Goal: Information Seeking & Learning: Learn about a topic

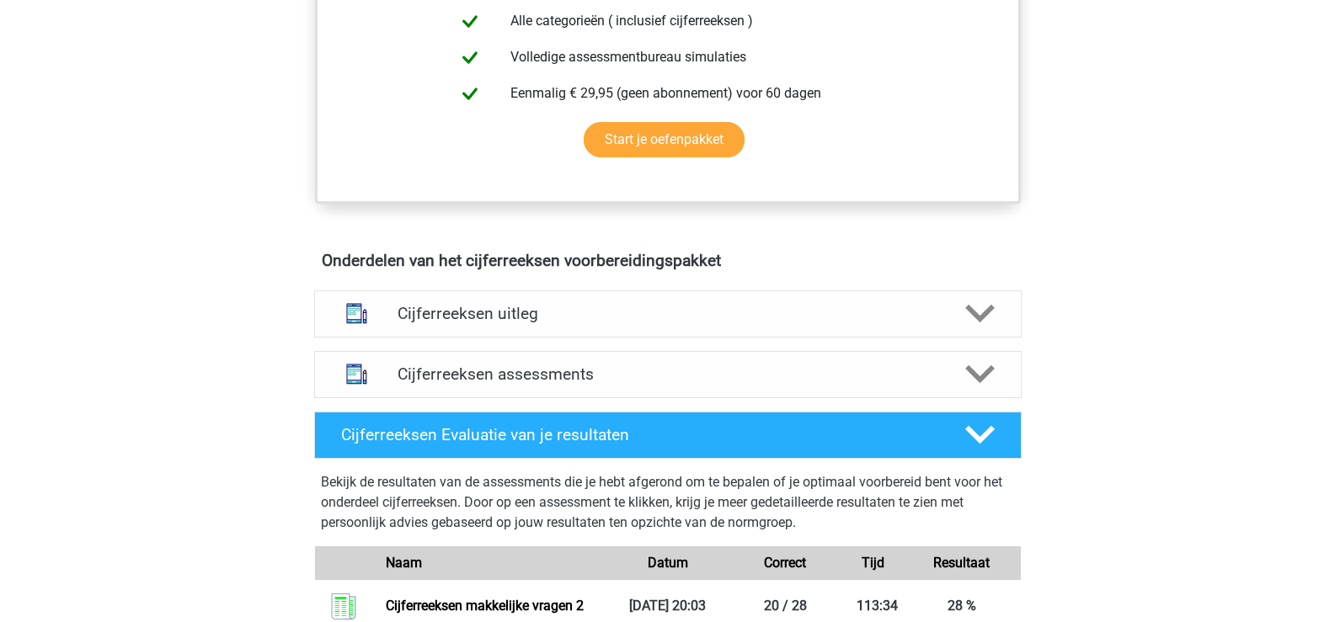
scroll to position [842, 0]
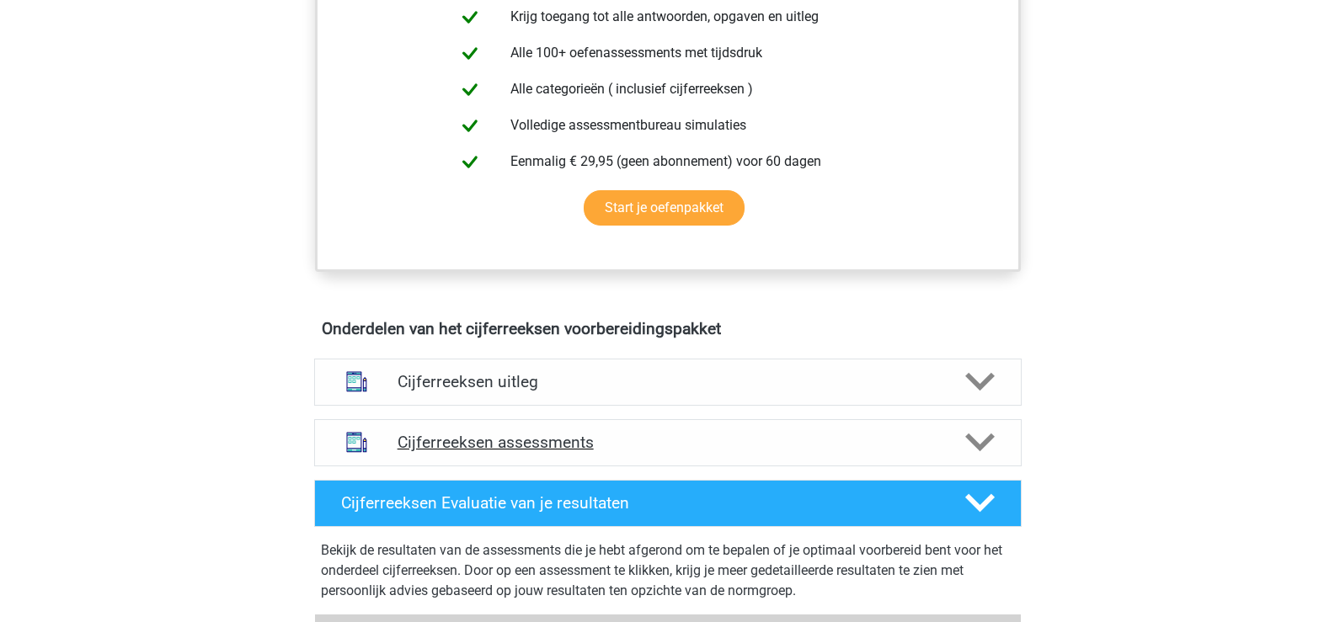
click at [980, 457] on icon at bounding box center [979, 442] width 29 height 29
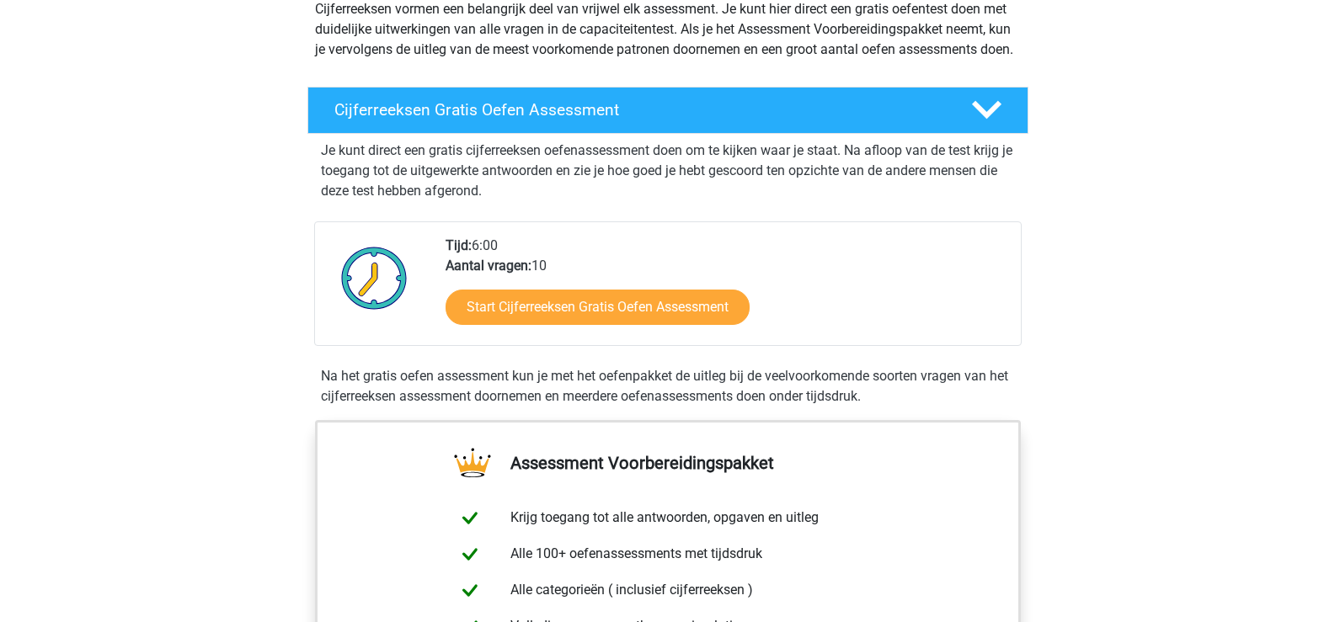
scroll to position [337, 0]
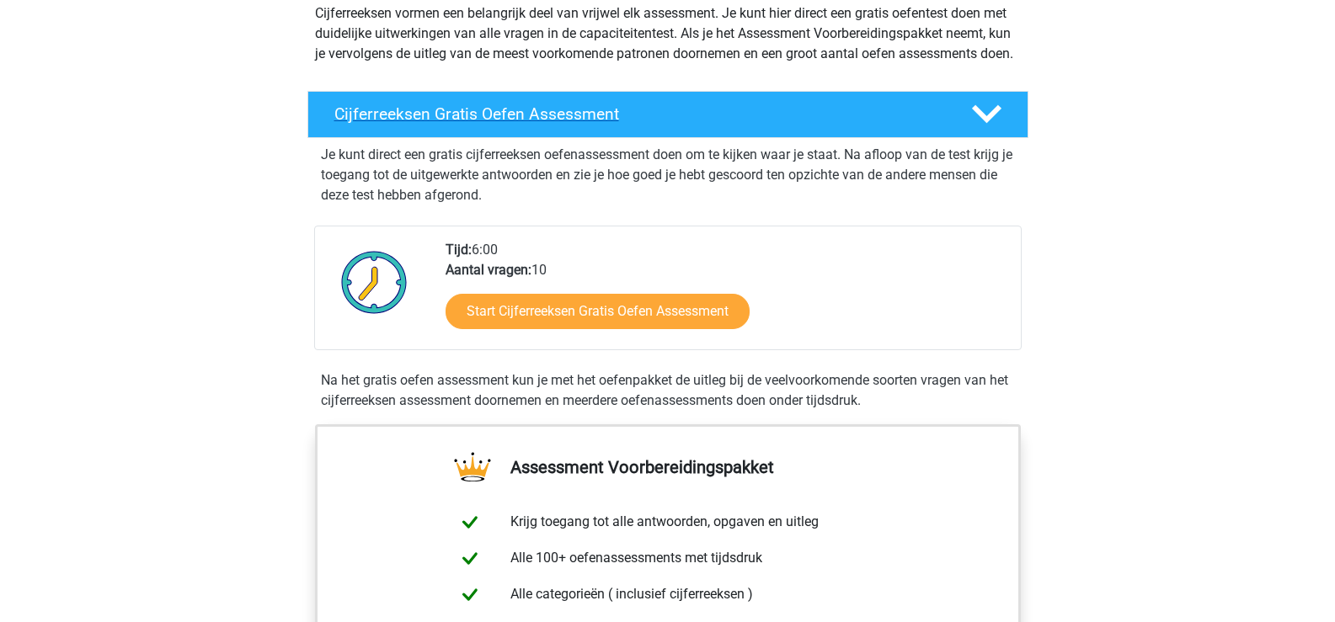
click at [965, 129] on div at bounding box center [984, 113] width 57 height 29
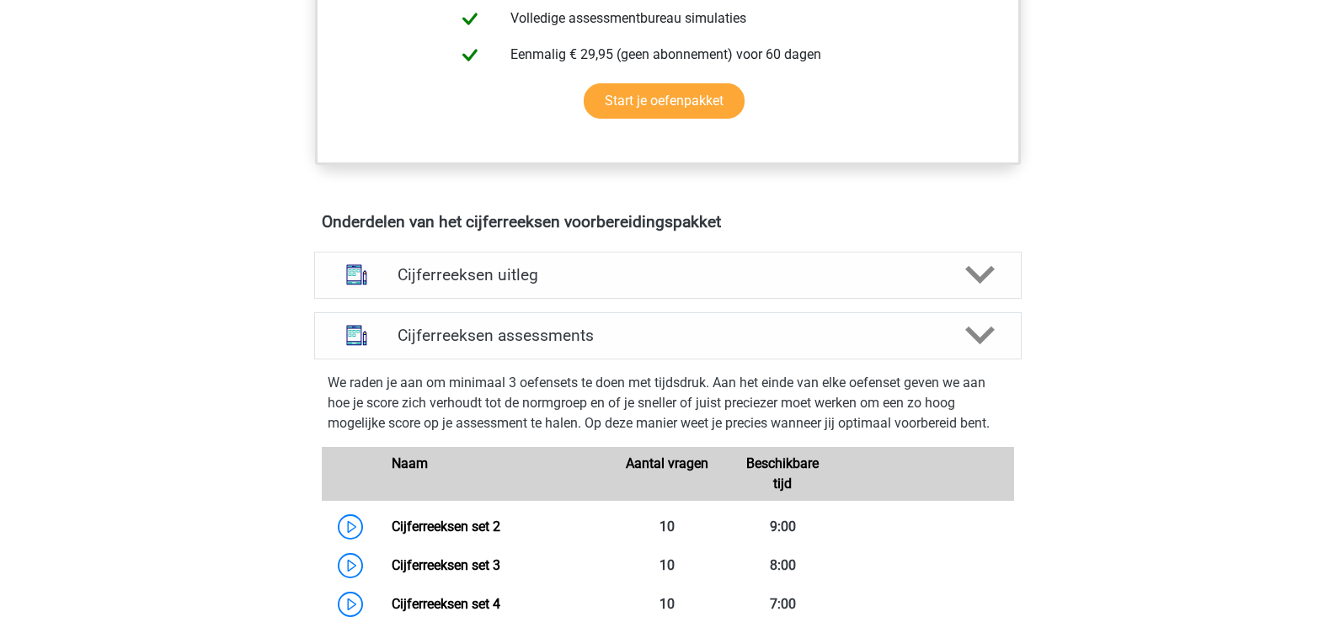
scroll to position [842, 0]
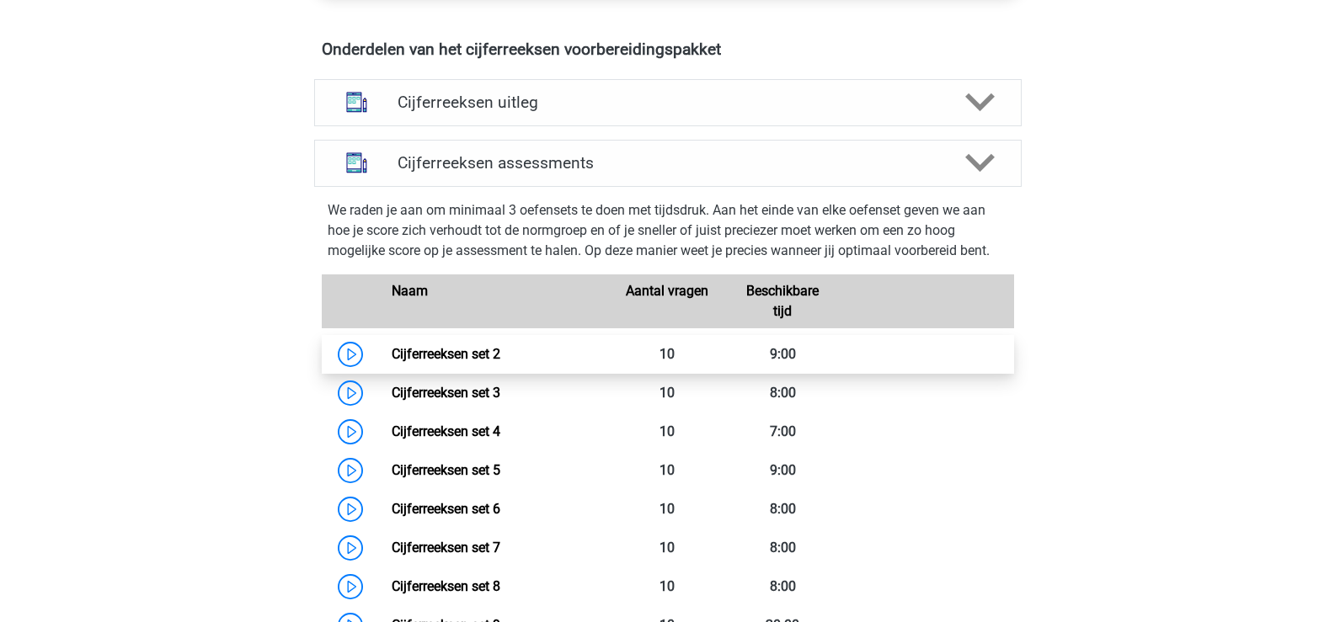
click at [484, 362] on link "Cijferreeksen set 2" at bounding box center [446, 354] width 109 height 16
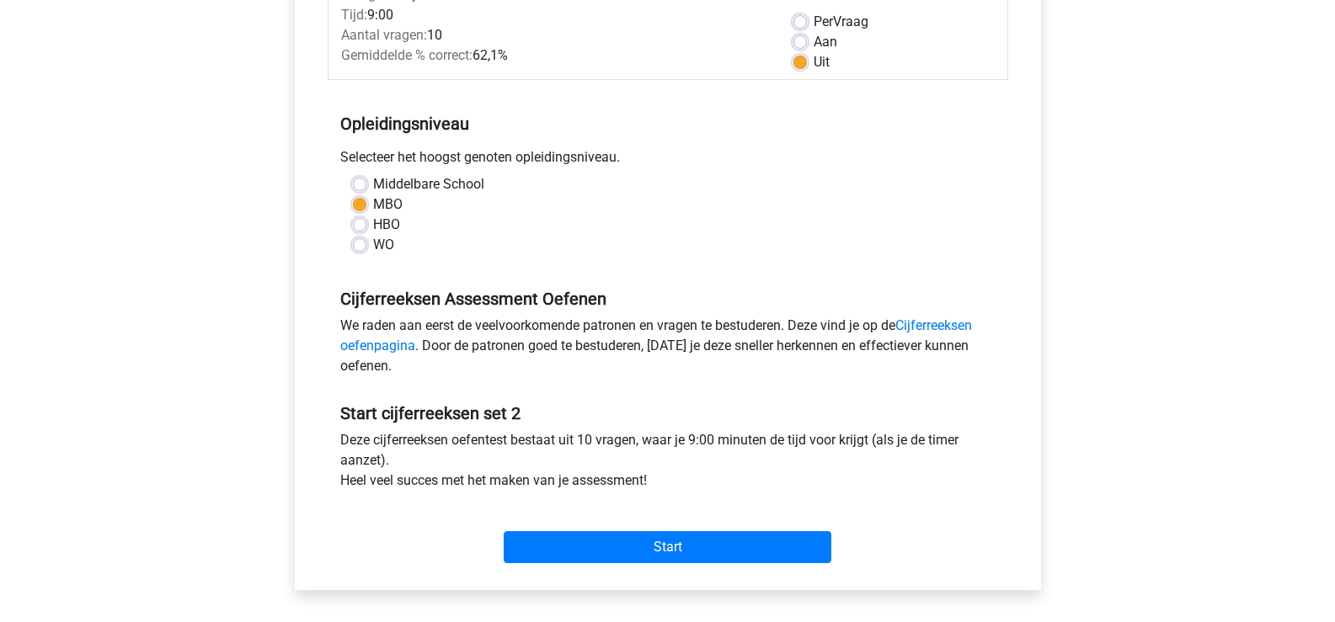
scroll to position [253, 0]
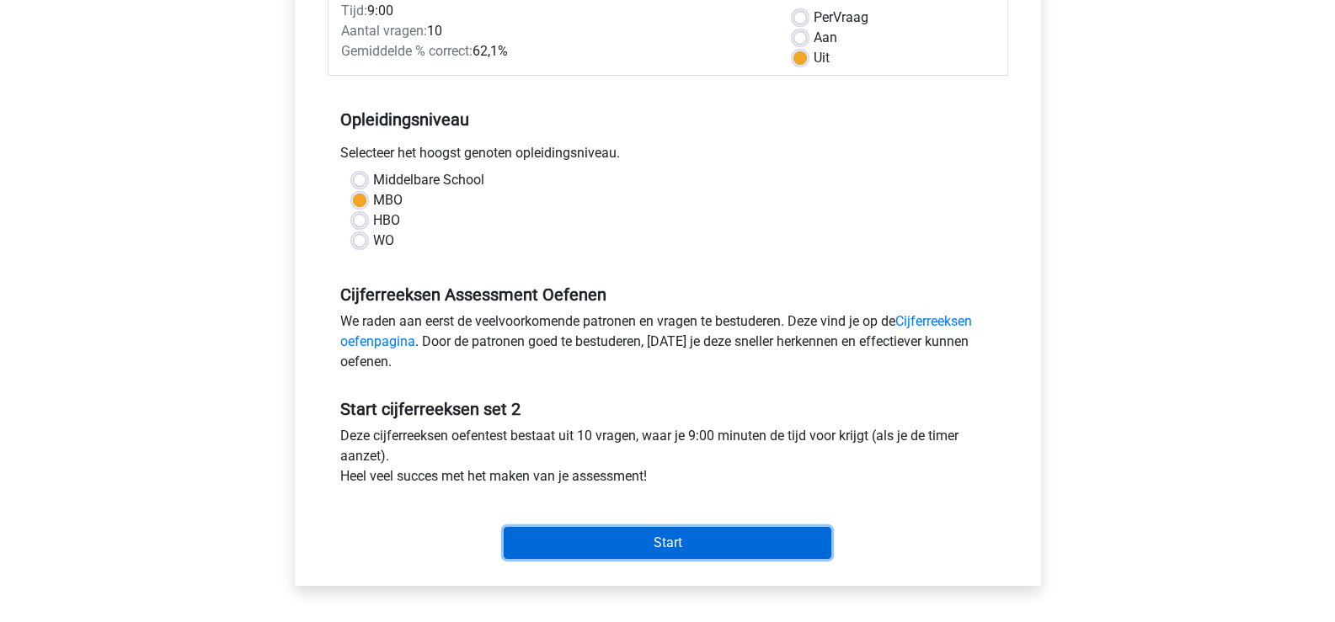
click at [689, 550] on input "Start" at bounding box center [668, 543] width 328 height 32
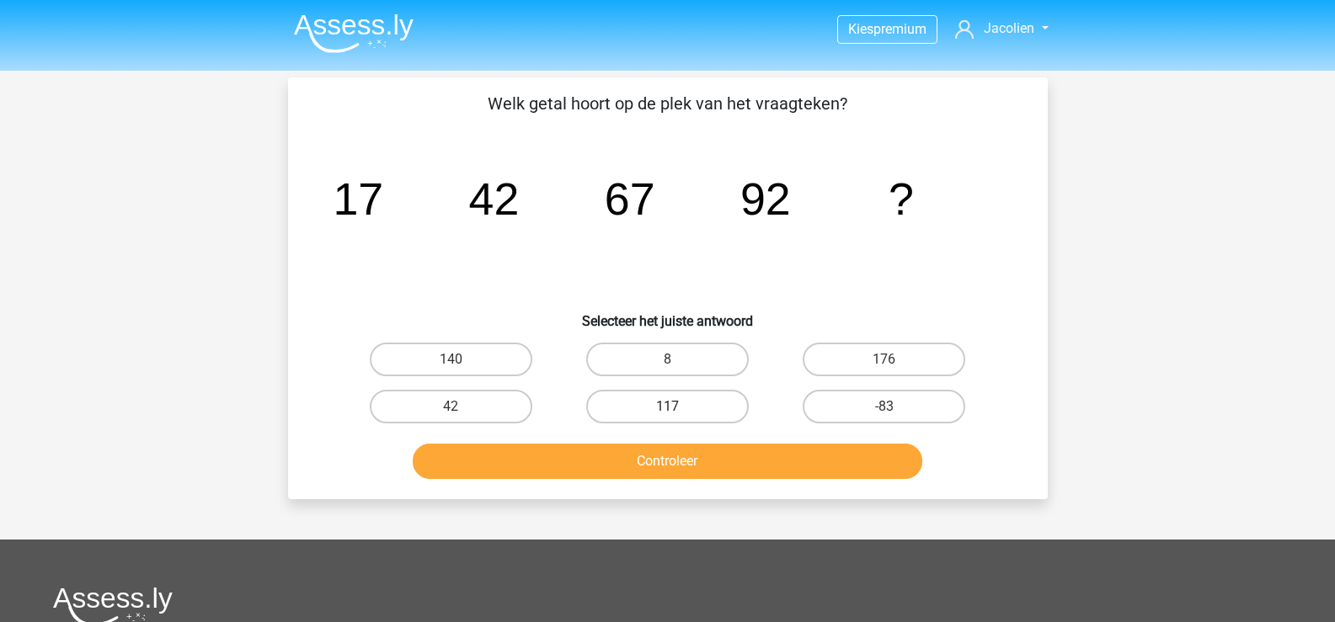
click at [683, 411] on label "117" at bounding box center [667, 407] width 163 height 34
click at [678, 411] on input "117" at bounding box center [672, 412] width 11 height 11
radio input "true"
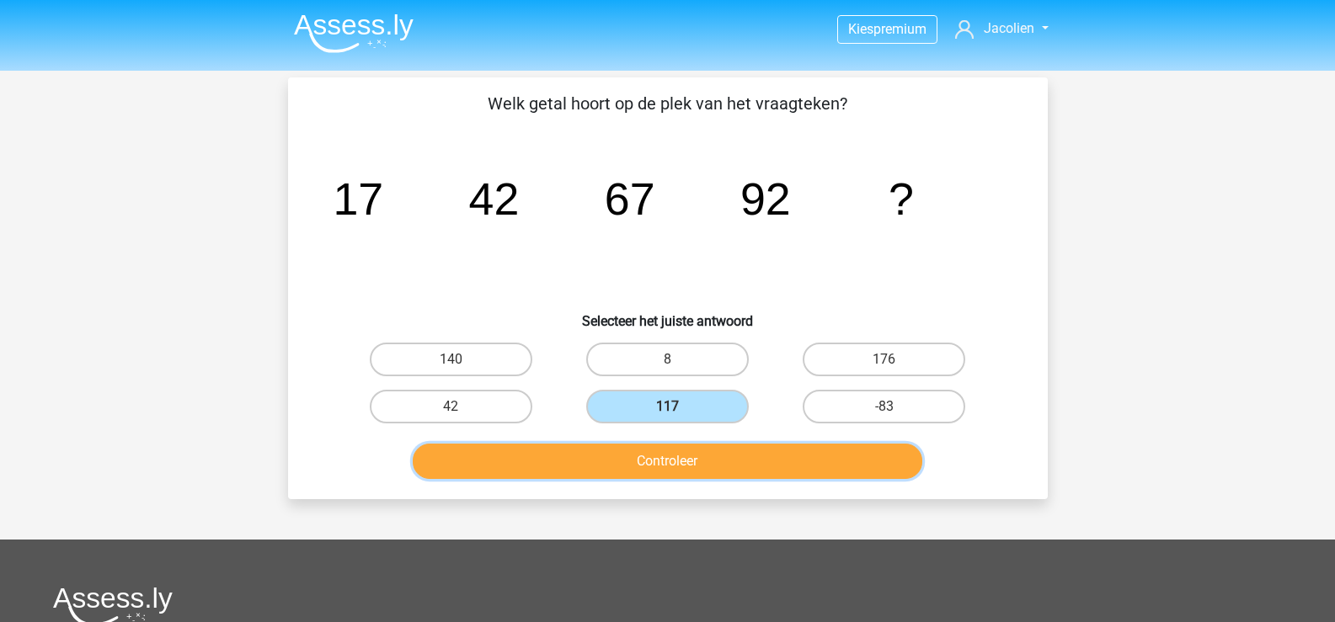
click at [681, 464] on button "Controleer" at bounding box center [668, 461] width 510 height 35
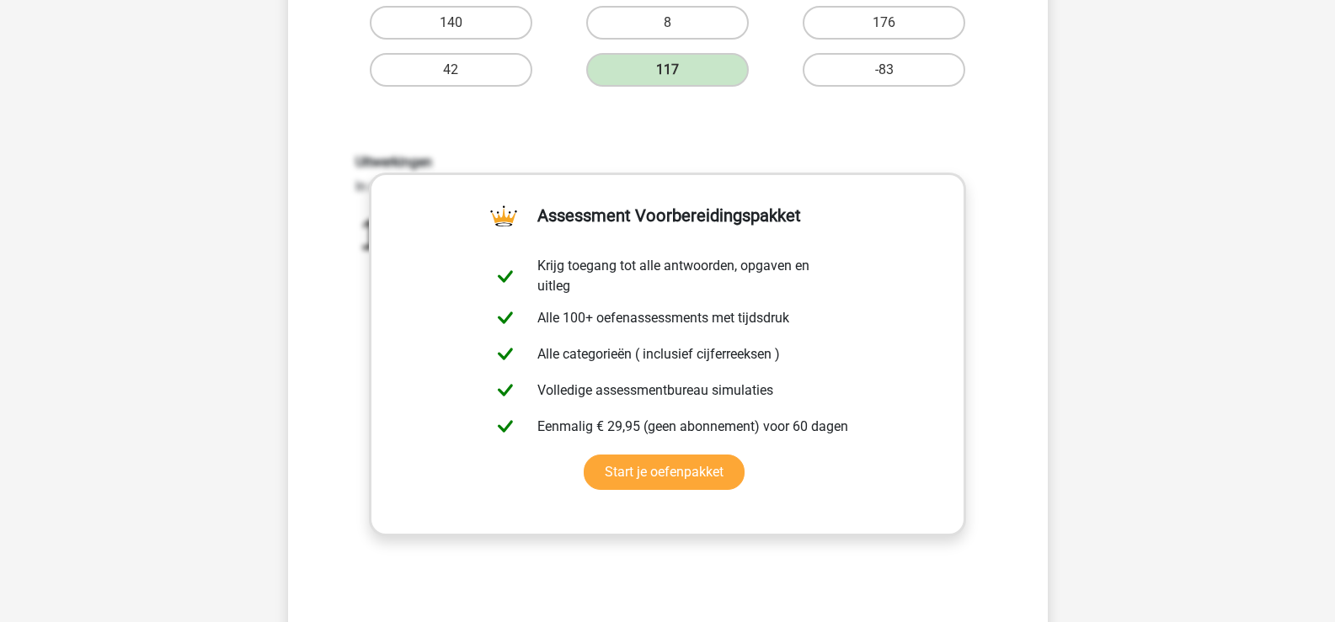
scroll to position [590, 0]
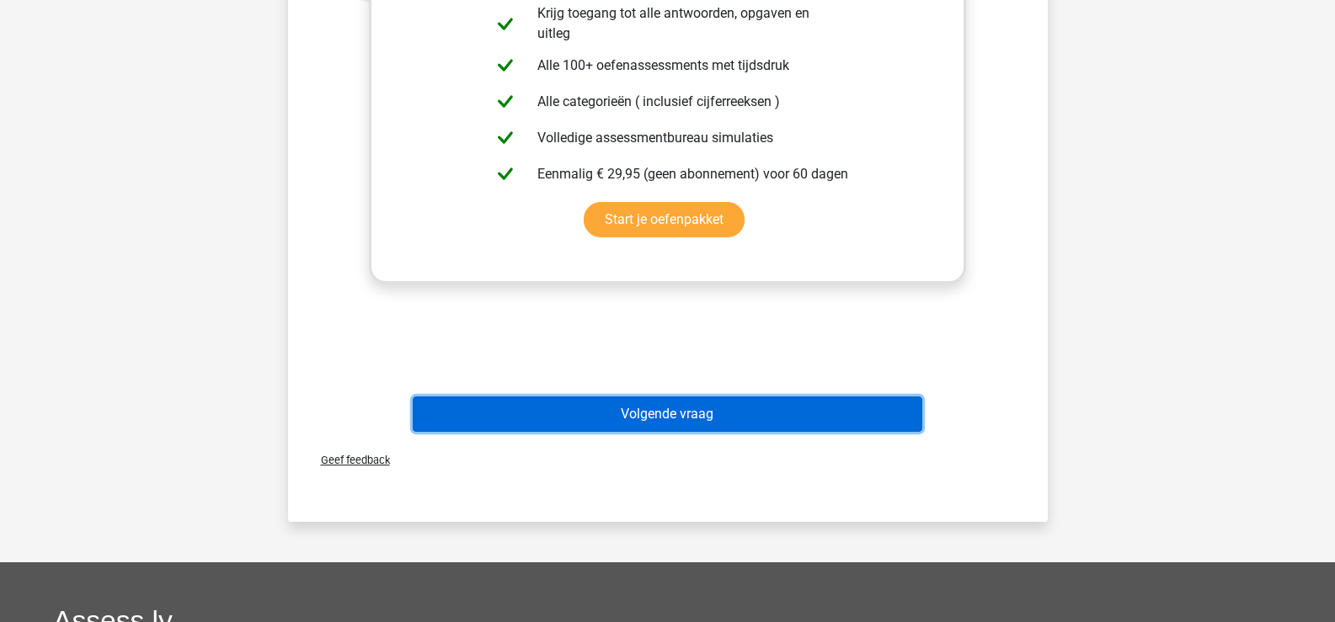
click at [672, 414] on button "Volgende vraag" at bounding box center [668, 414] width 510 height 35
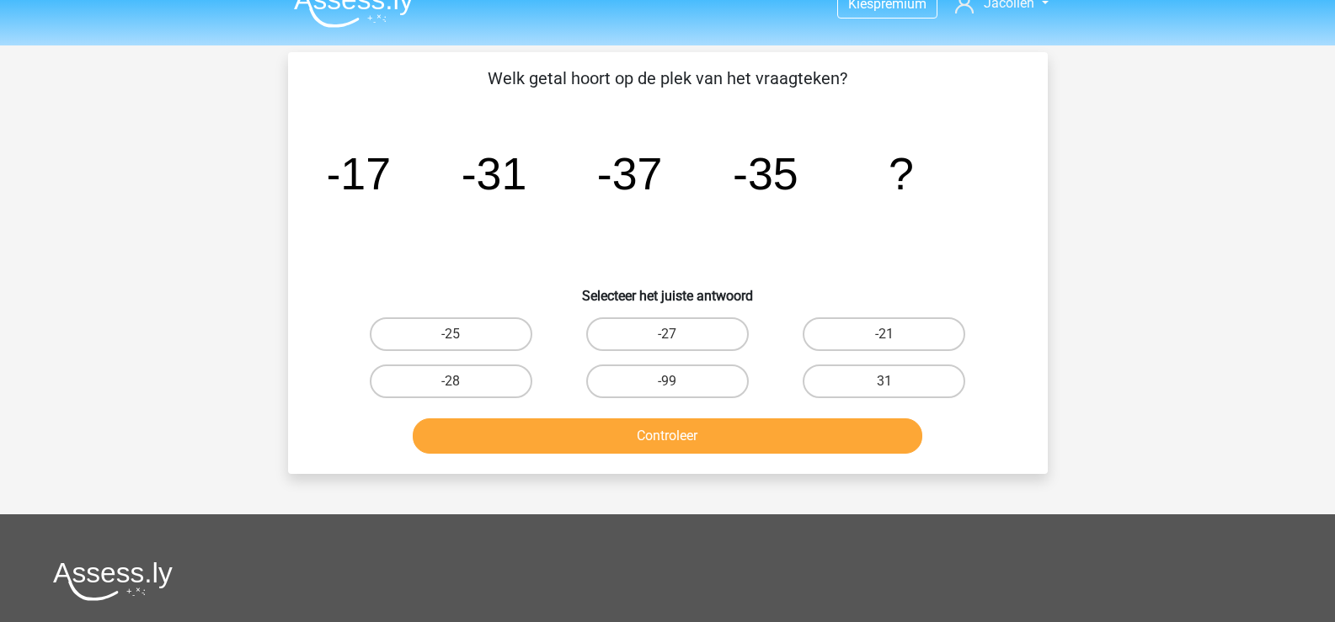
scroll to position [0, 0]
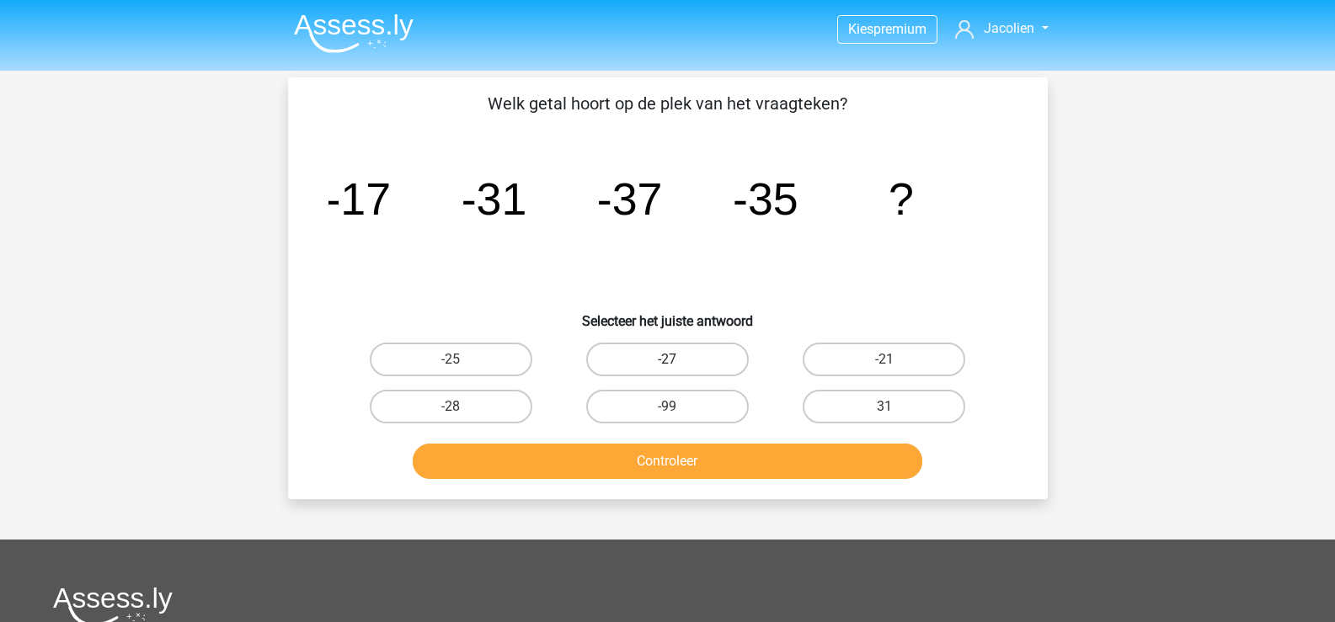
click at [681, 360] on label "-27" at bounding box center [667, 360] width 163 height 34
click at [678, 360] on input "-27" at bounding box center [672, 365] width 11 height 11
radio input "true"
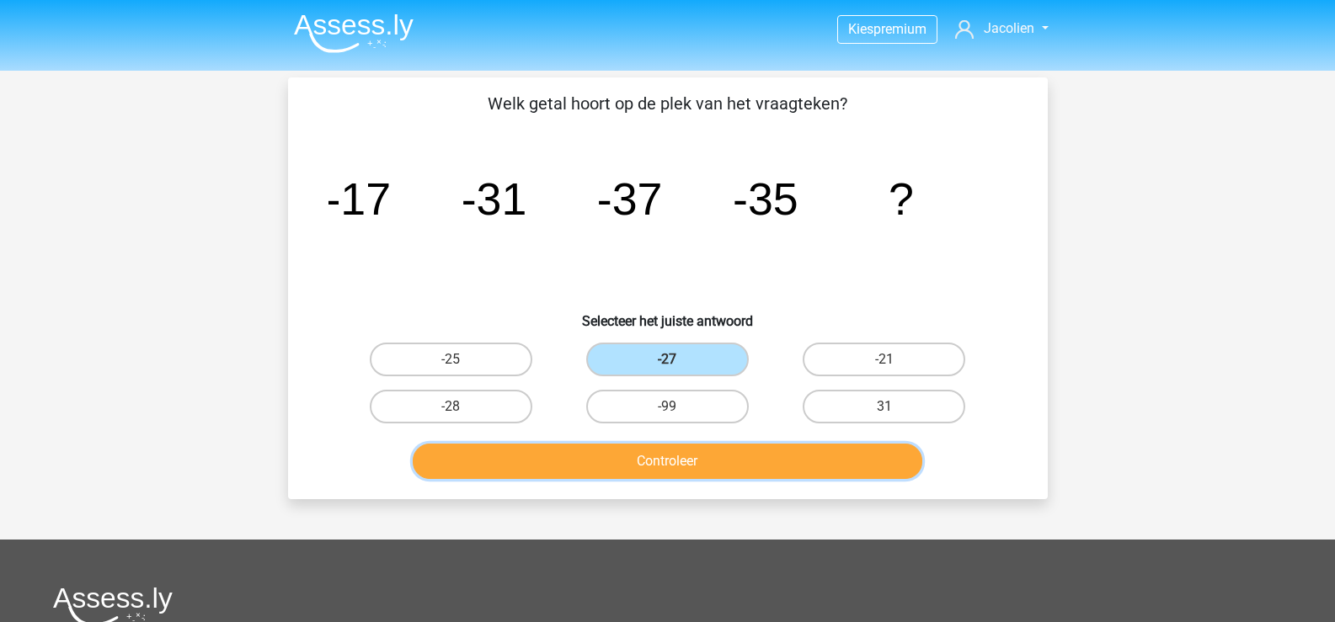
click at [675, 456] on button "Controleer" at bounding box center [668, 461] width 510 height 35
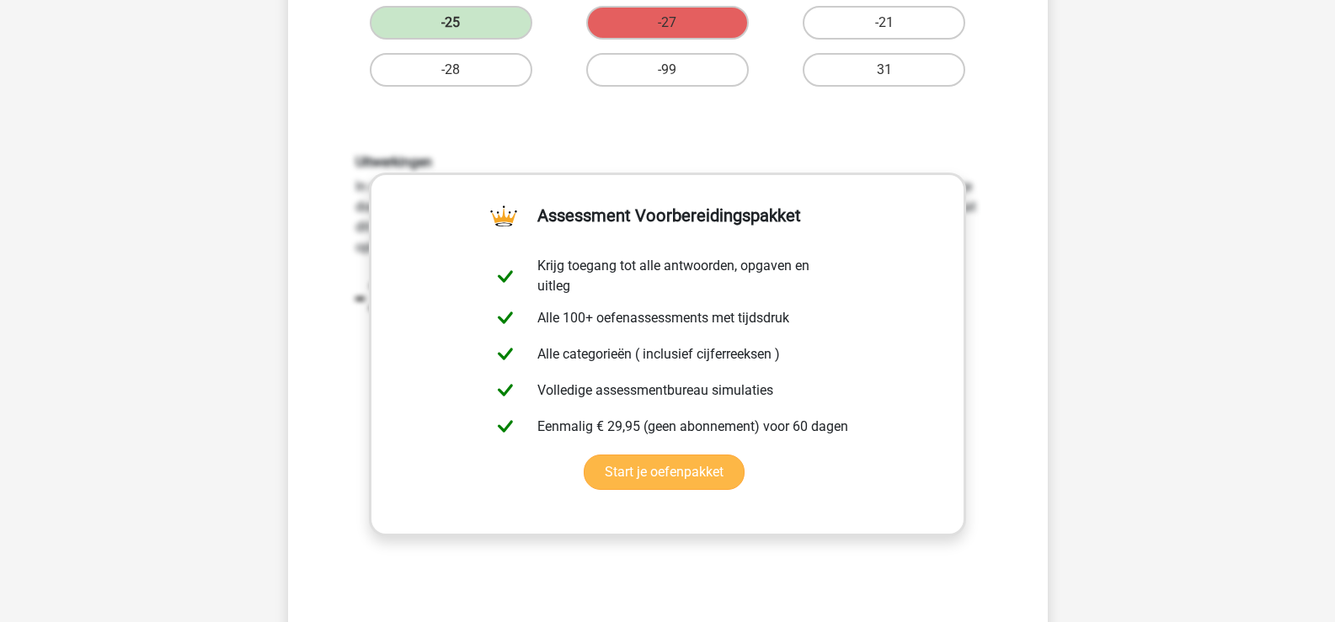
scroll to position [590, 0]
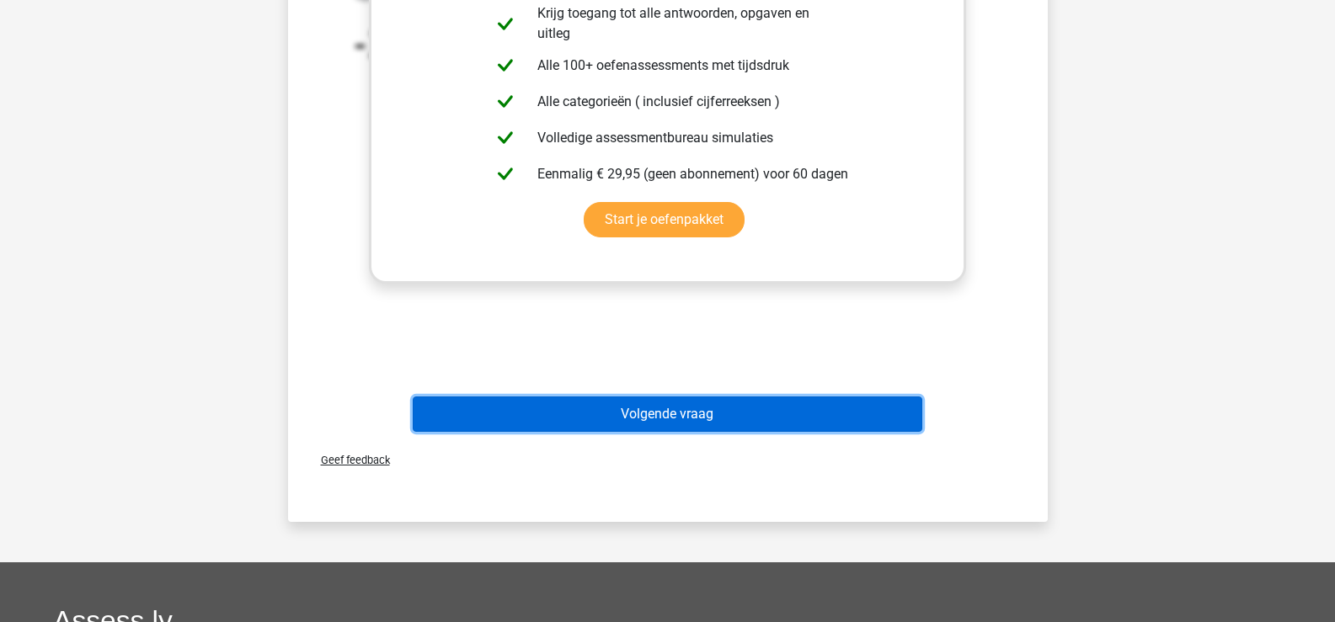
click at [671, 415] on button "Volgende vraag" at bounding box center [668, 414] width 510 height 35
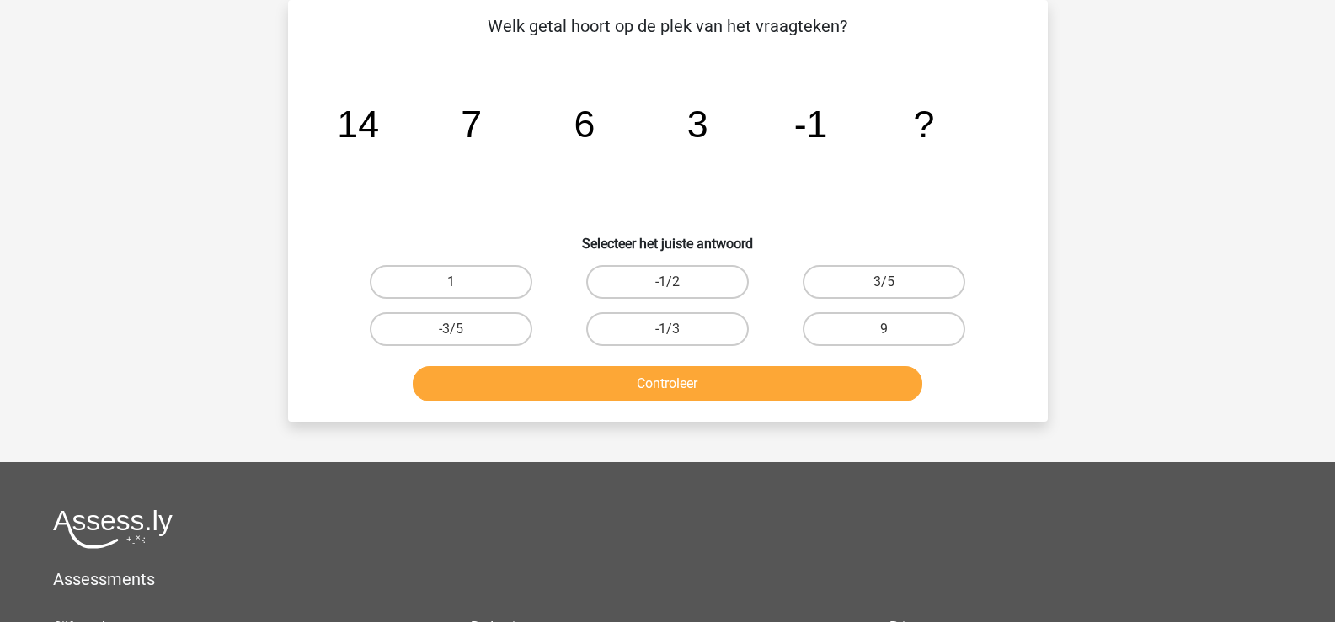
scroll to position [0, 0]
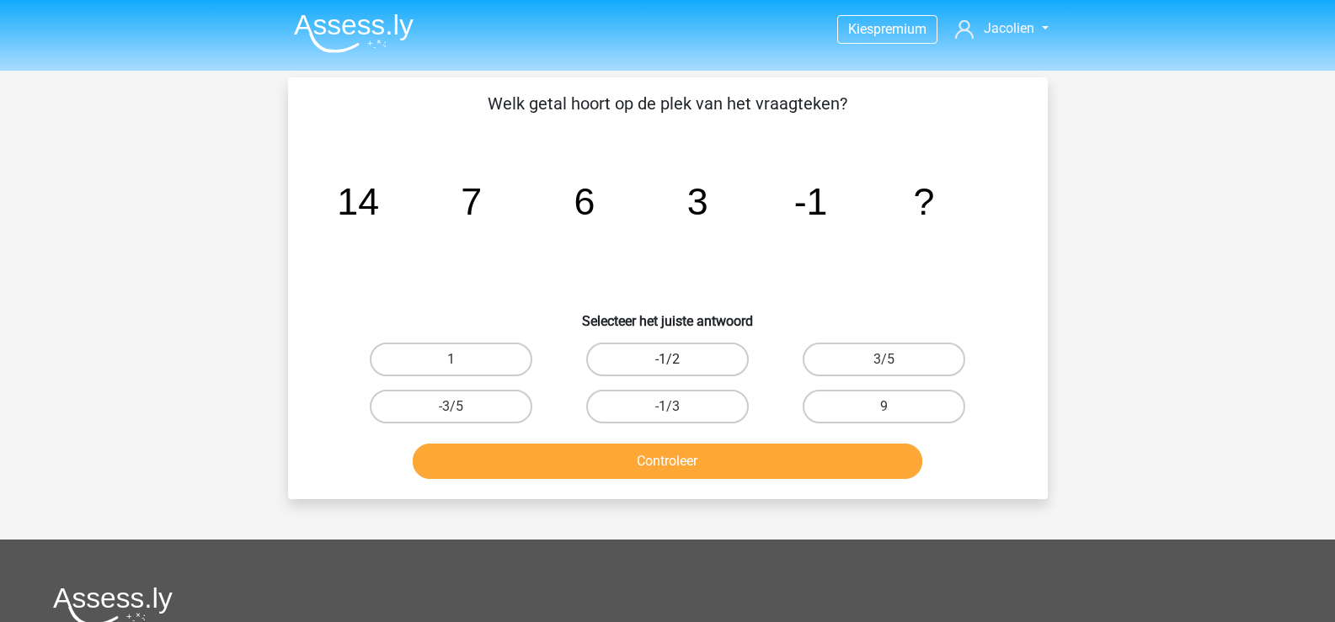
click at [664, 363] on label "-1/2" at bounding box center [667, 360] width 163 height 34
click at [667, 363] on input "-1/2" at bounding box center [672, 365] width 11 height 11
radio input "true"
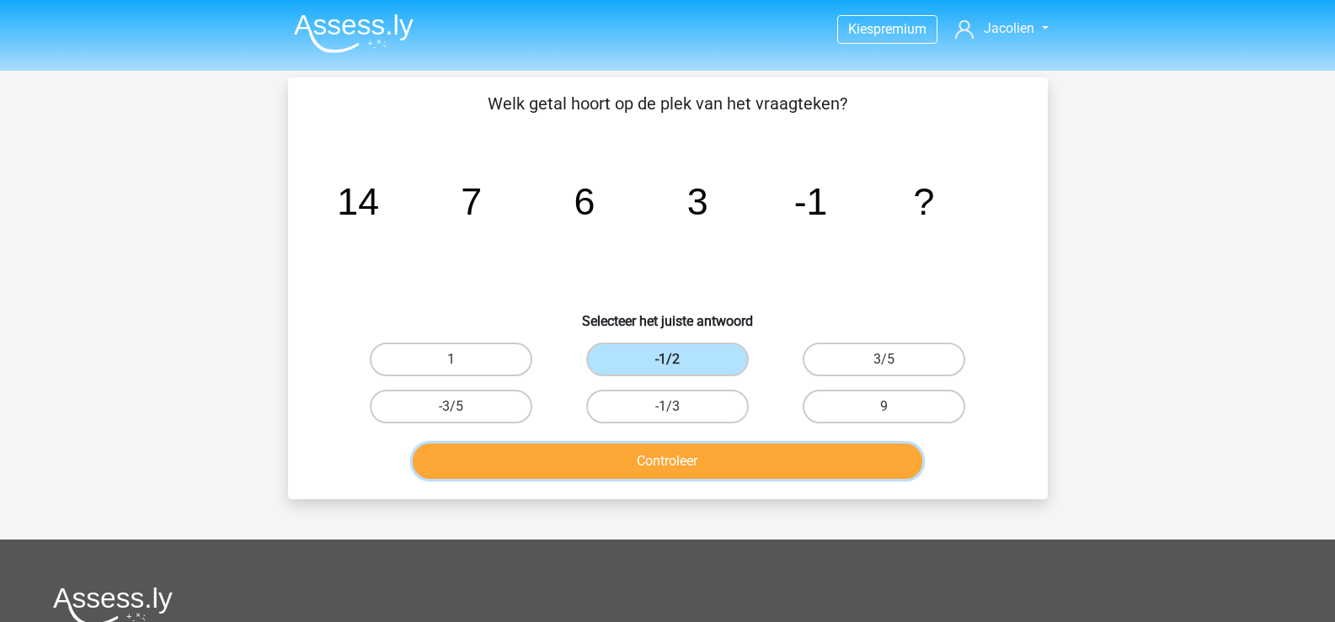
click at [665, 461] on button "Controleer" at bounding box center [668, 461] width 510 height 35
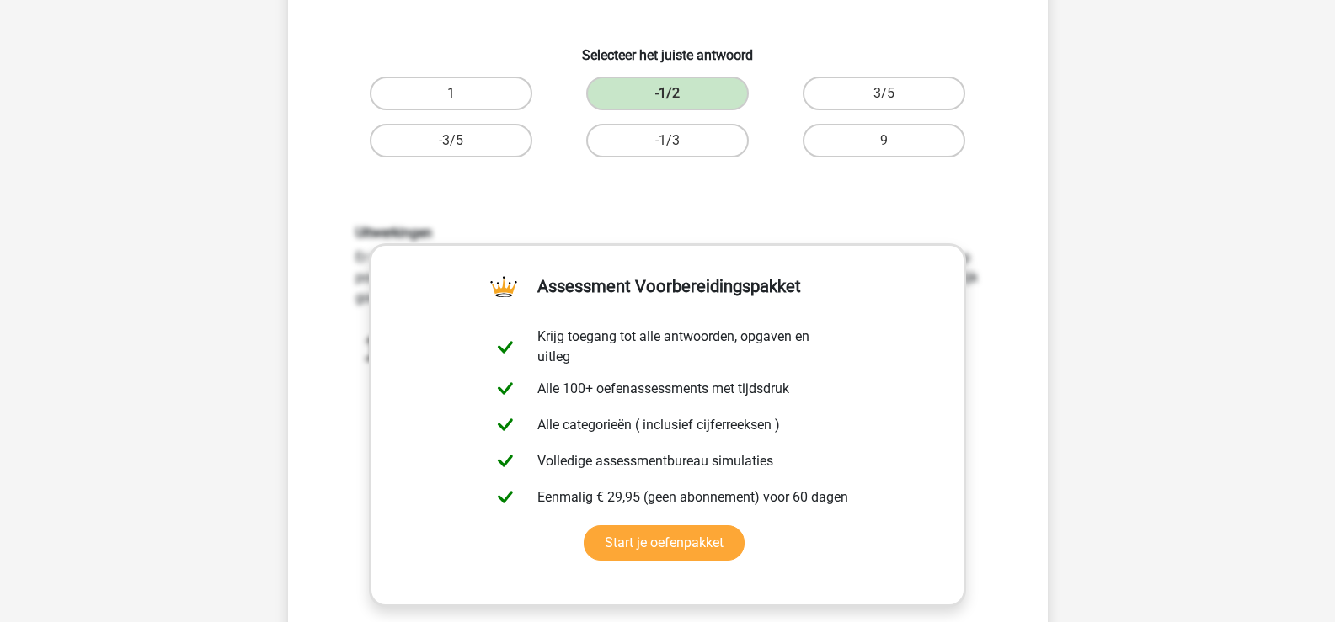
scroll to position [253, 0]
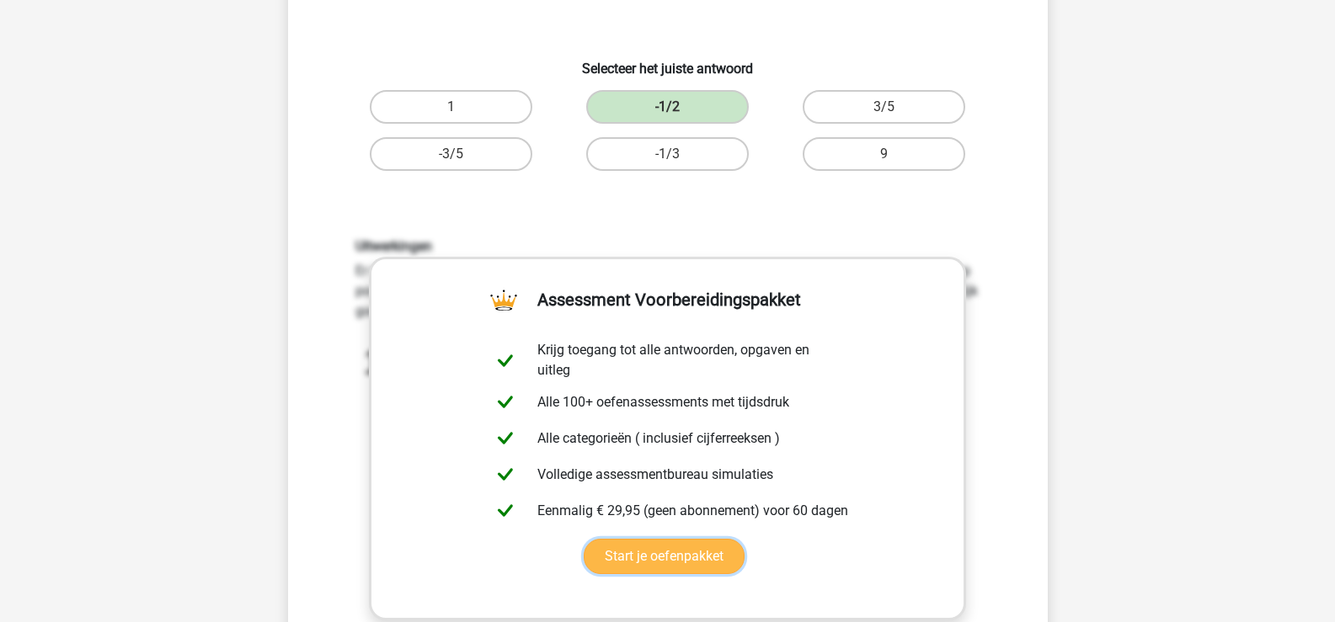
click at [745, 539] on link "Start je oefenpakket" at bounding box center [664, 556] width 161 height 35
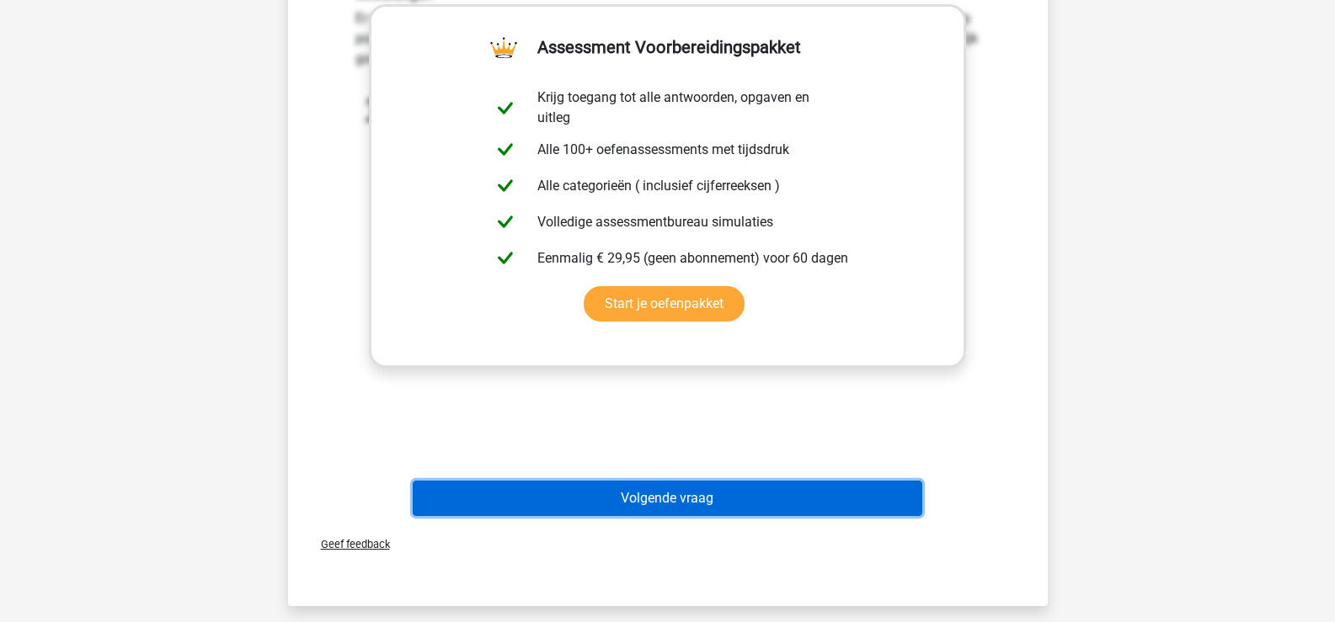
click at [669, 499] on button "Volgende vraag" at bounding box center [668, 498] width 510 height 35
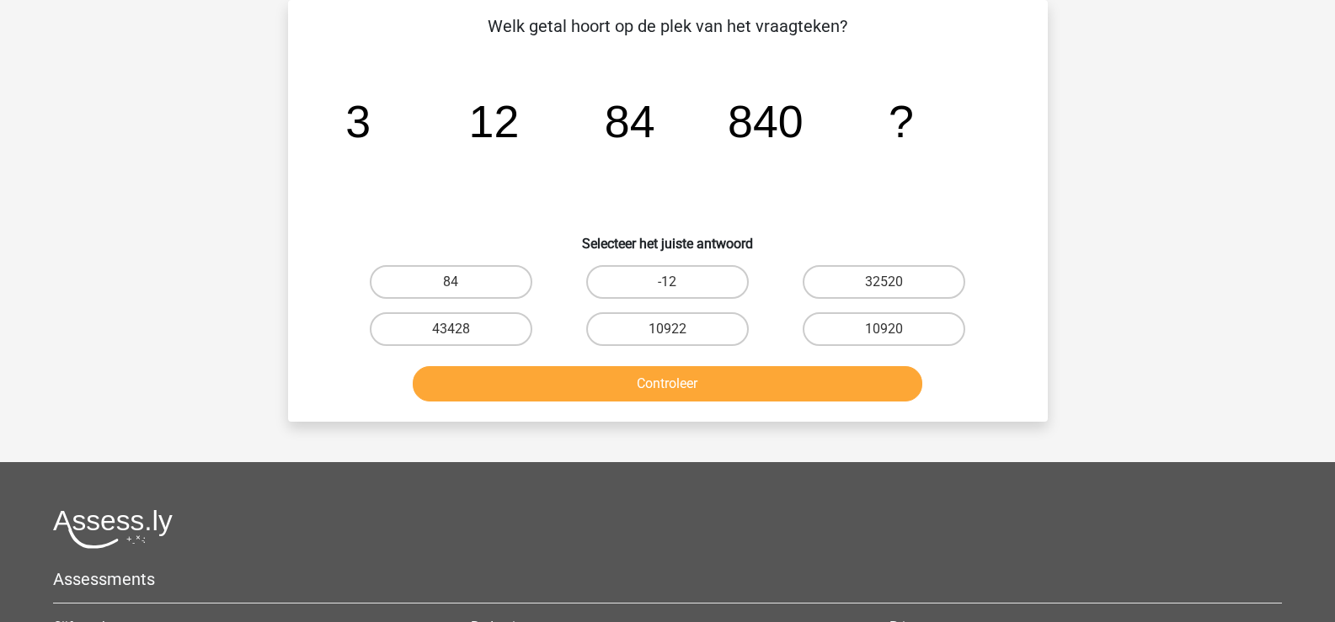
scroll to position [0, 0]
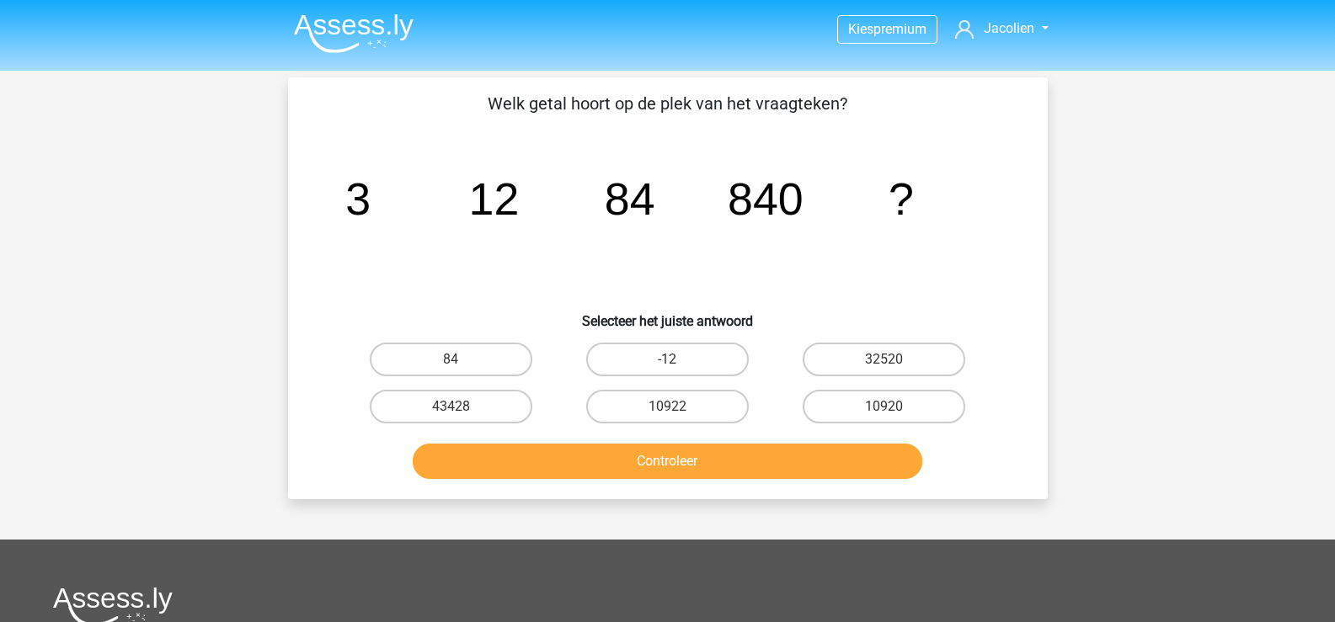
click at [894, 361] on input "32520" at bounding box center [889, 365] width 11 height 11
radio input "true"
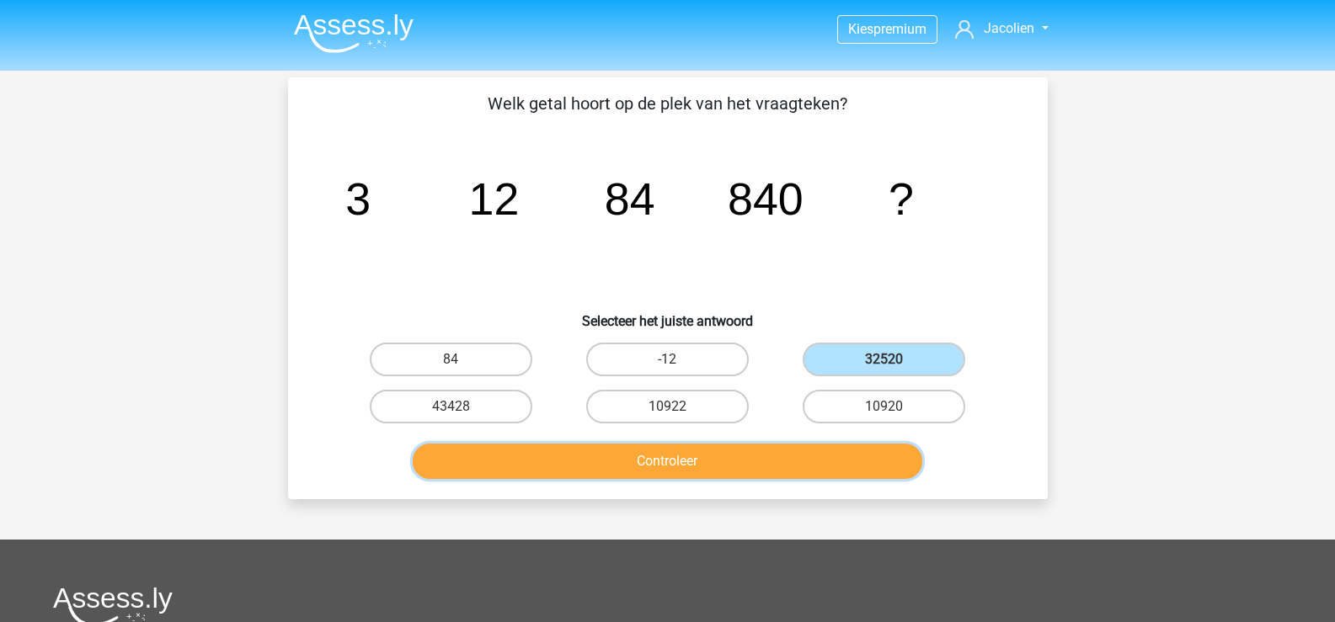
click at [740, 465] on button "Controleer" at bounding box center [668, 461] width 510 height 35
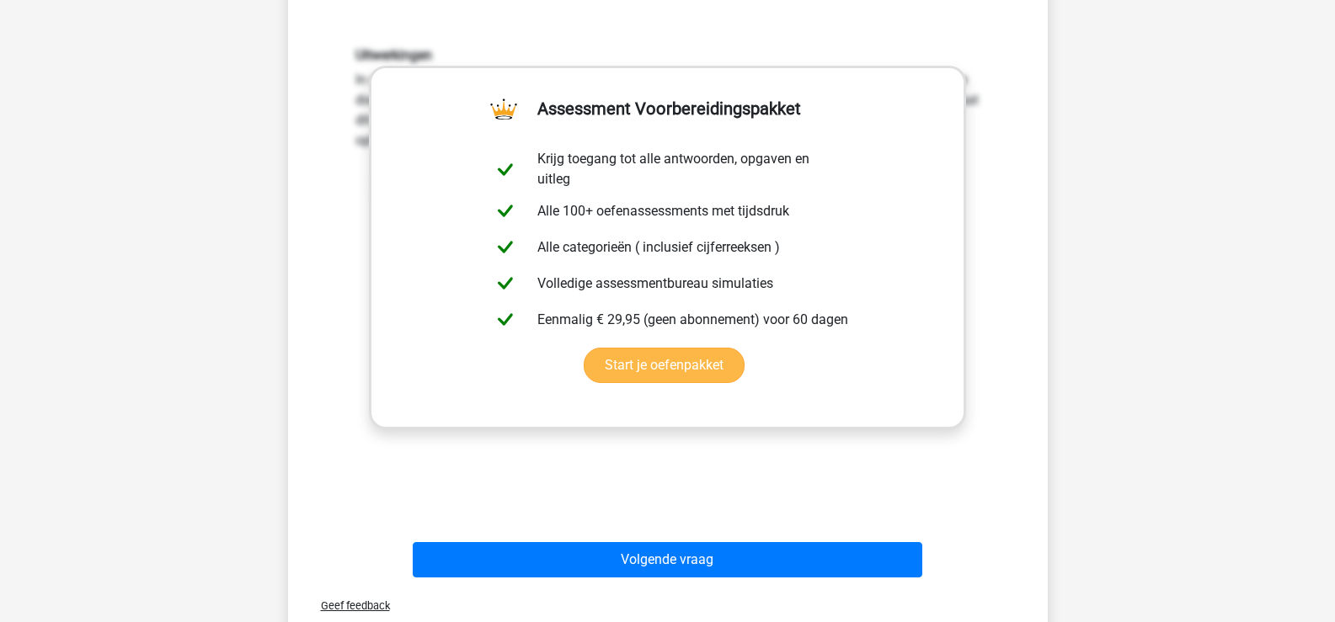
scroll to position [674, 0]
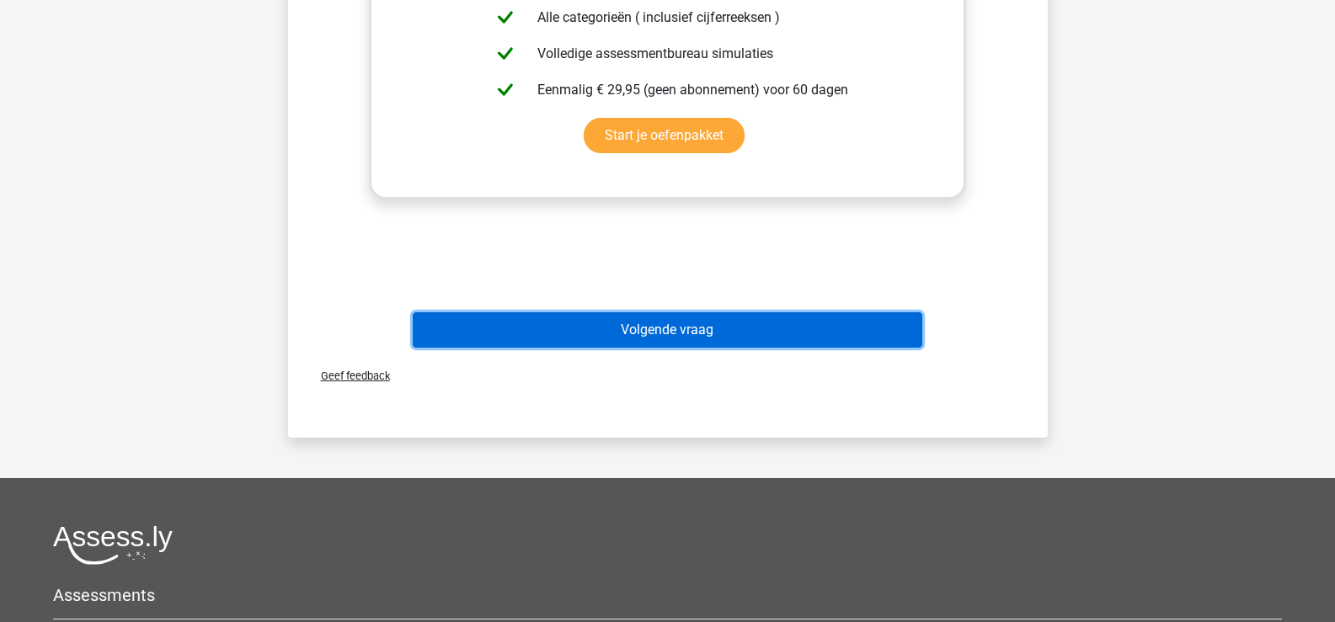
click at [691, 323] on button "Volgende vraag" at bounding box center [668, 329] width 510 height 35
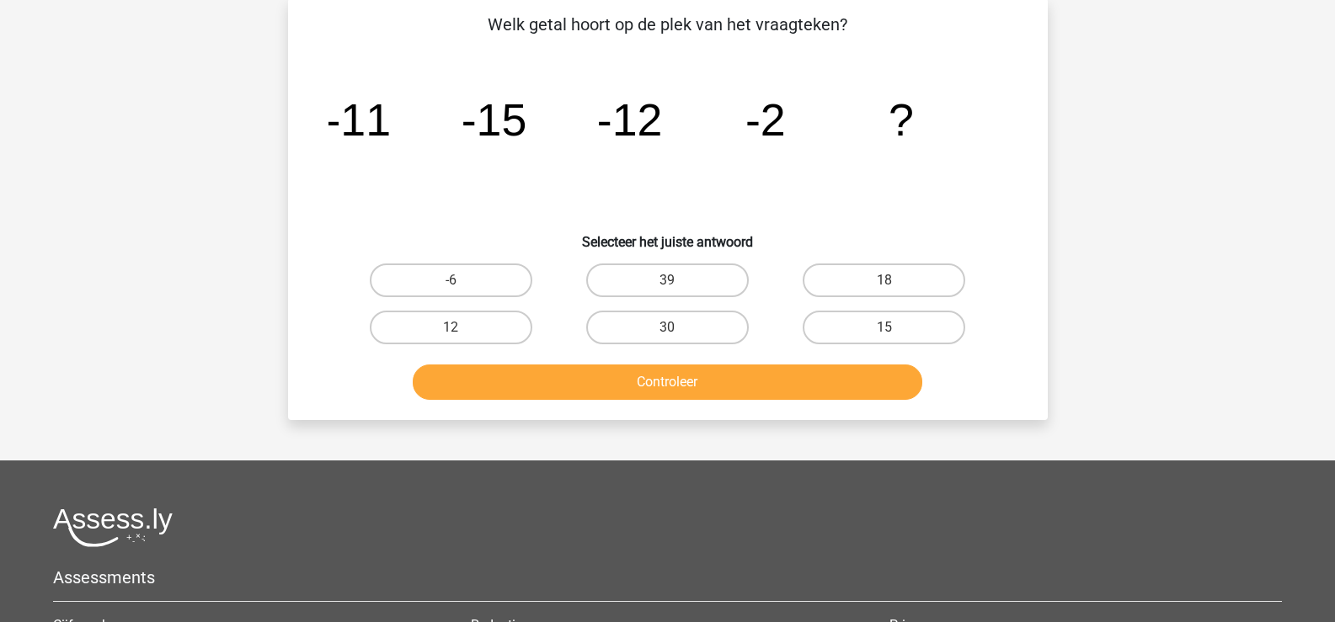
scroll to position [77, 0]
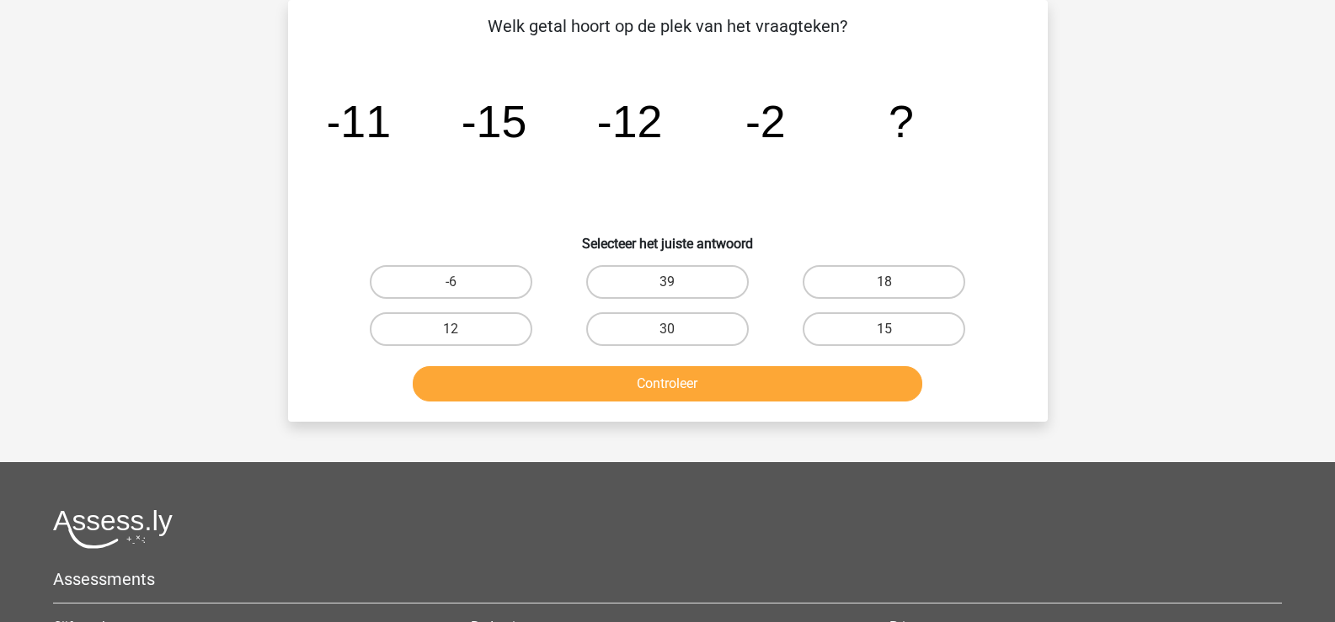
click at [890, 282] on input "18" at bounding box center [889, 287] width 11 height 11
radio input "true"
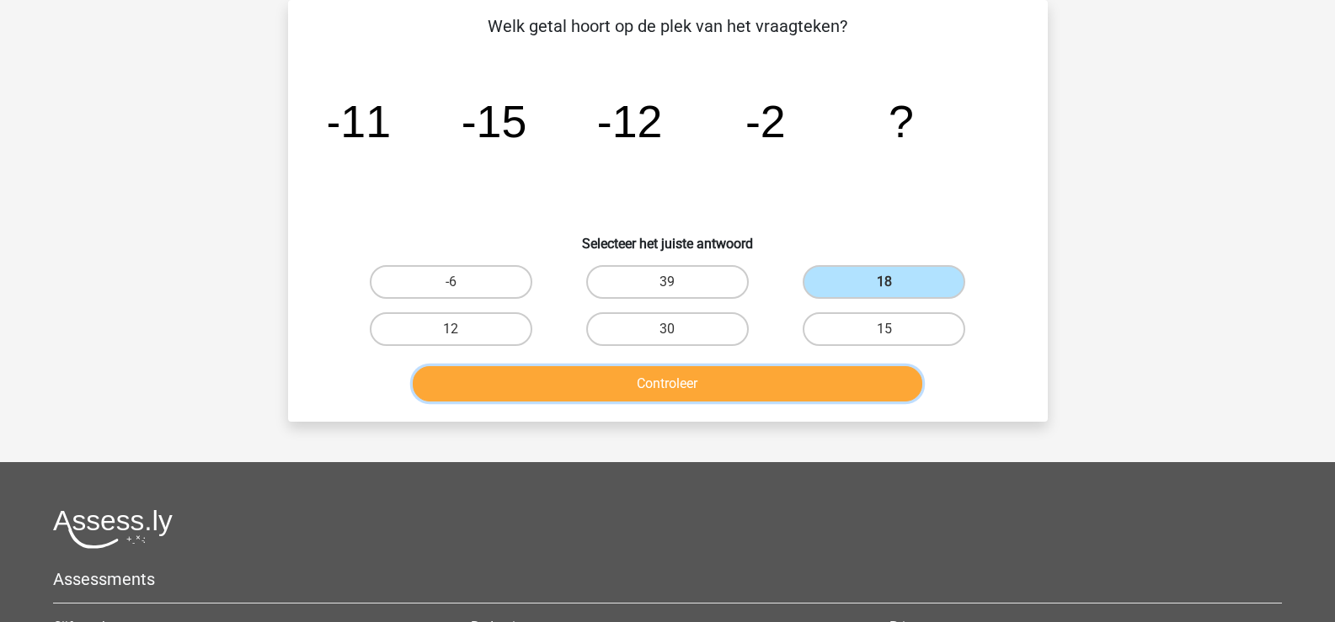
click at [728, 381] on button "Controleer" at bounding box center [668, 383] width 510 height 35
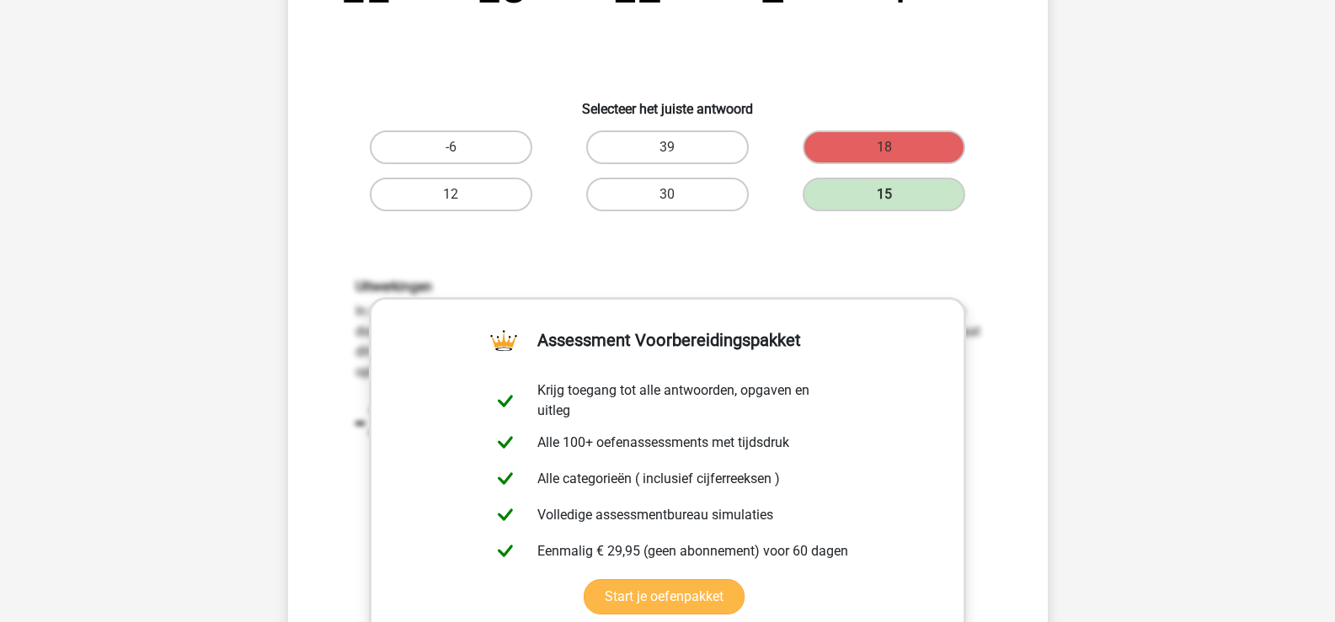
scroll to position [499, 0]
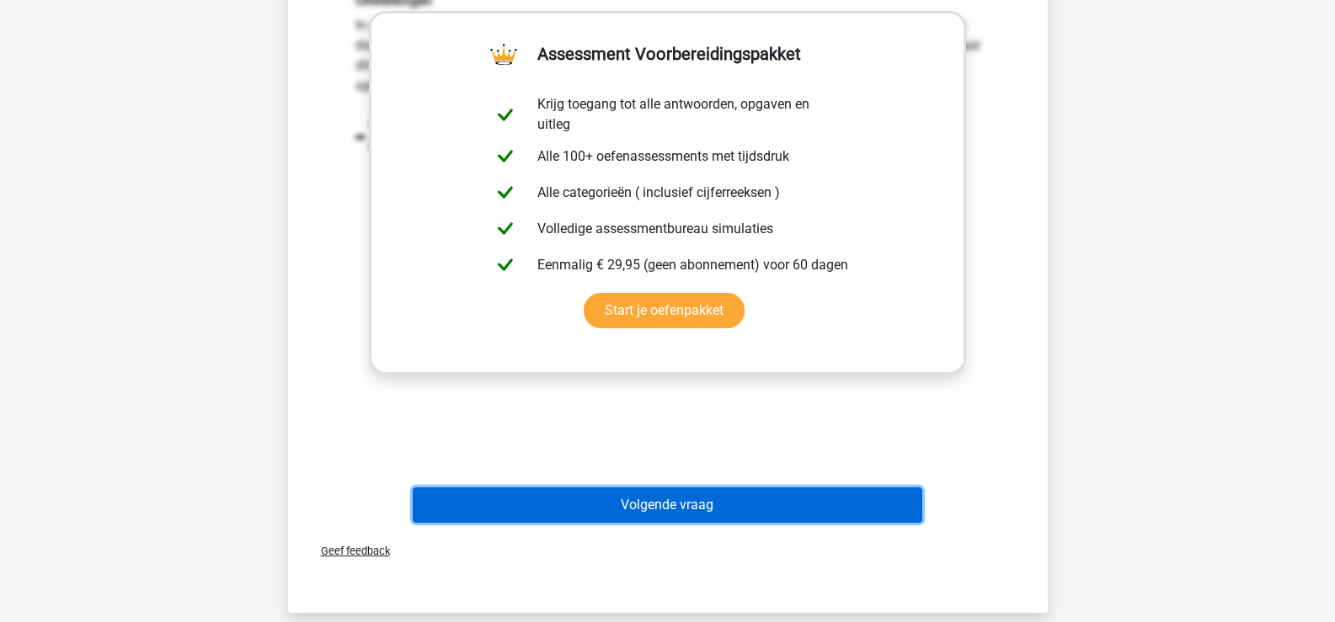
click at [672, 495] on button "Volgende vraag" at bounding box center [668, 505] width 510 height 35
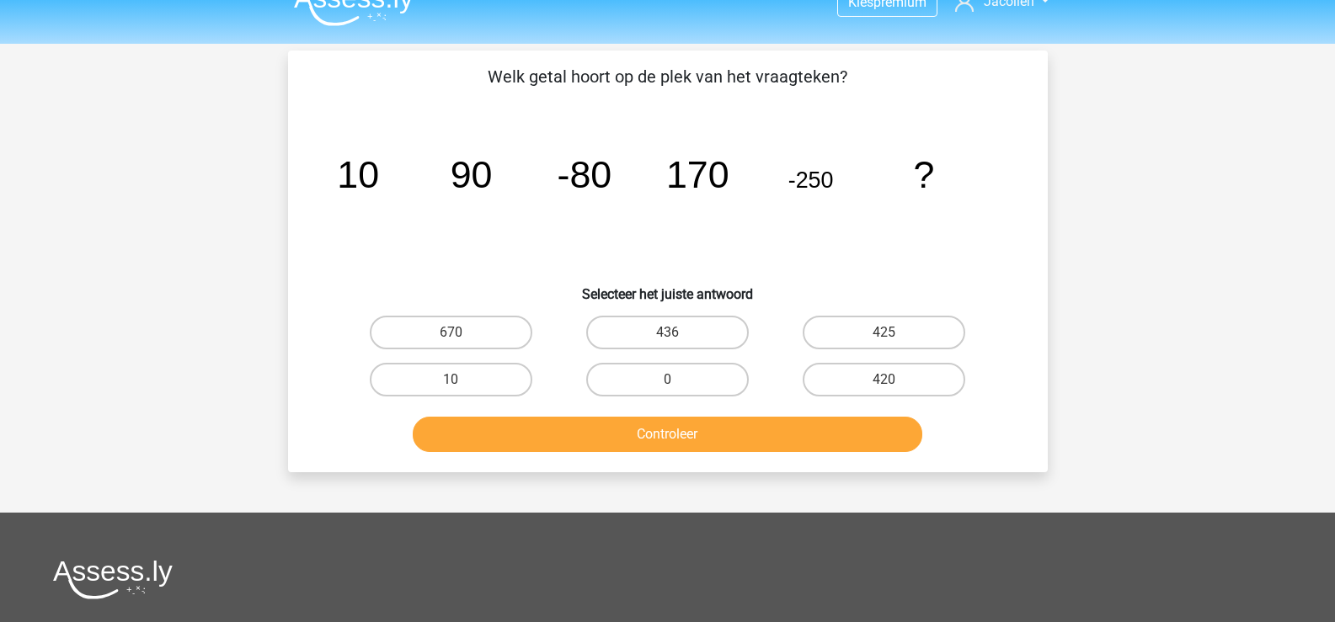
scroll to position [0, 0]
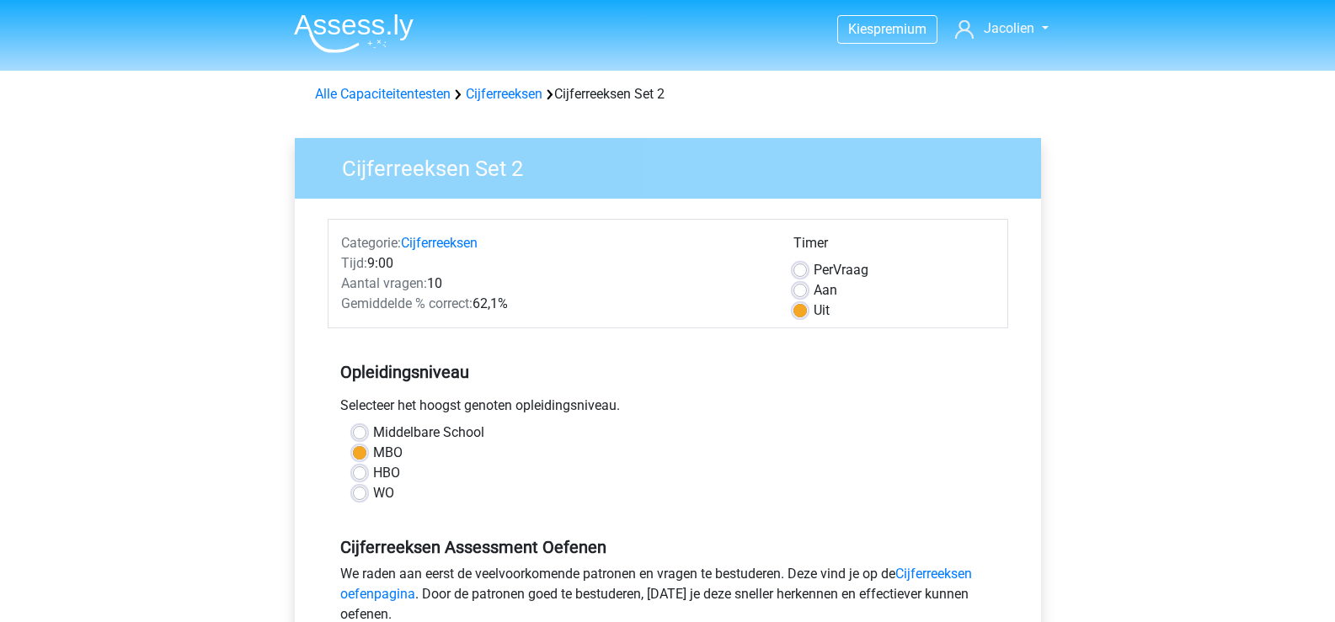
scroll to position [253, 0]
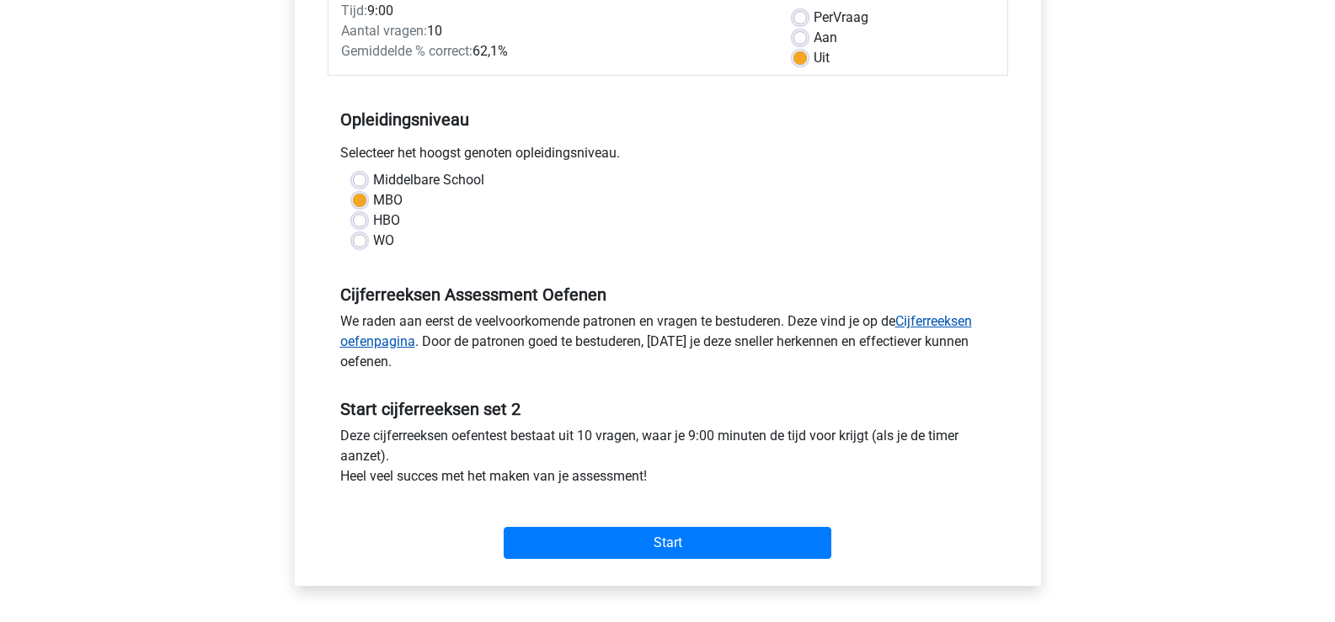
click at [370, 341] on link "Cijferreeksen oefenpagina" at bounding box center [656, 331] width 632 height 36
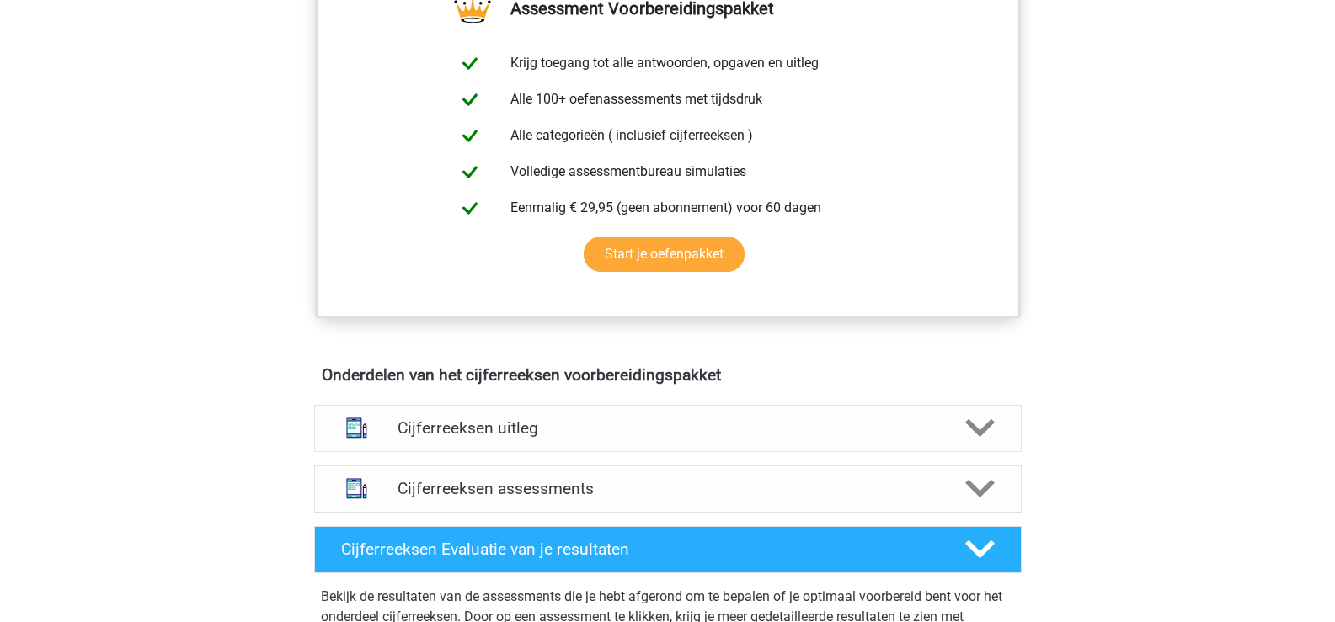
scroll to position [842, 0]
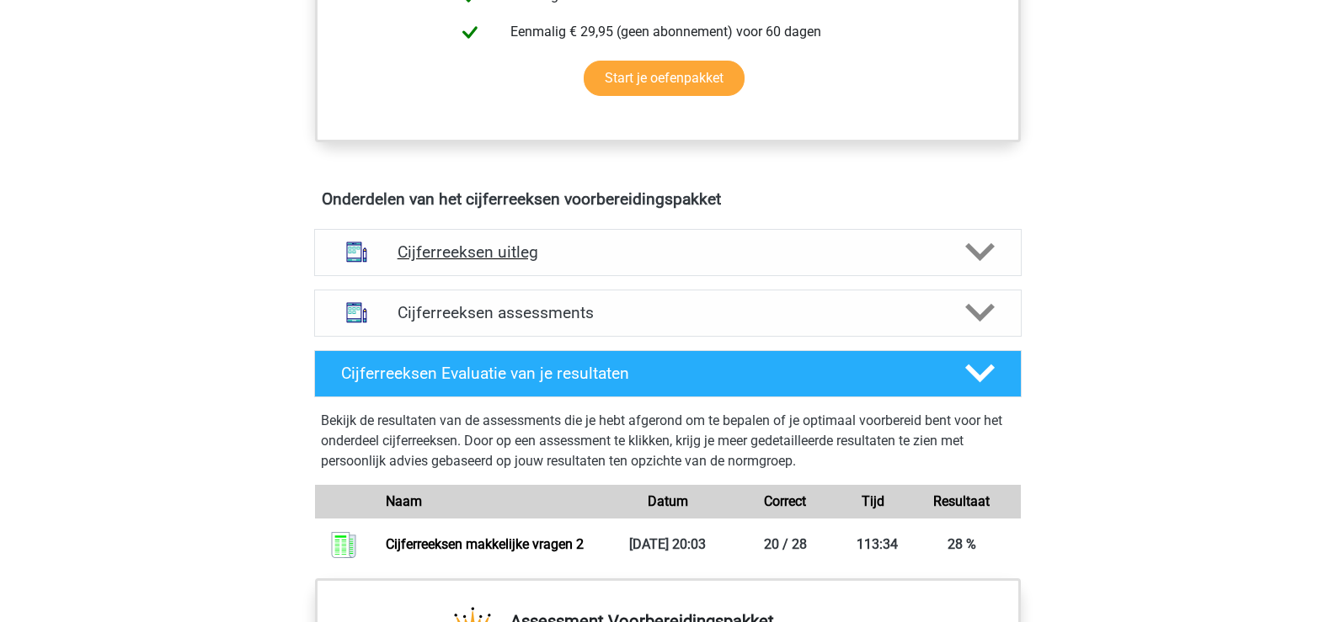
click at [553, 262] on h4 "Cijferreeksen uitleg" at bounding box center [668, 252] width 541 height 19
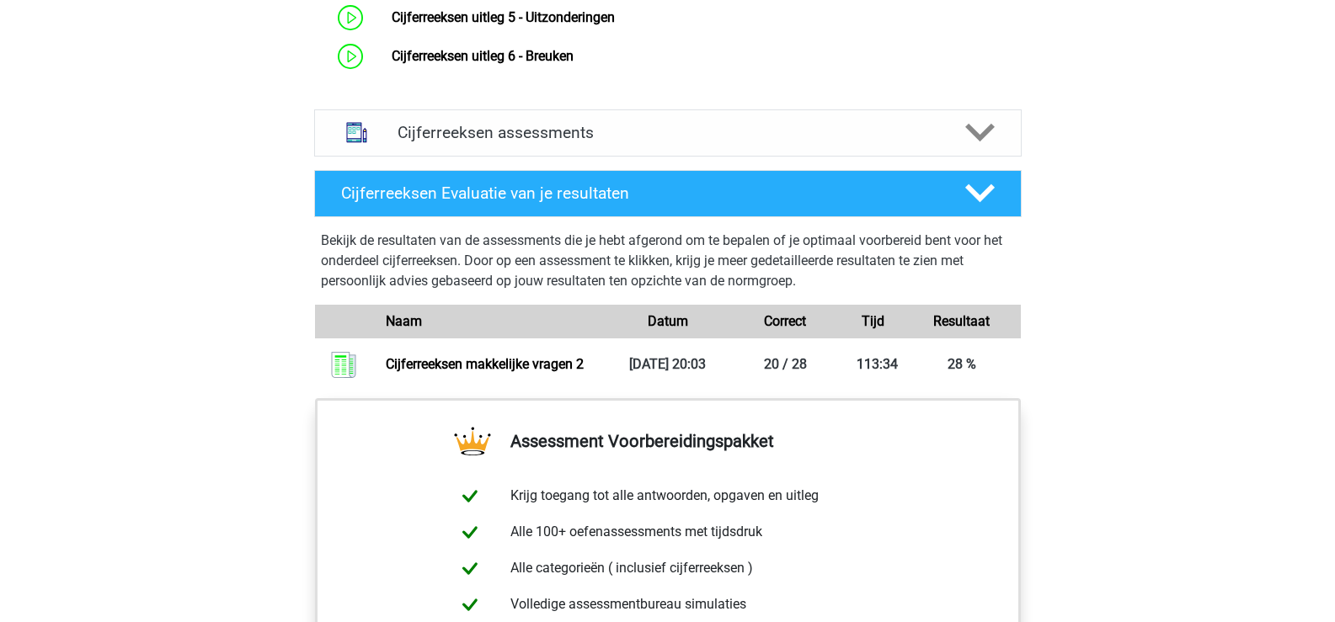
scroll to position [1263, 0]
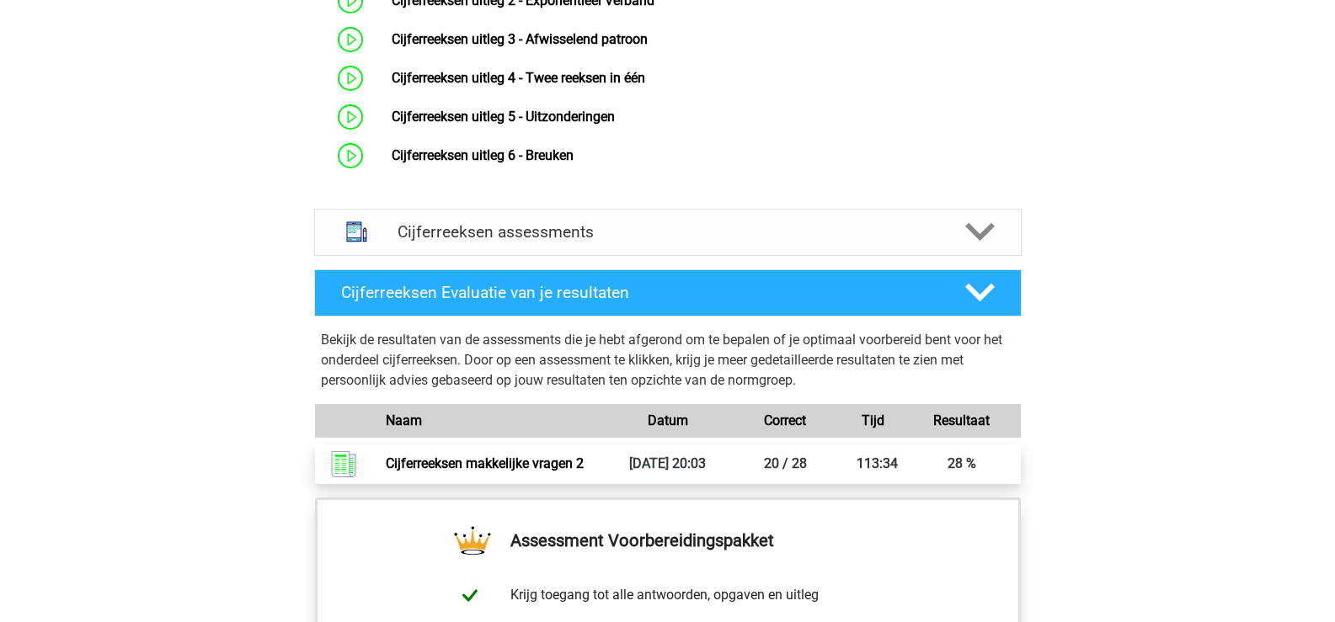
click at [584, 472] on link "Cijferreeksen makkelijke vragen 2" at bounding box center [485, 464] width 198 height 16
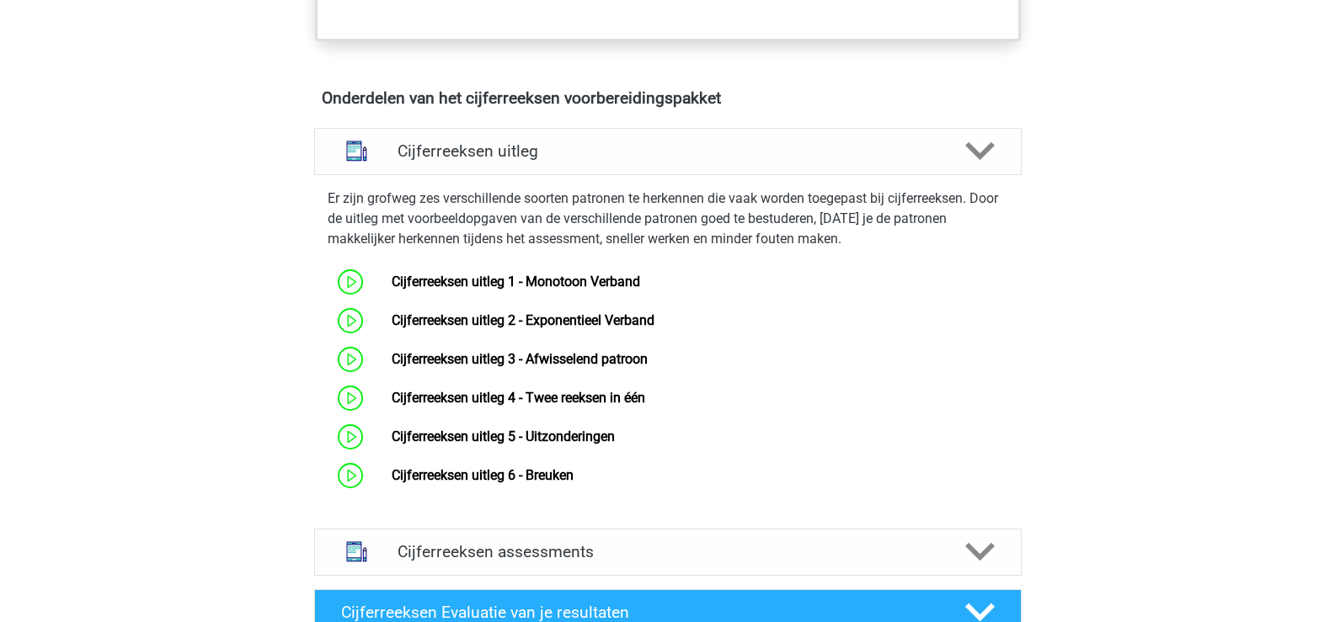
scroll to position [926, 0]
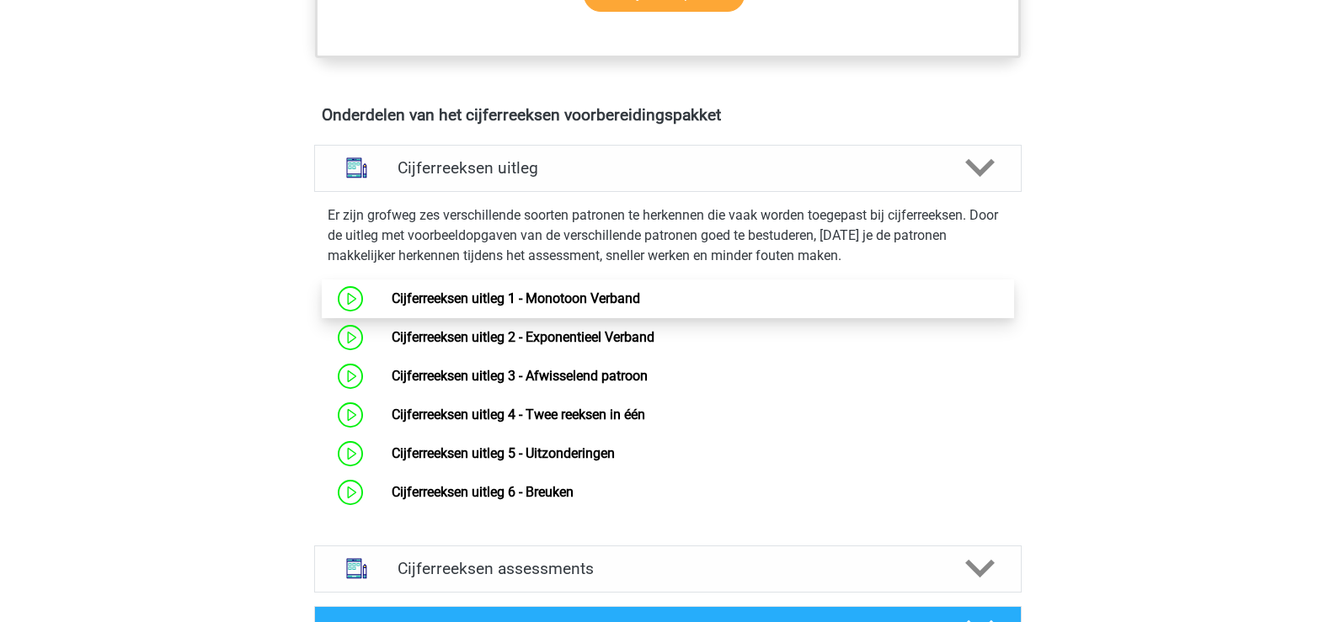
click at [577, 307] on link "Cijferreeksen uitleg 1 - Monotoon Verband" at bounding box center [516, 299] width 248 height 16
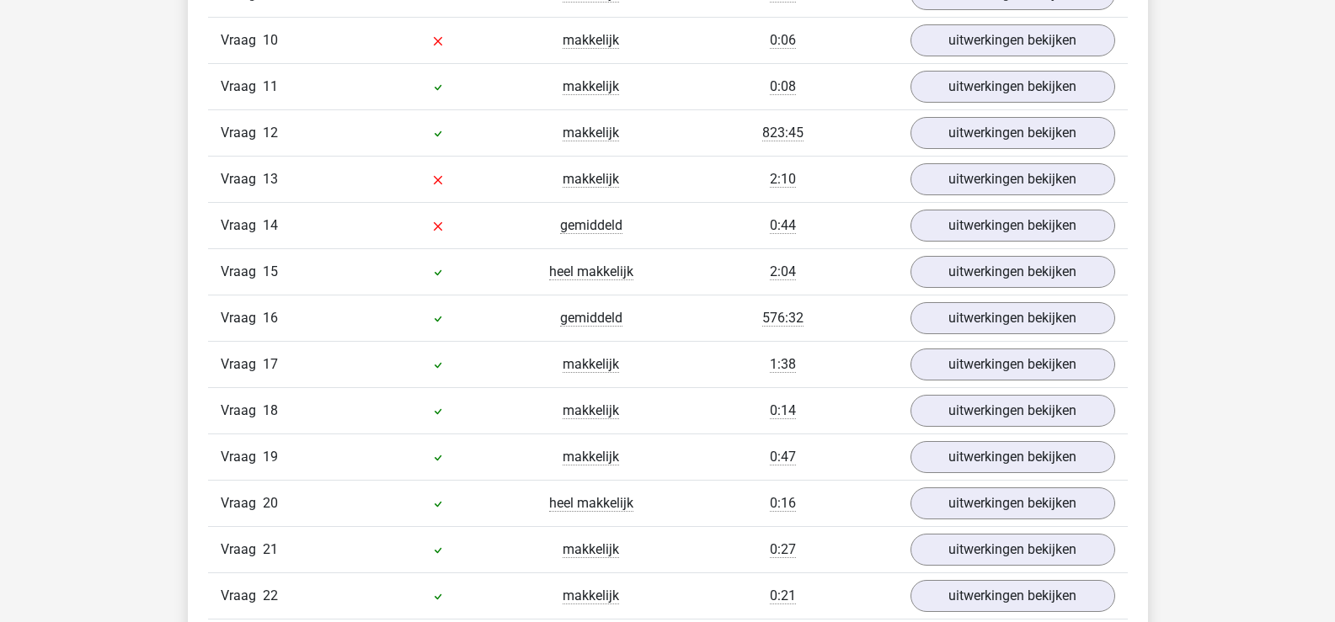
scroll to position [1179, 0]
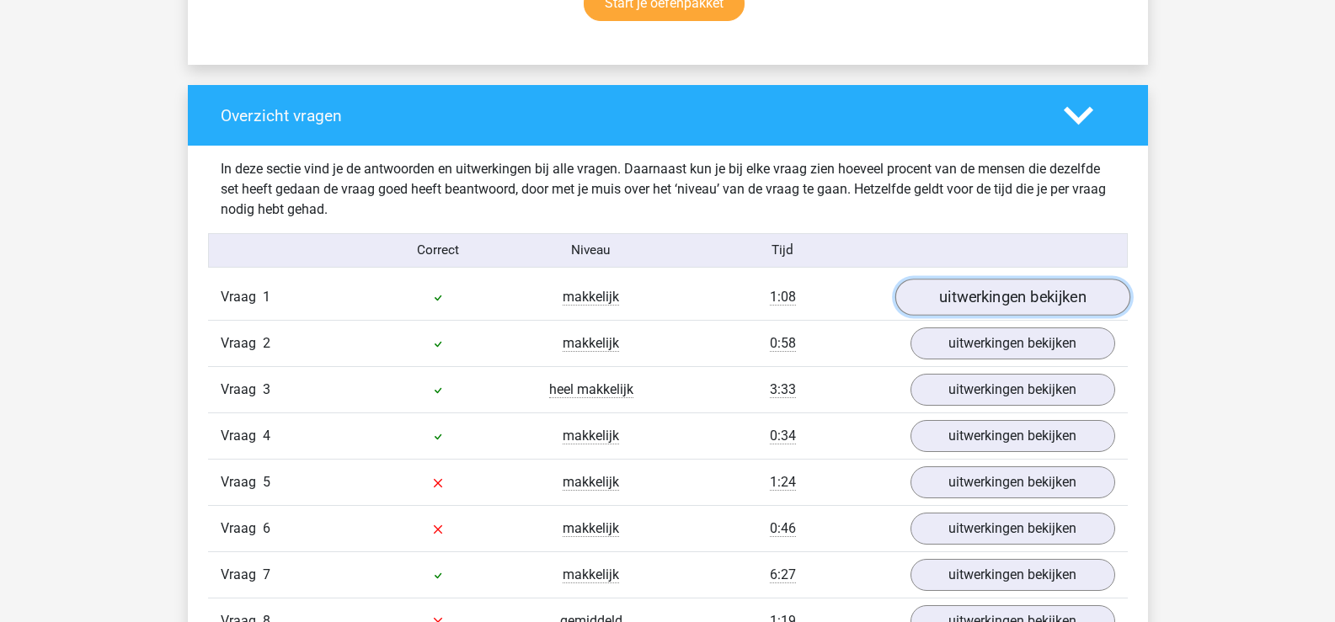
click at [1044, 296] on link "uitwerkingen bekijken" at bounding box center [1011, 297] width 235 height 37
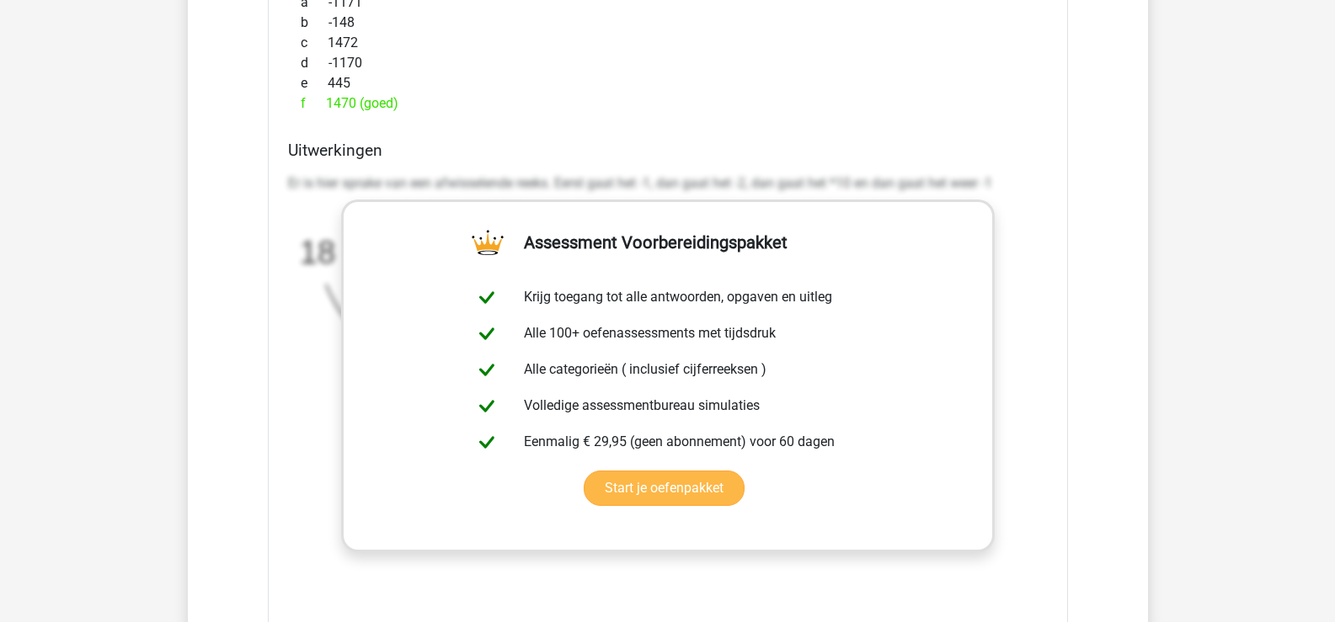
scroll to position [1600, 0]
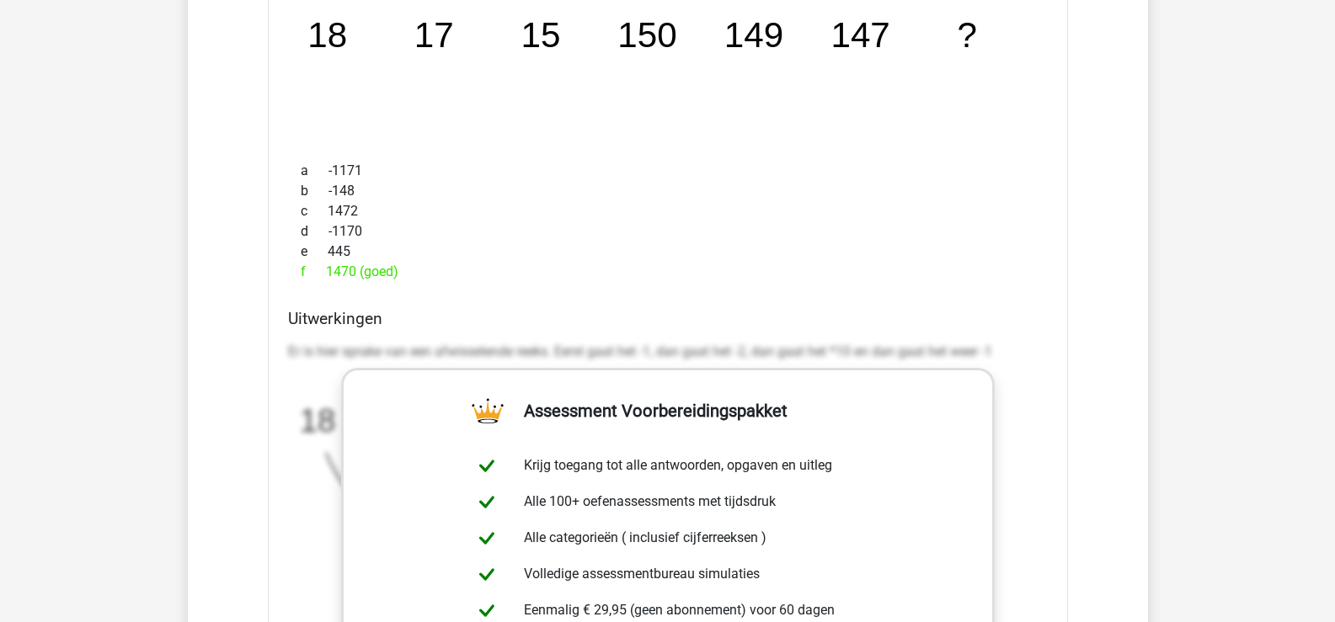
click at [310, 323] on h4 "Uitwerkingen" at bounding box center [668, 318] width 760 height 19
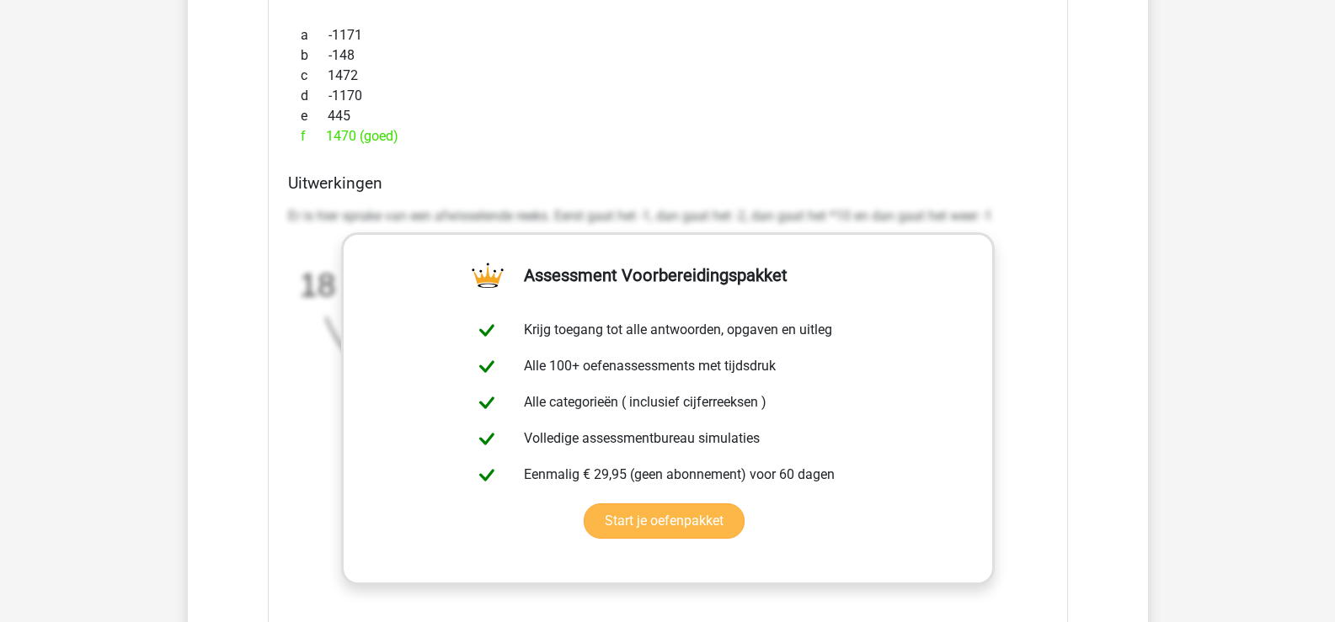
scroll to position [1937, 0]
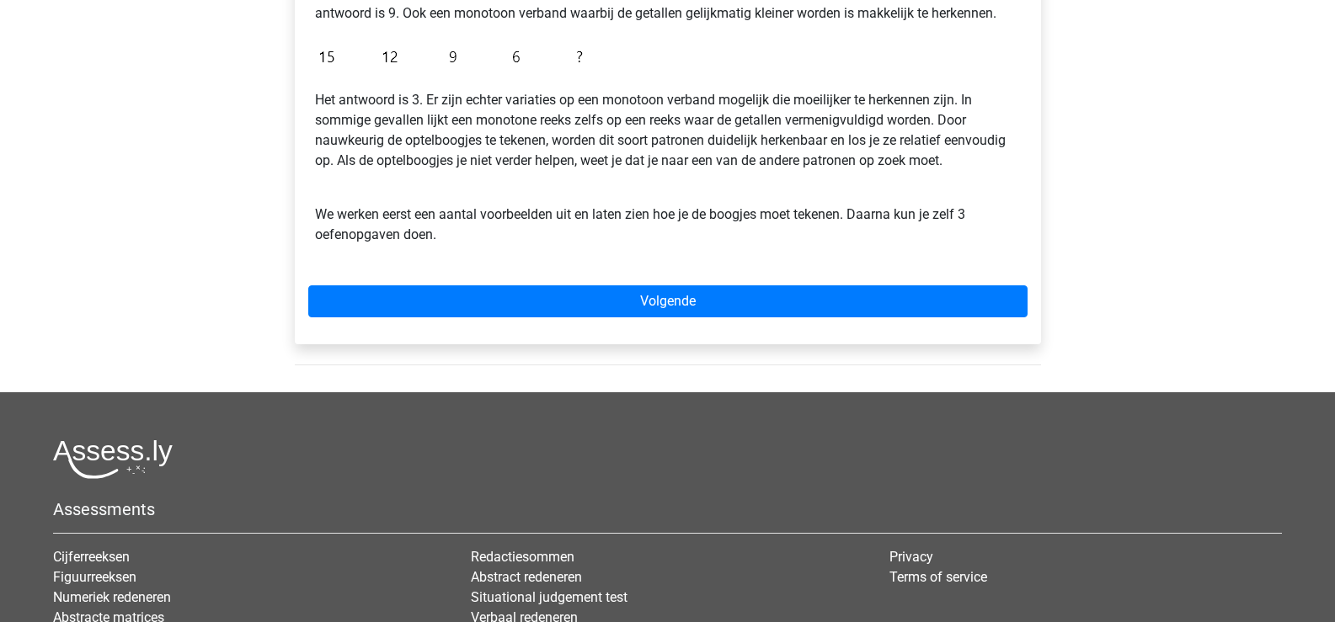
scroll to position [505, 0]
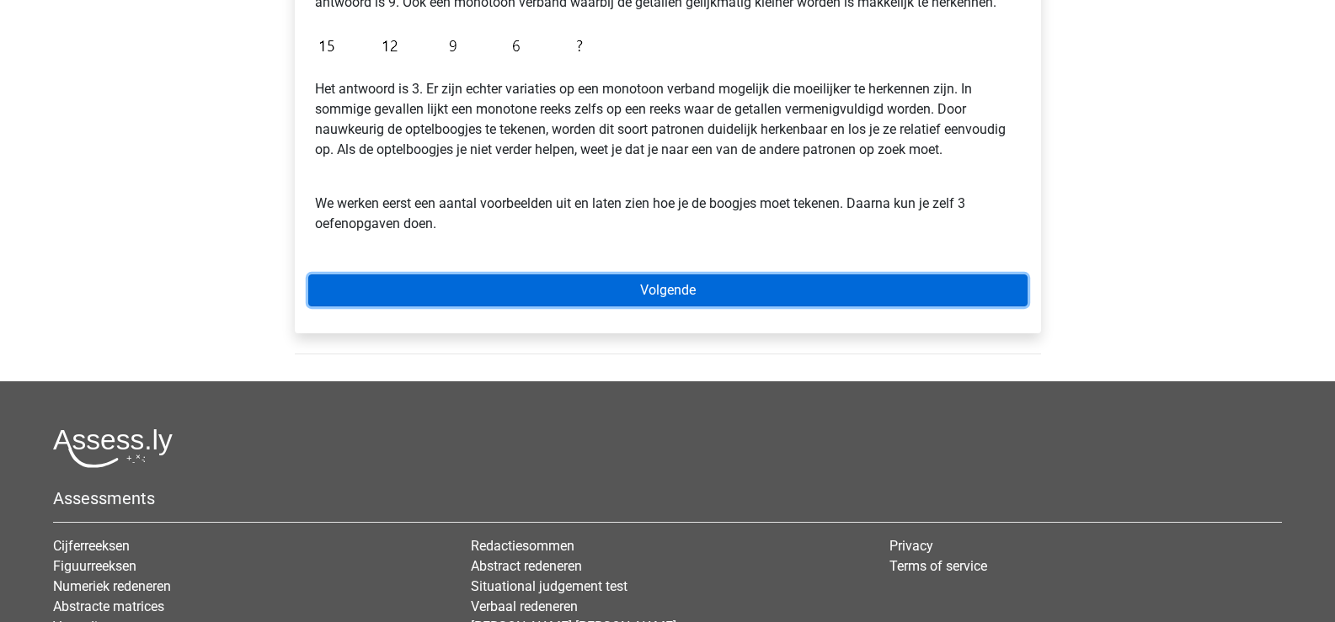
click at [694, 291] on link "Volgende" at bounding box center [667, 291] width 719 height 32
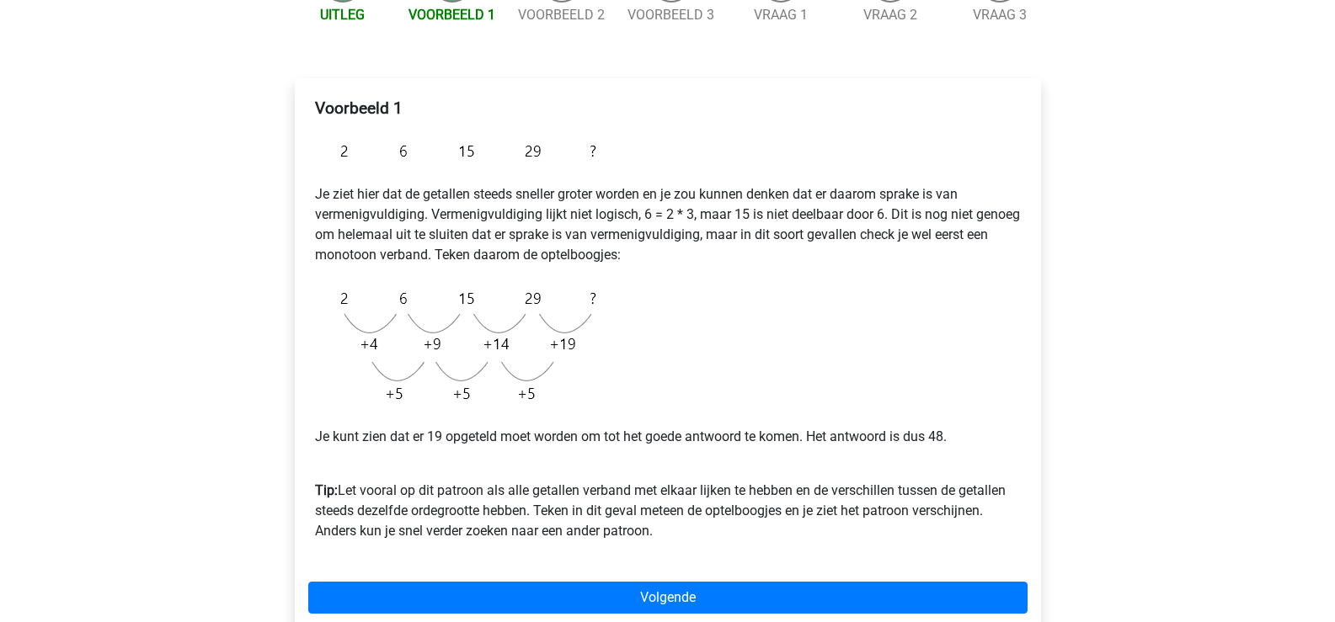
scroll to position [253, 0]
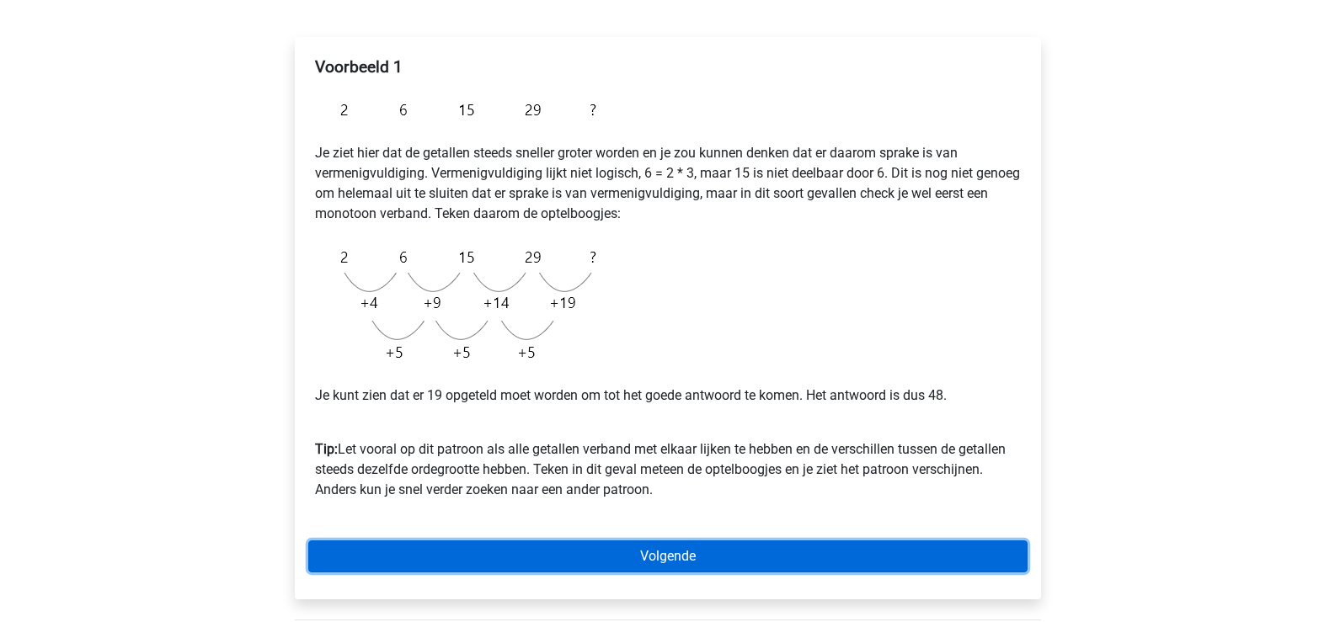
click at [698, 560] on link "Volgende" at bounding box center [667, 557] width 719 height 32
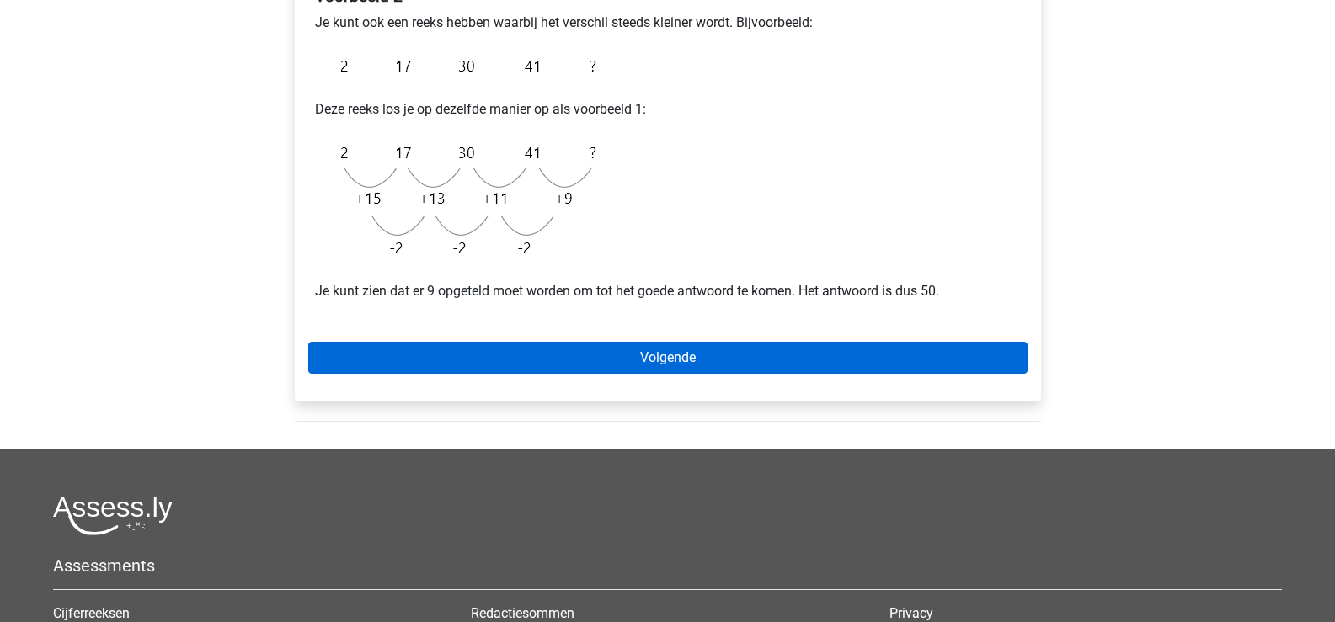
scroll to position [337, 0]
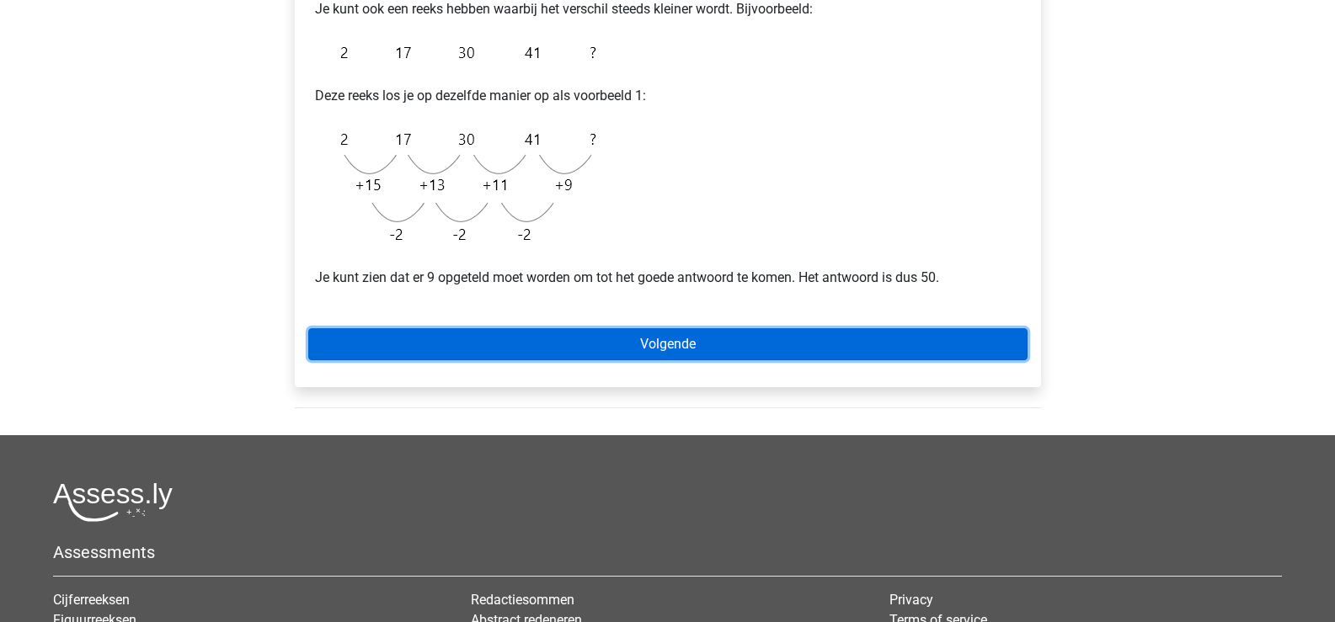
click at [665, 349] on link "Volgende" at bounding box center [667, 344] width 719 height 32
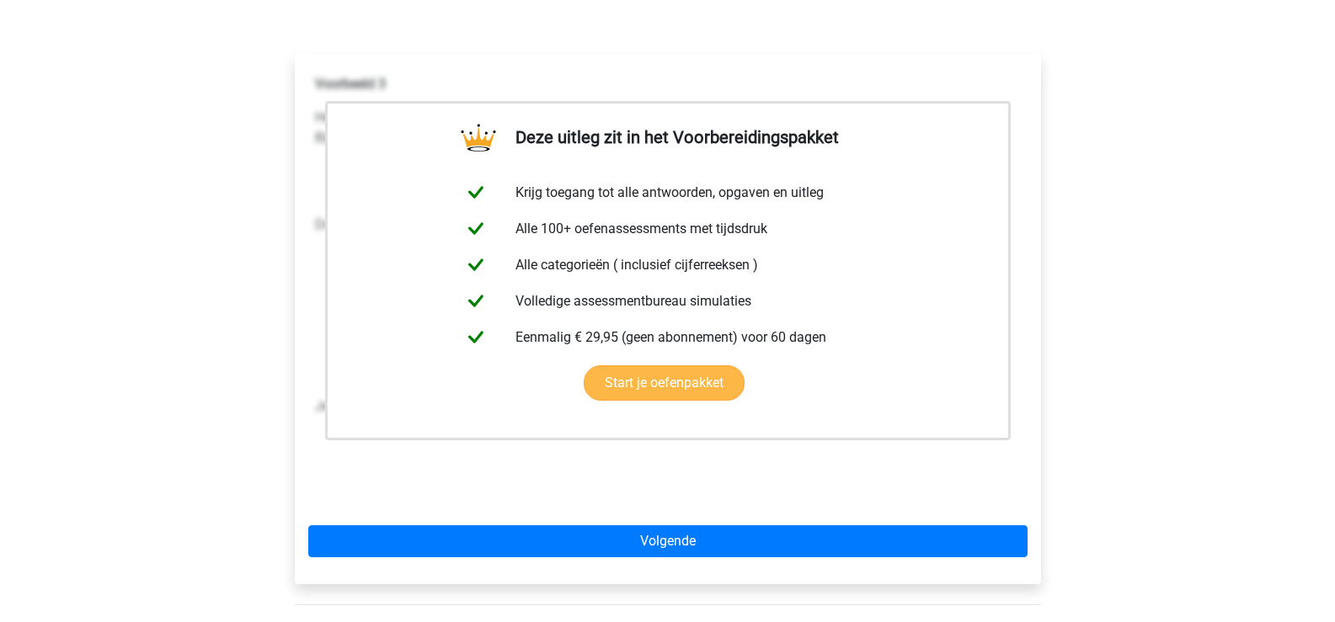
scroll to position [253, 0]
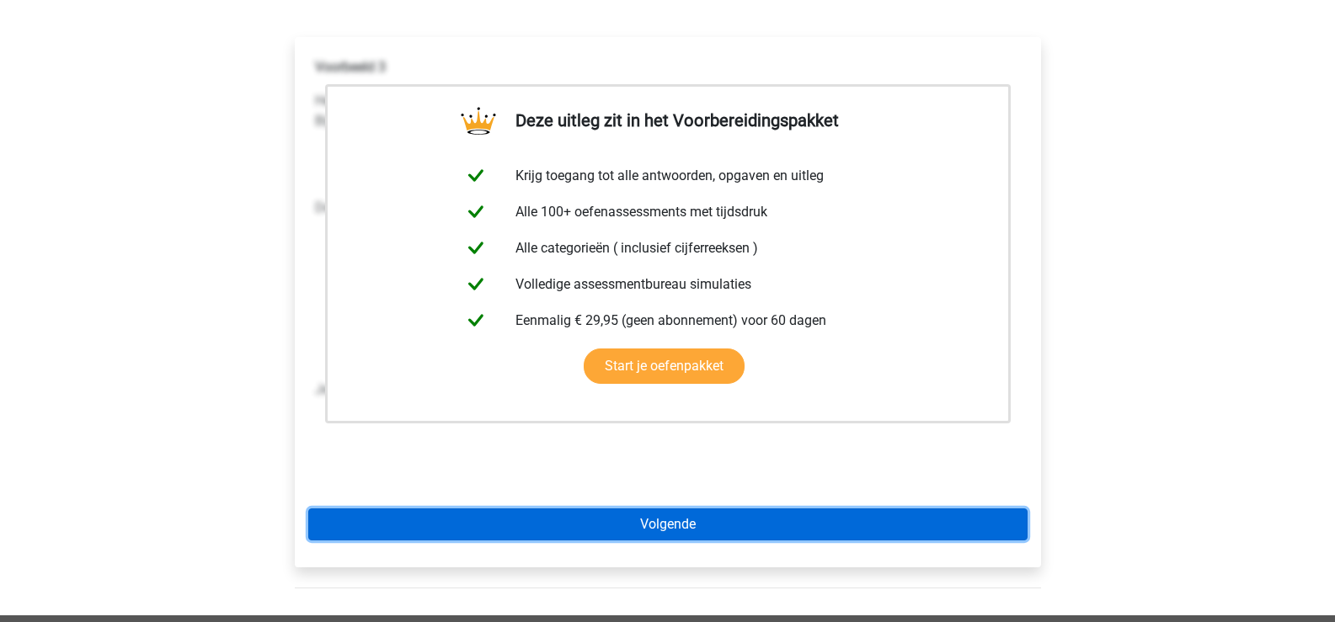
click at [671, 520] on link "Volgende" at bounding box center [667, 525] width 719 height 32
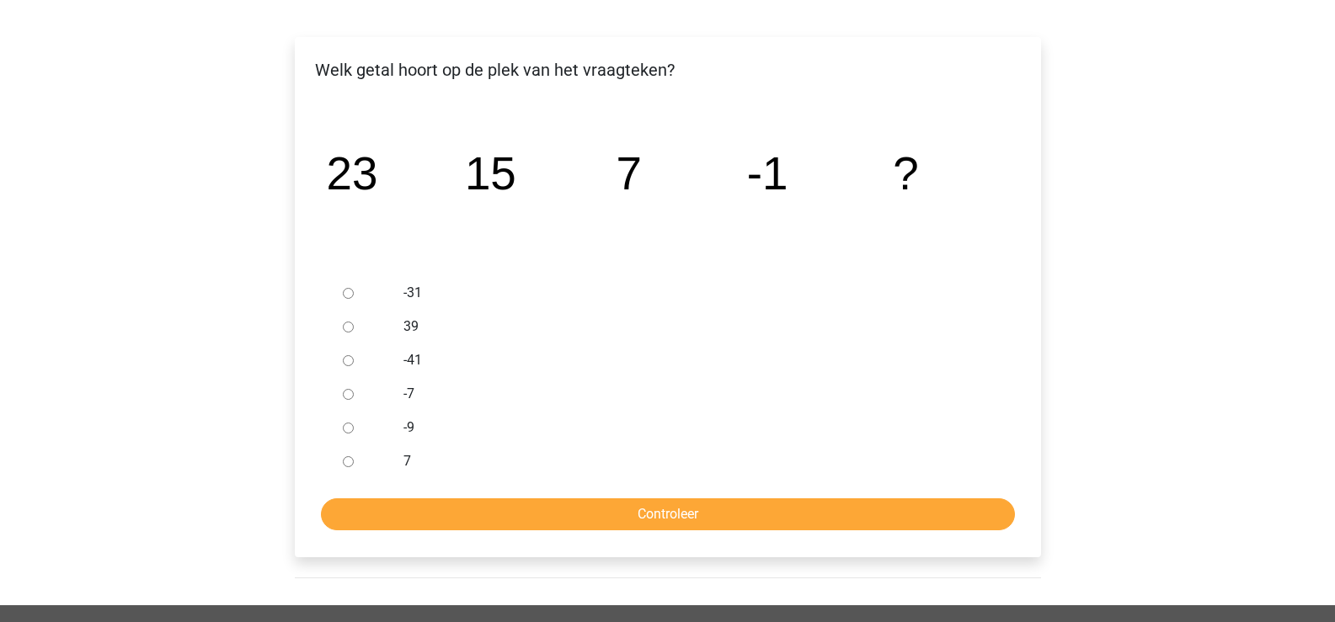
scroll to position [337, 0]
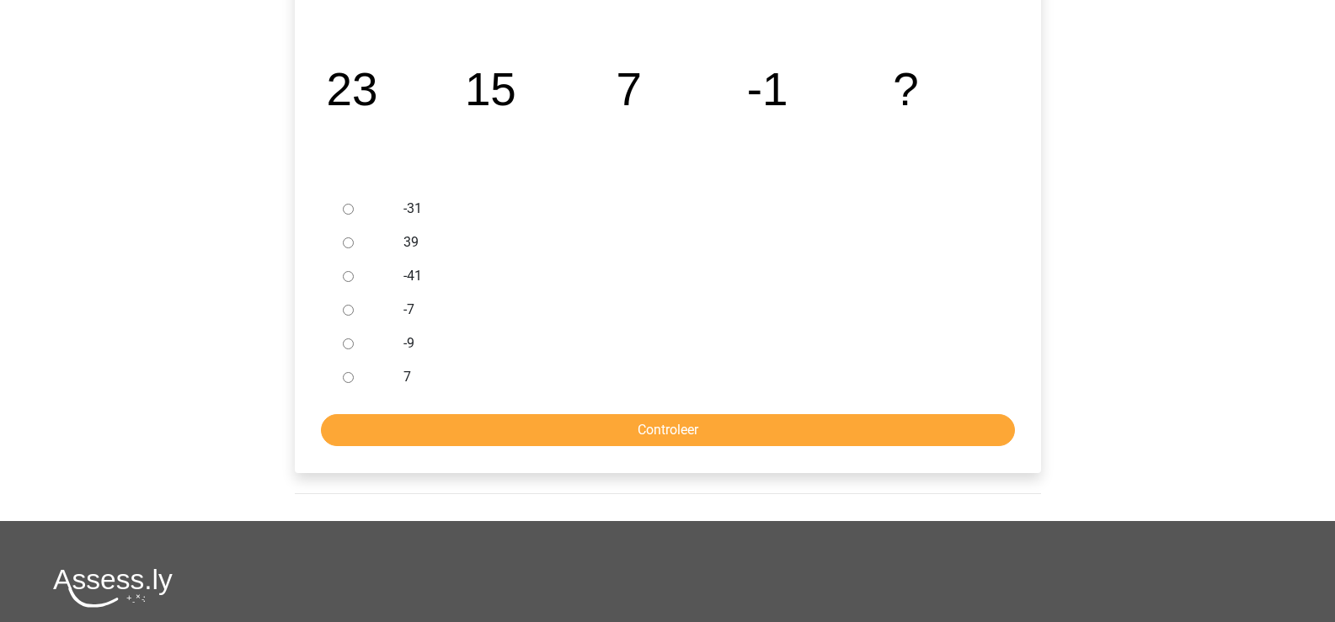
click at [345, 350] on div at bounding box center [364, 344] width 56 height 34
click at [348, 344] on input "-9" at bounding box center [348, 344] width 11 height 11
radio input "true"
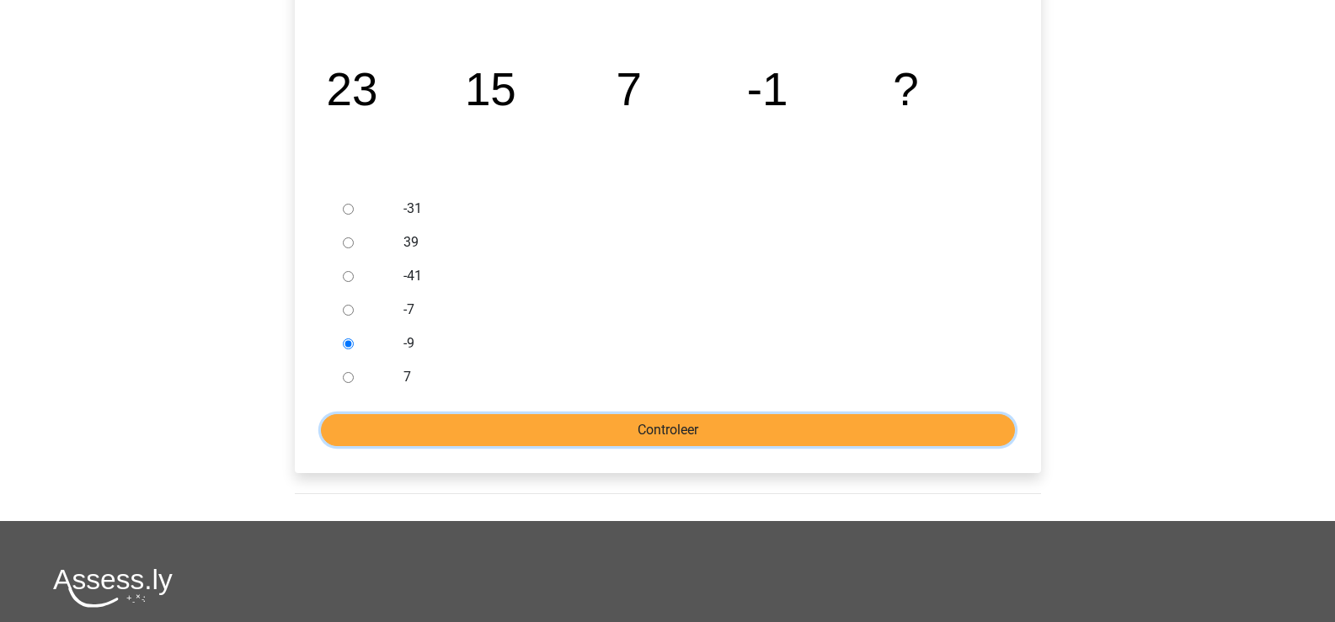
click at [670, 434] on input "Controleer" at bounding box center [668, 430] width 694 height 32
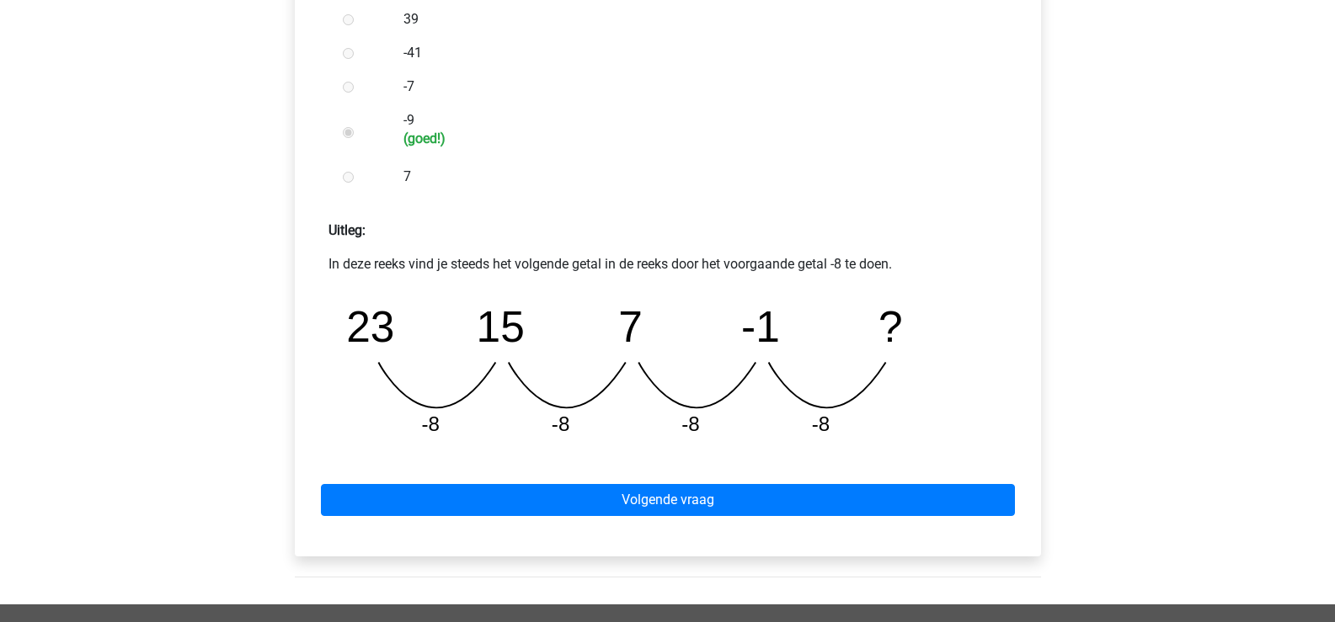
scroll to position [590, 0]
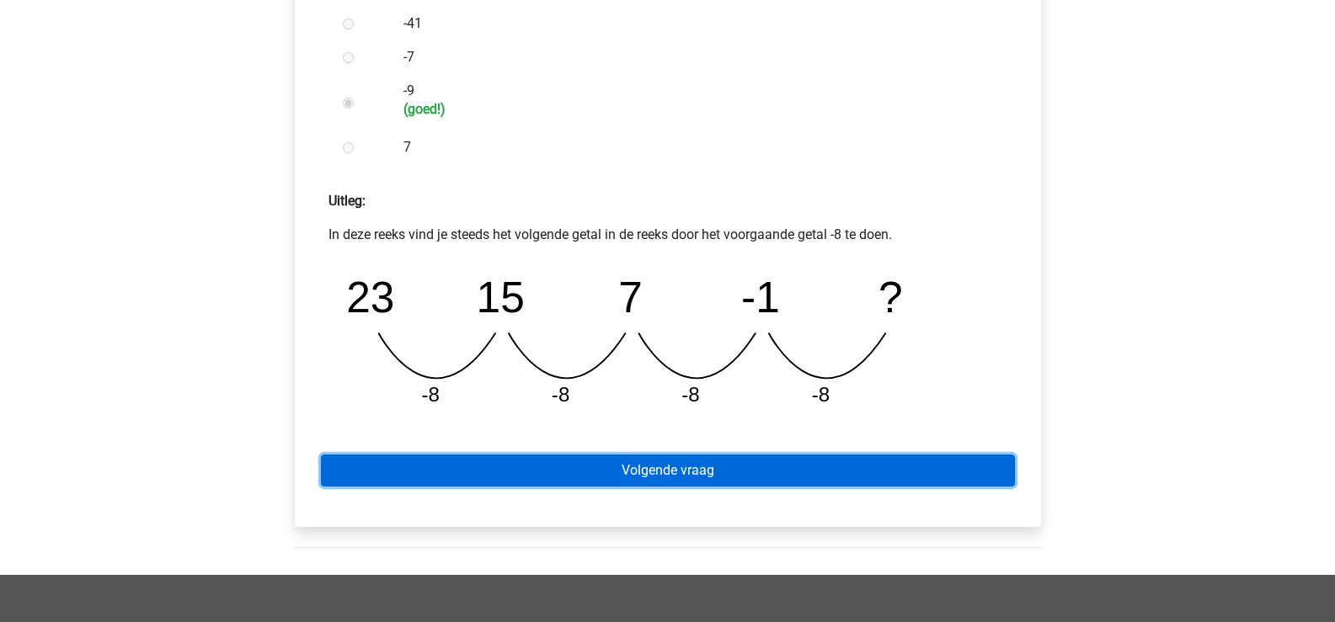
click at [691, 471] on link "Volgende vraag" at bounding box center [668, 471] width 694 height 32
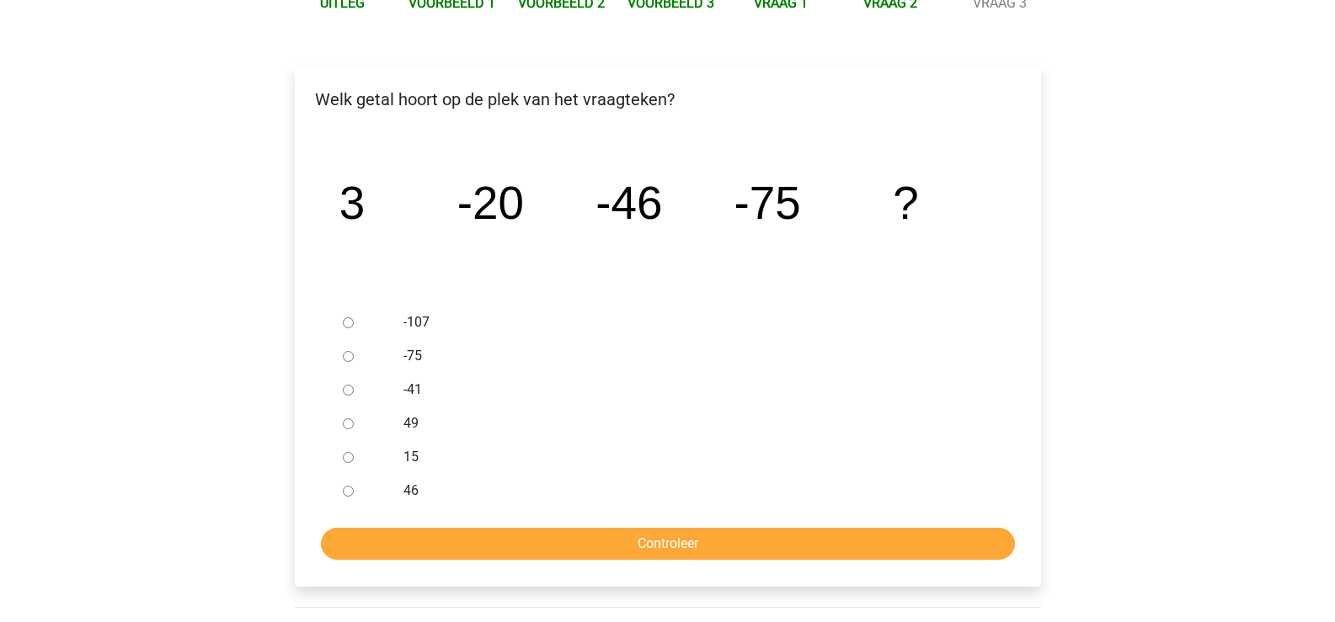
scroll to position [253, 0]
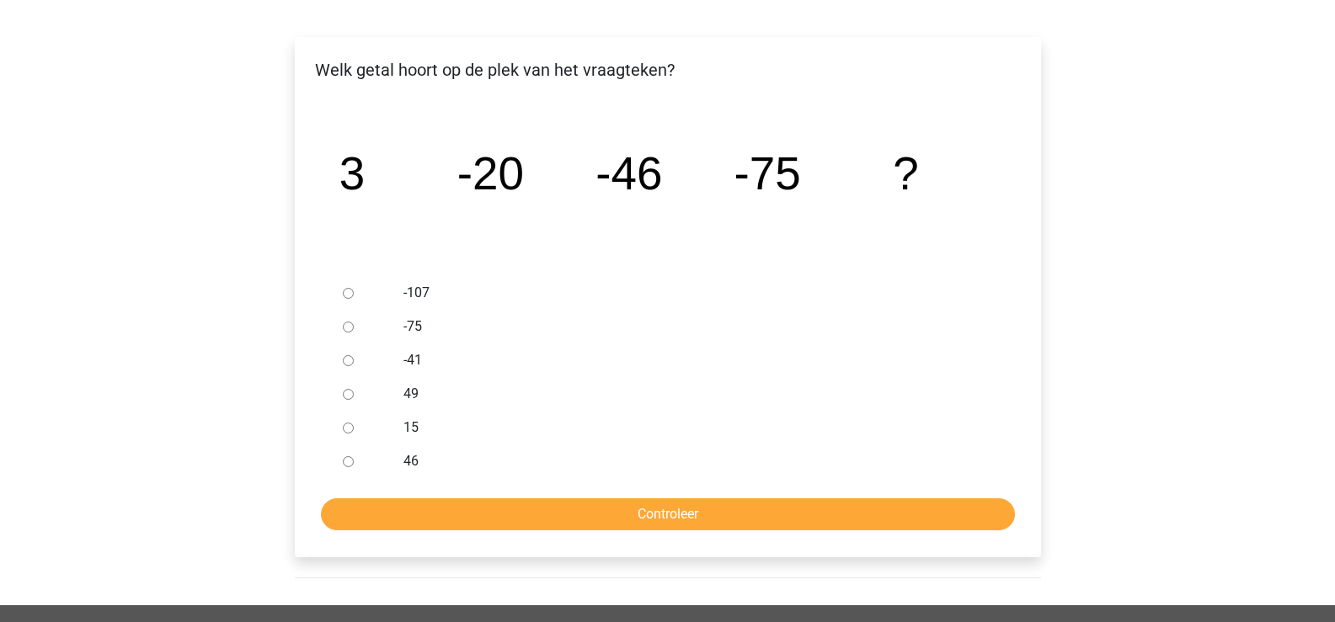
click at [345, 298] on input "-107" at bounding box center [348, 293] width 11 height 11
radio input "true"
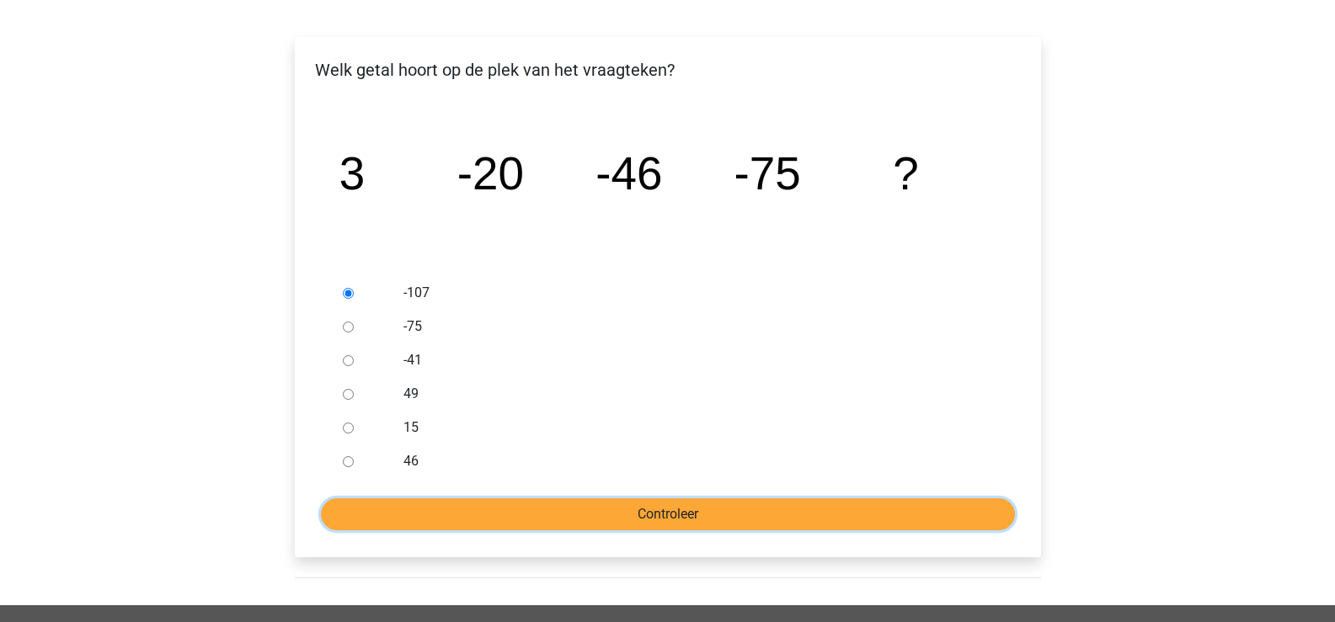
click at [653, 513] on input "Controleer" at bounding box center [668, 515] width 694 height 32
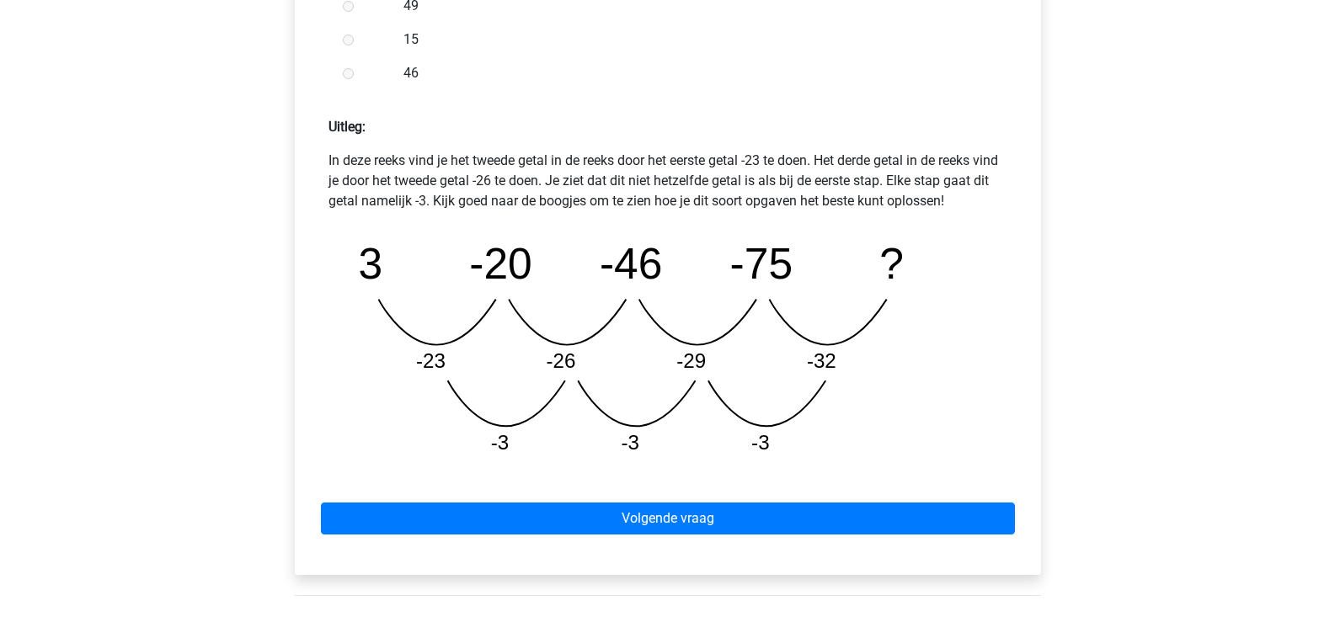
scroll to position [674, 0]
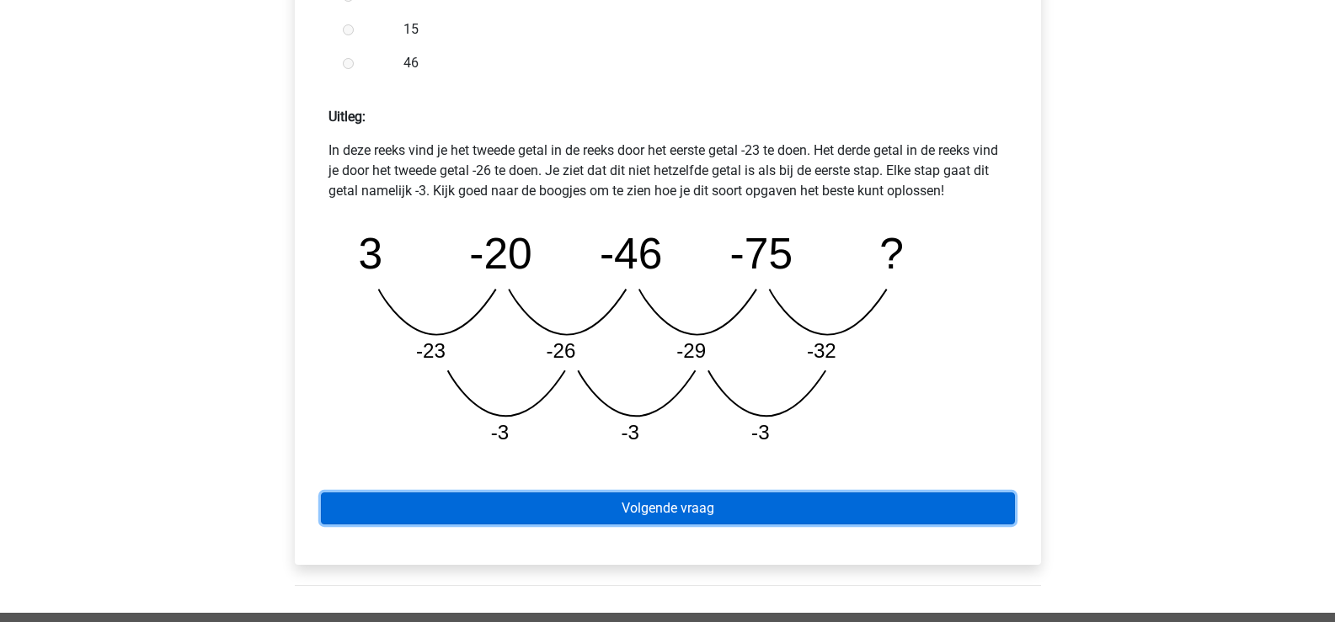
click at [675, 510] on link "Volgende vraag" at bounding box center [668, 509] width 694 height 32
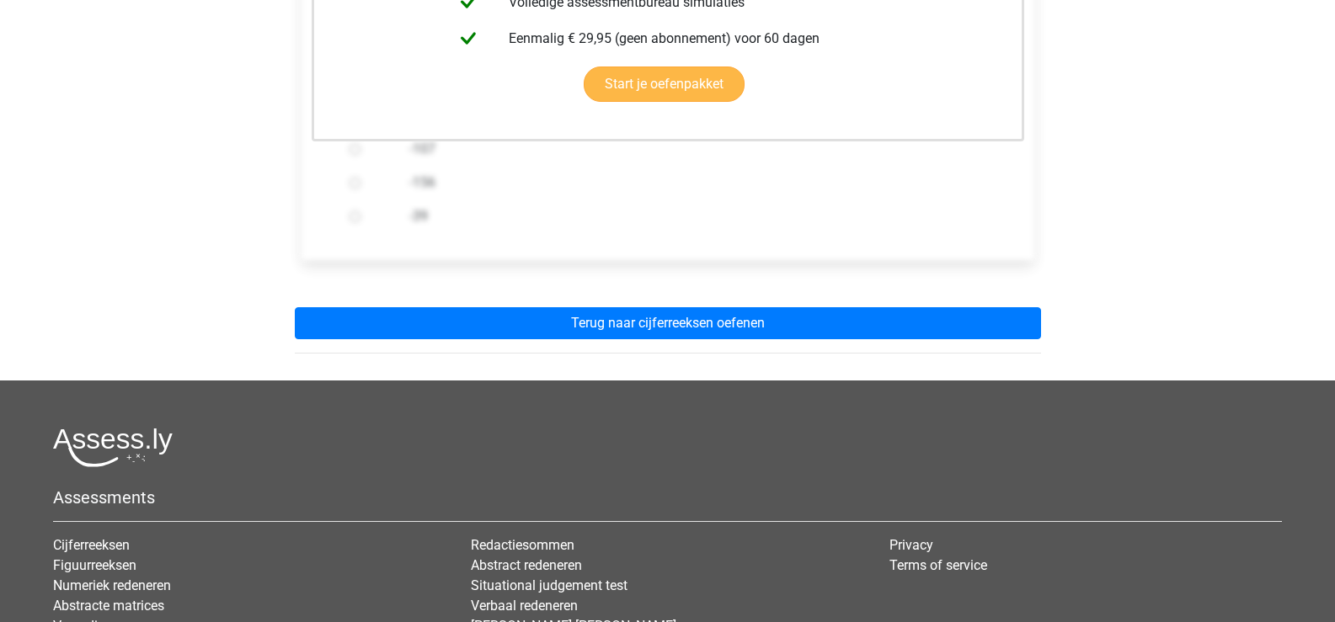
scroll to position [505, 0]
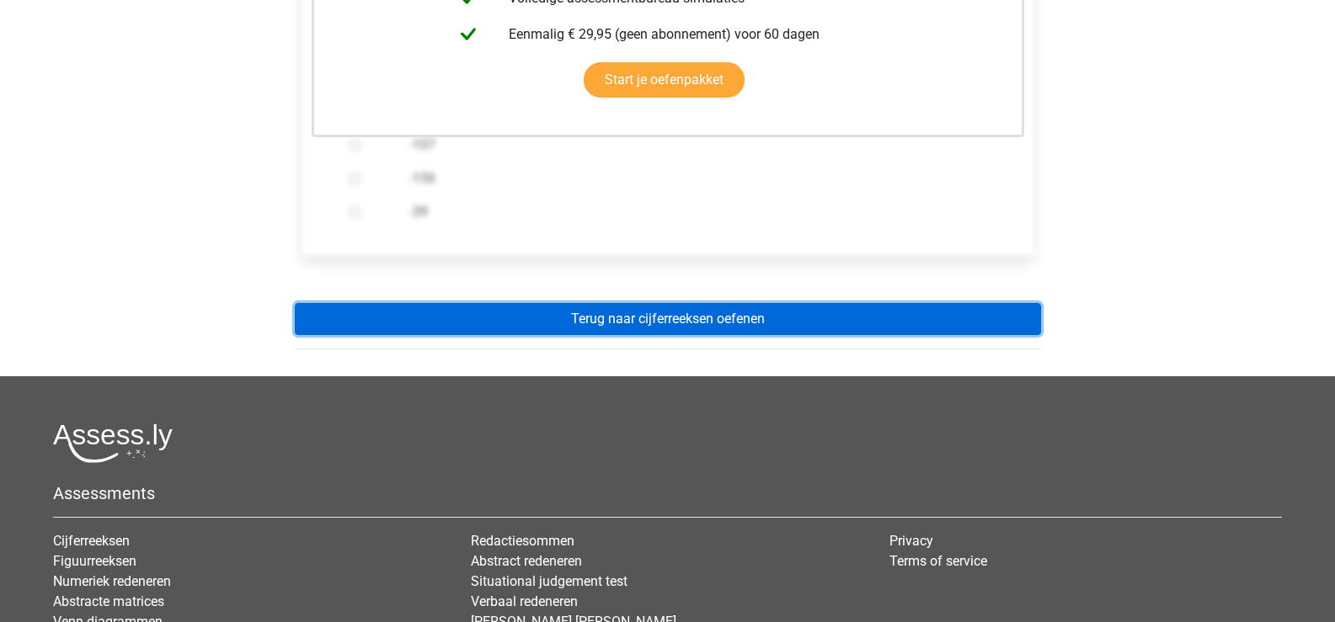
click at [741, 327] on link "Terug naar cijferreeksen oefenen" at bounding box center [668, 319] width 746 height 32
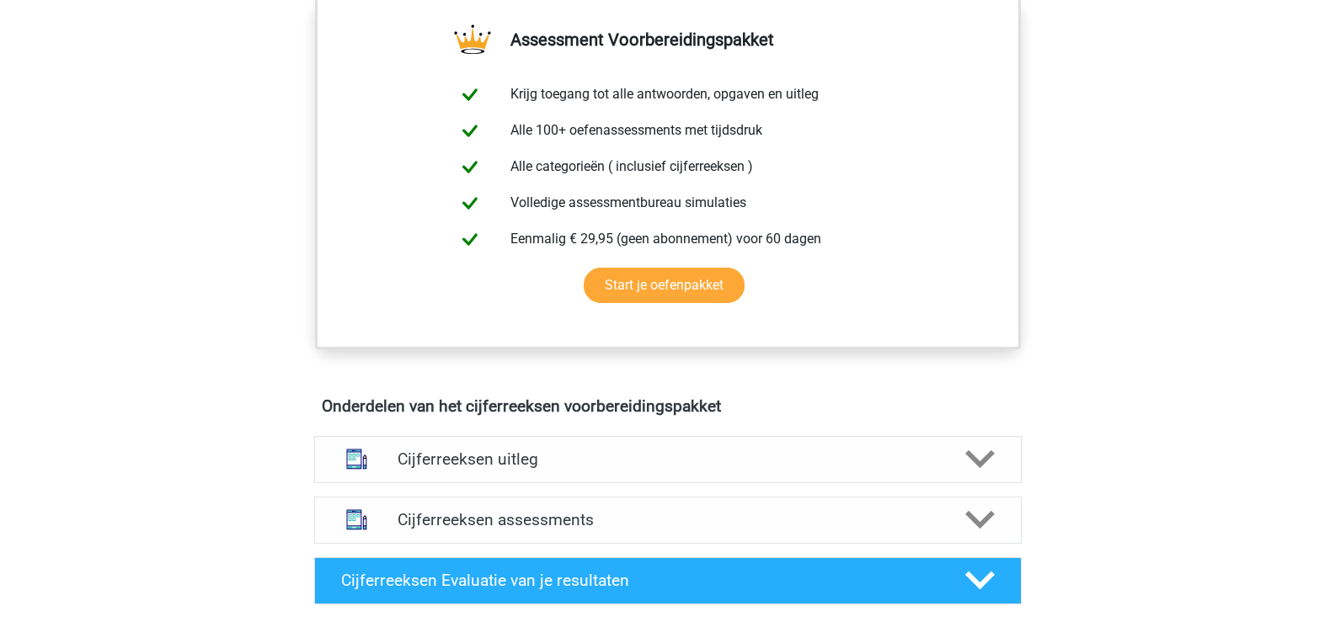
scroll to position [758, 0]
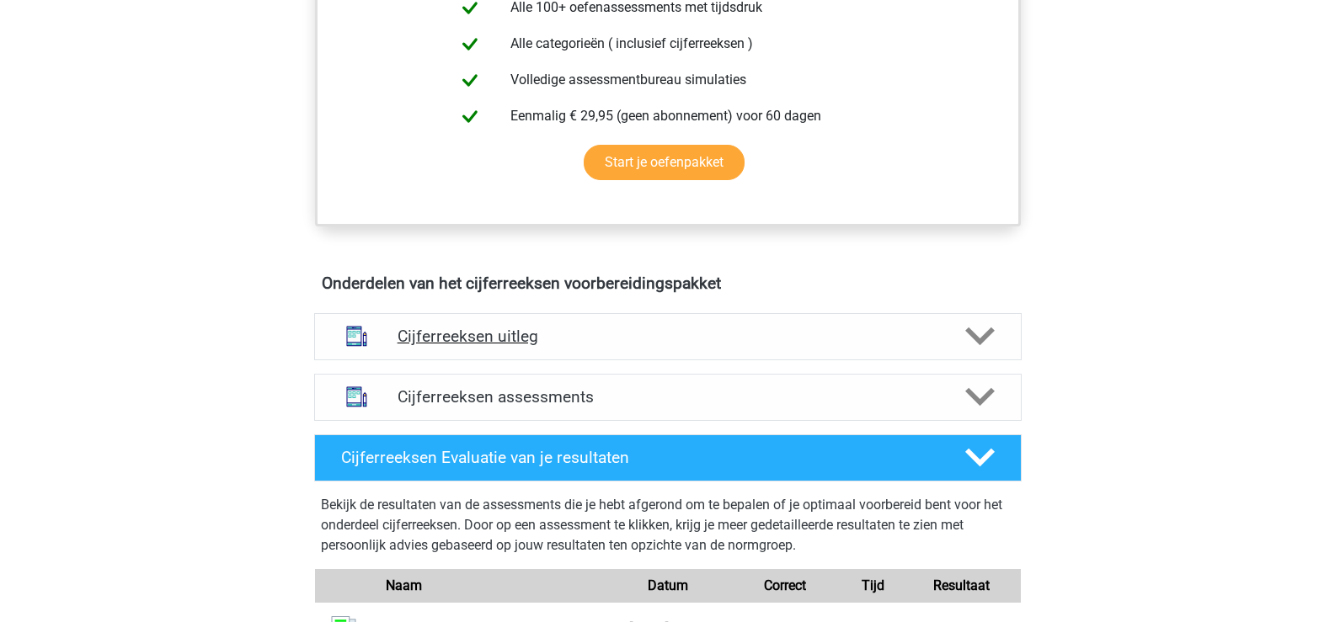
click at [979, 346] on polygon at bounding box center [979, 337] width 29 height 19
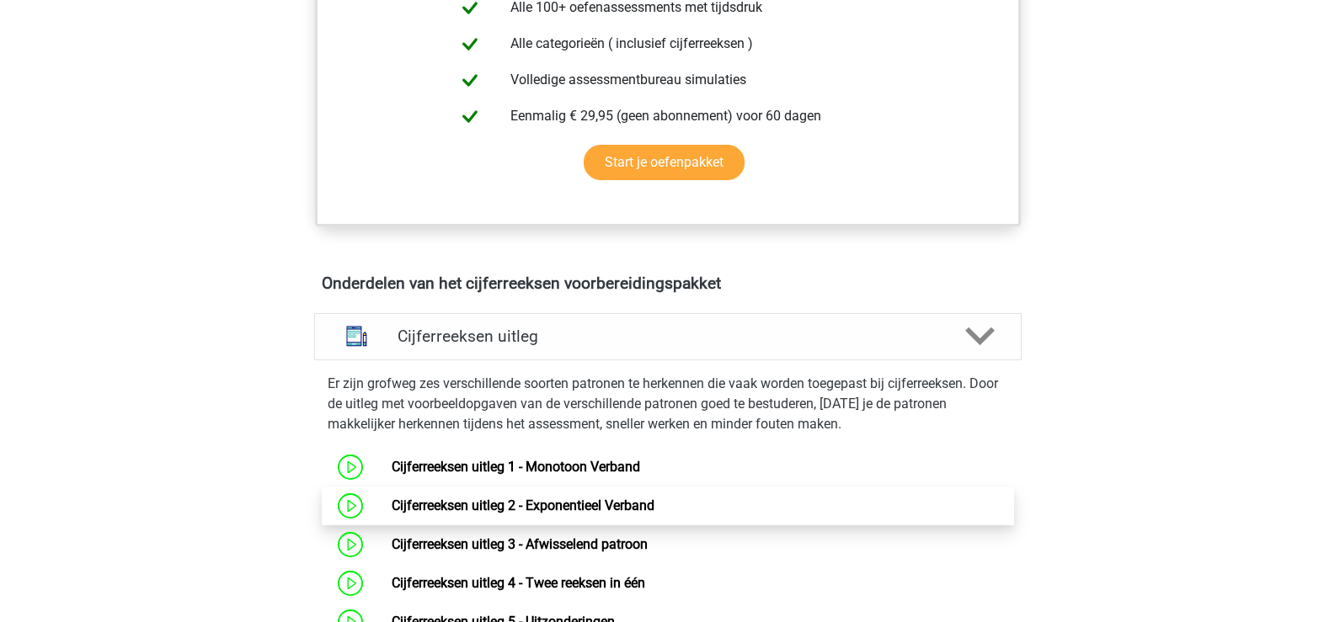
click at [626, 514] on link "Cijferreeksen uitleg 2 - Exponentieel Verband" at bounding box center [523, 506] width 263 height 16
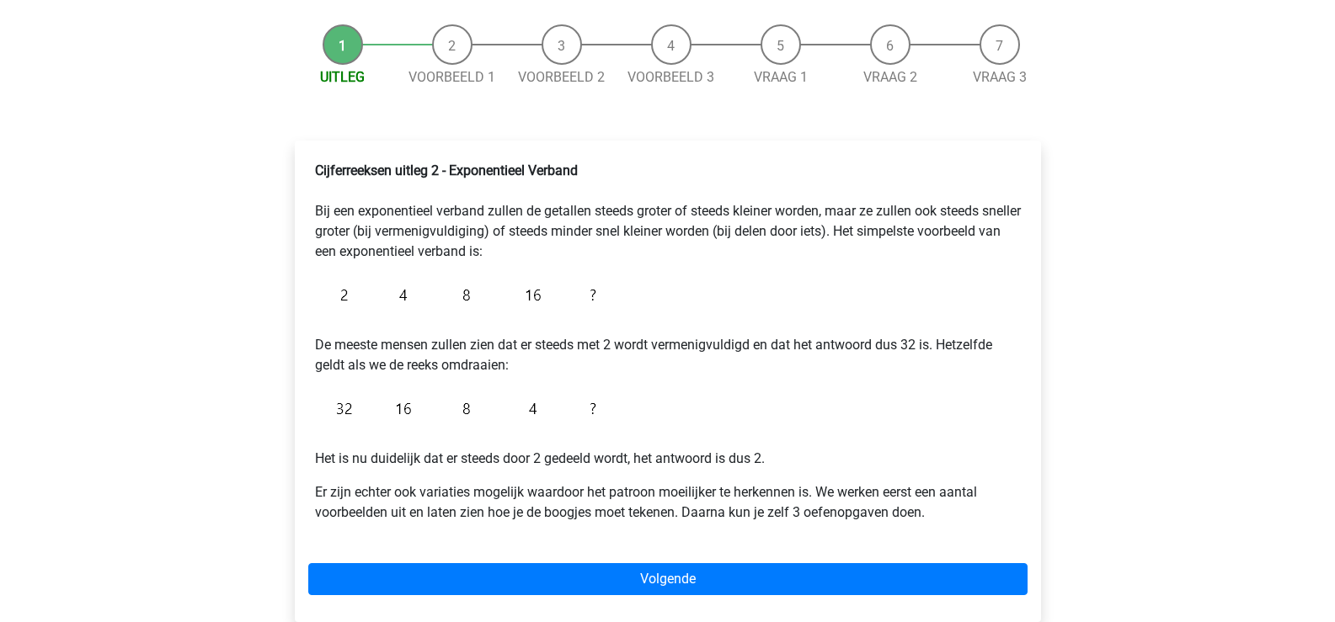
scroll to position [253, 0]
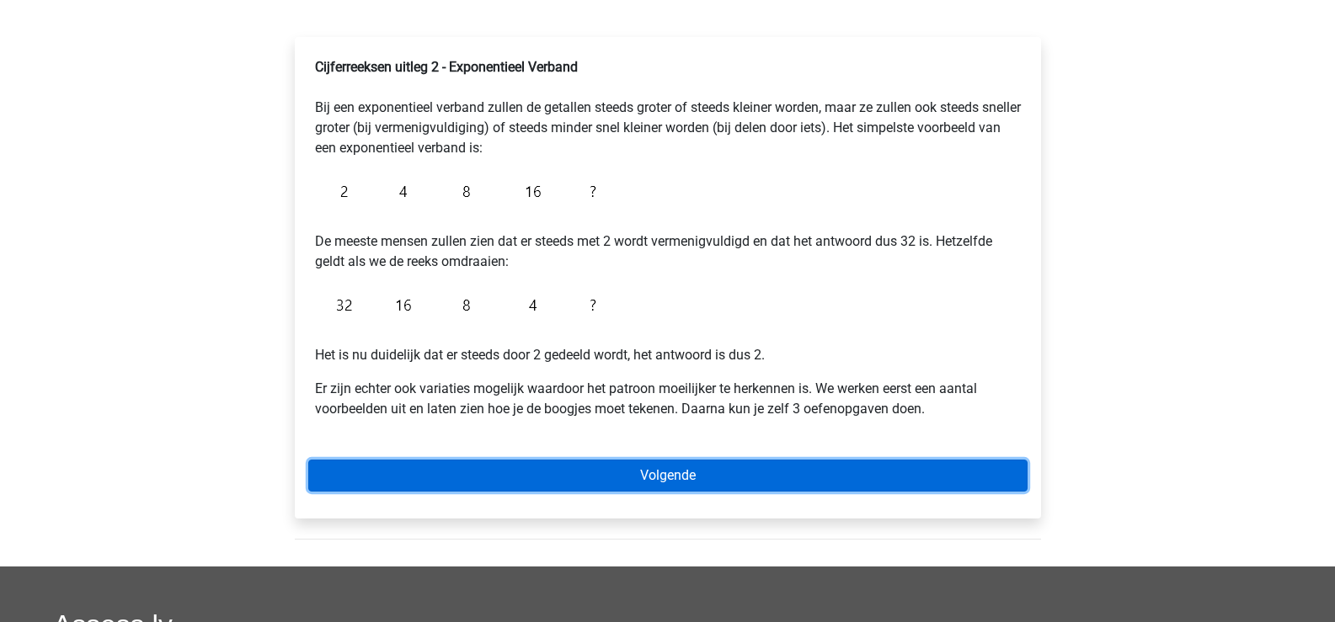
click at [688, 476] on link "Volgende" at bounding box center [667, 476] width 719 height 32
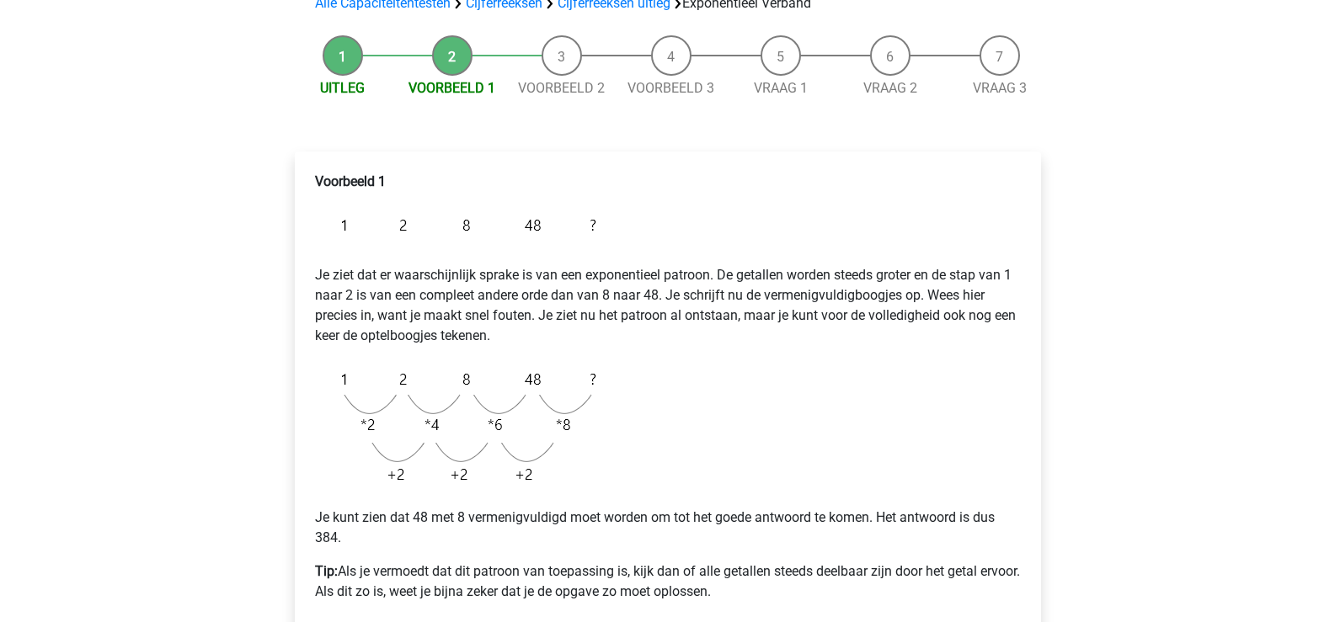
scroll to position [253, 0]
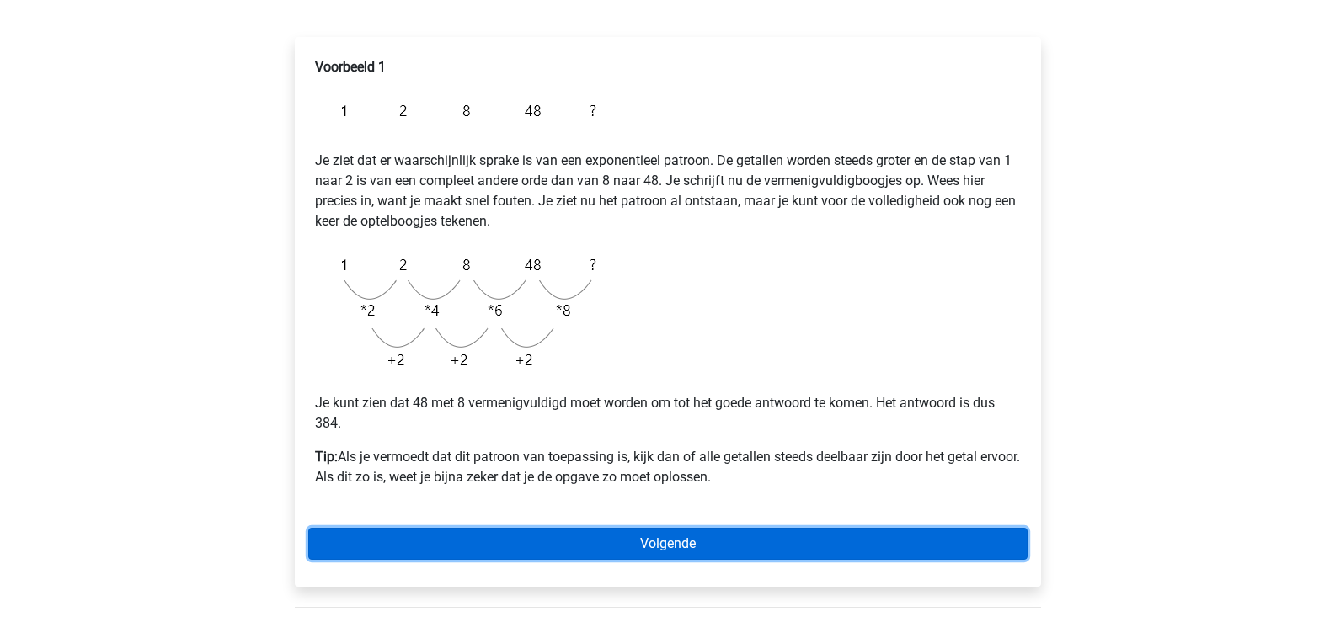
click at [688, 537] on link "Volgende" at bounding box center [667, 544] width 719 height 32
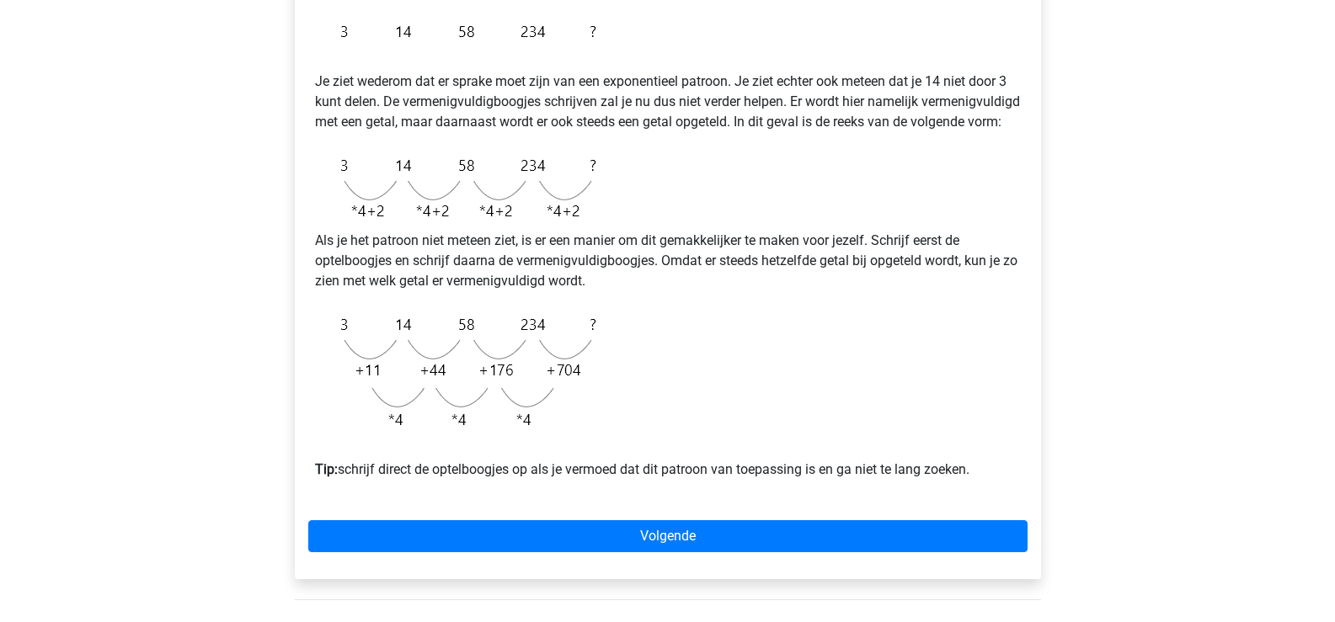
scroll to position [337, 0]
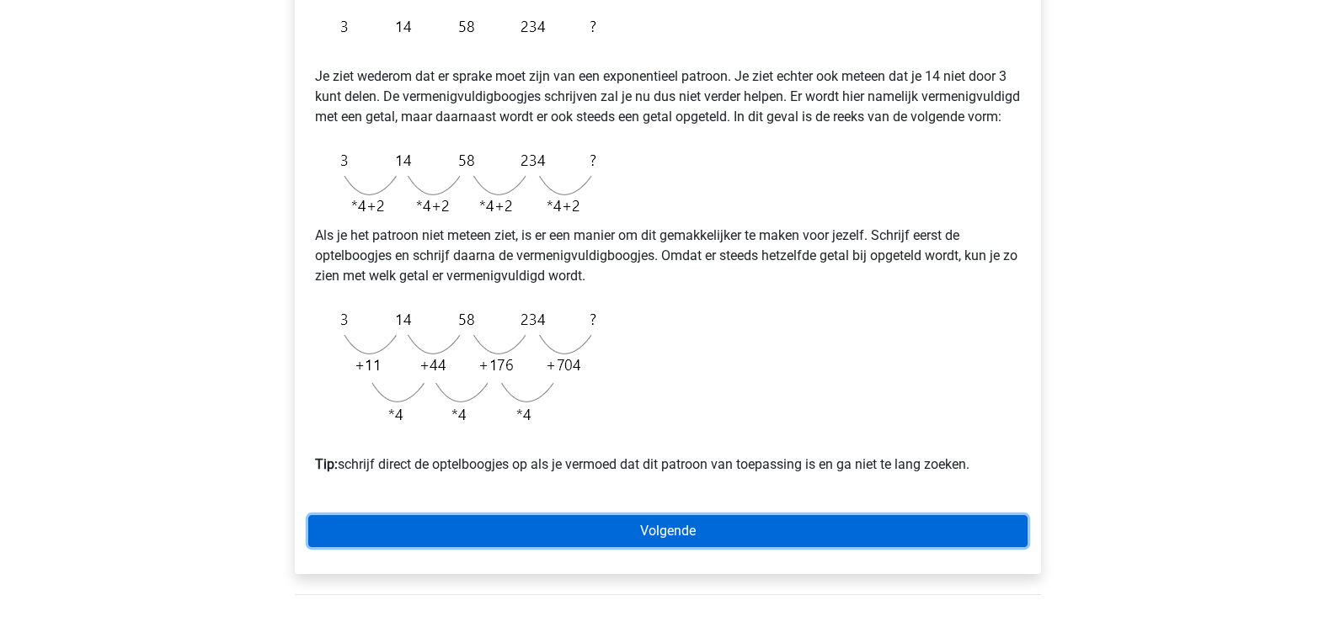
click at [681, 547] on link "Volgende" at bounding box center [667, 531] width 719 height 32
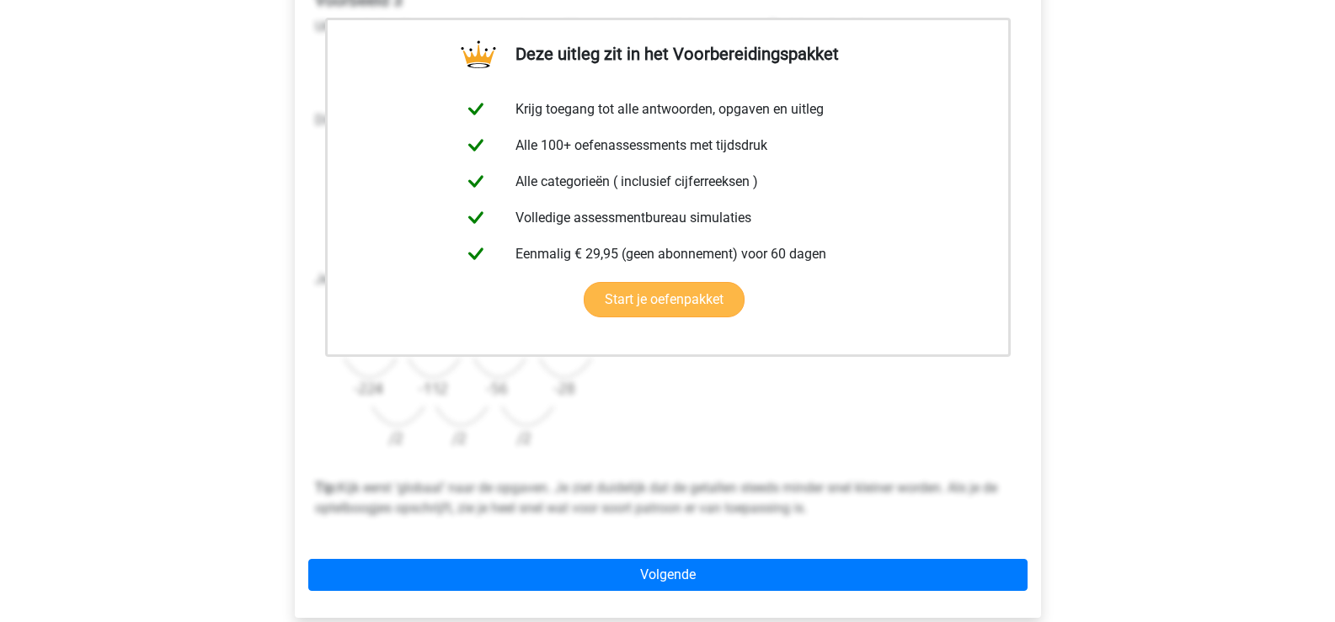
scroll to position [421, 0]
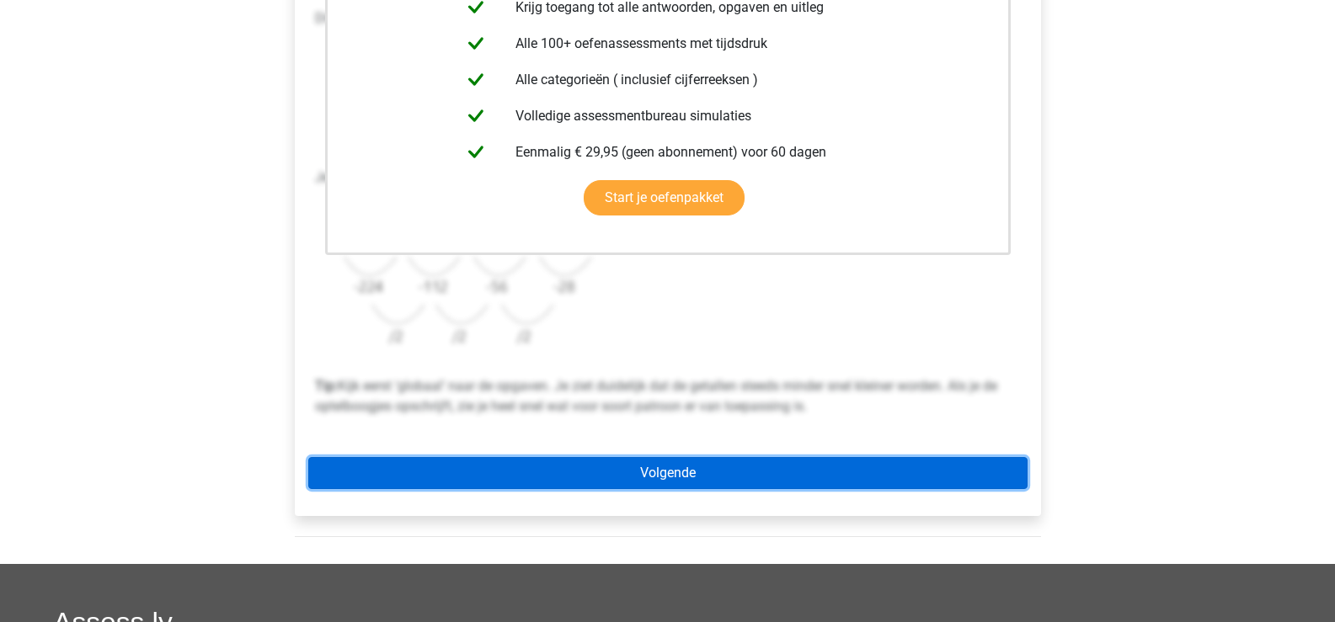
click at [697, 479] on link "Volgende" at bounding box center [667, 473] width 719 height 32
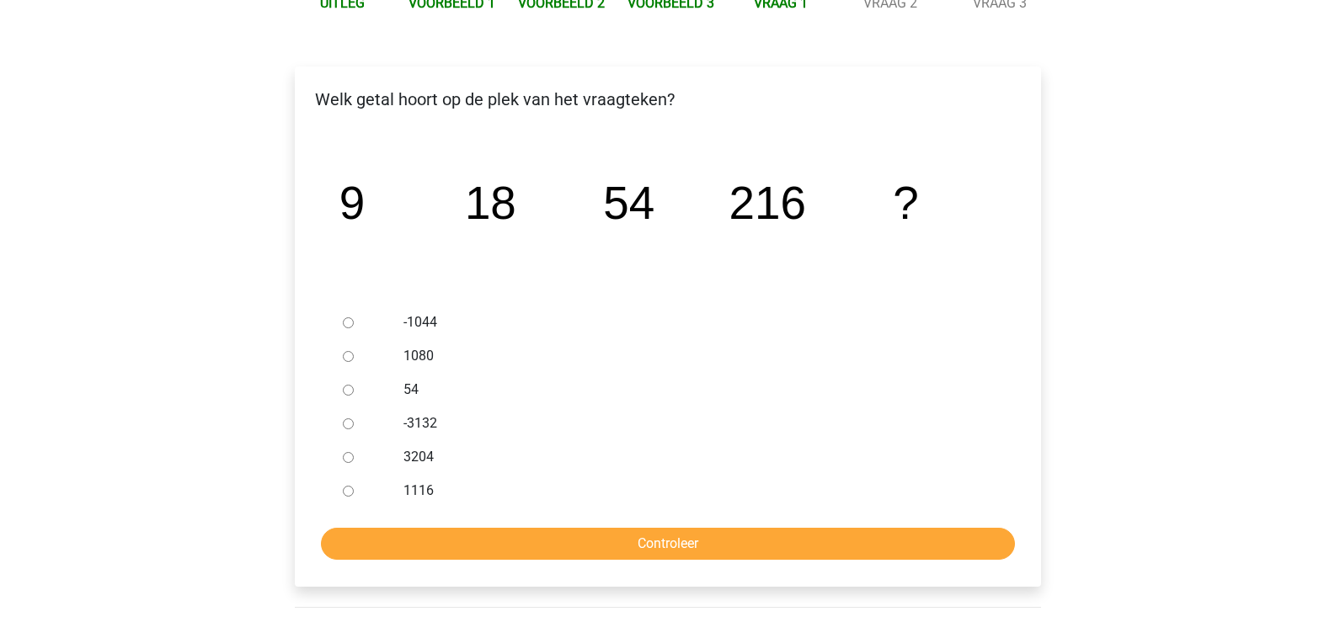
scroll to position [253, 0]
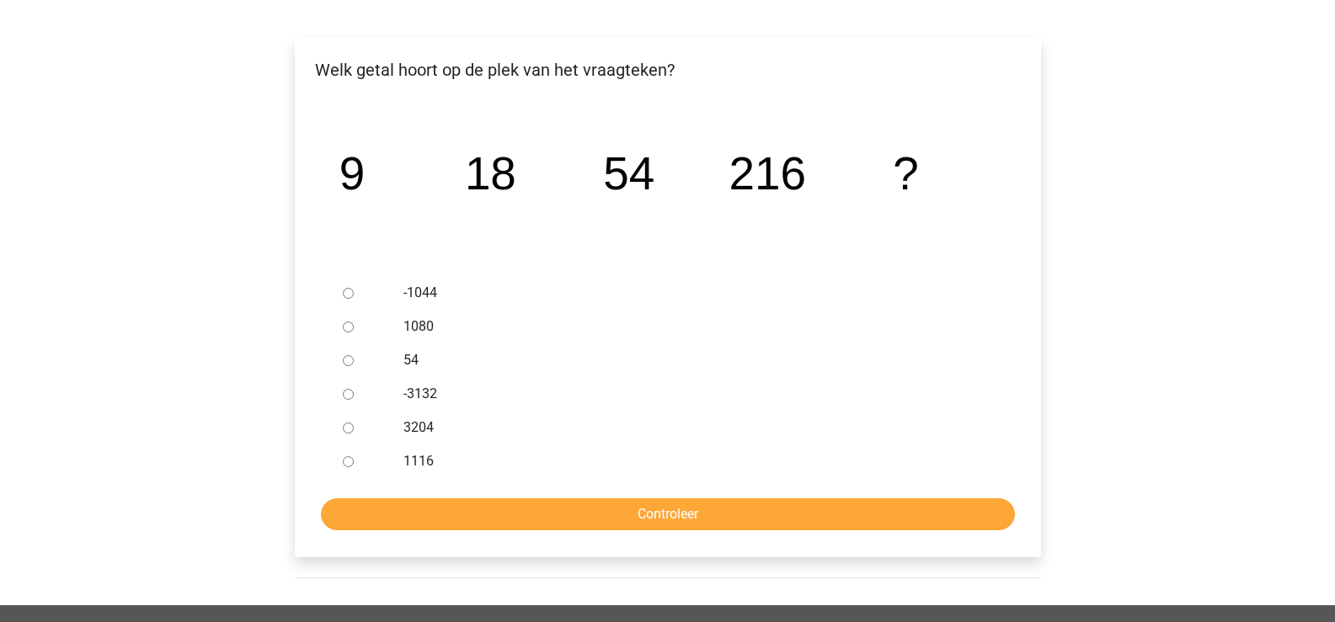
click at [350, 328] on input "1080" at bounding box center [348, 327] width 11 height 11
radio input "true"
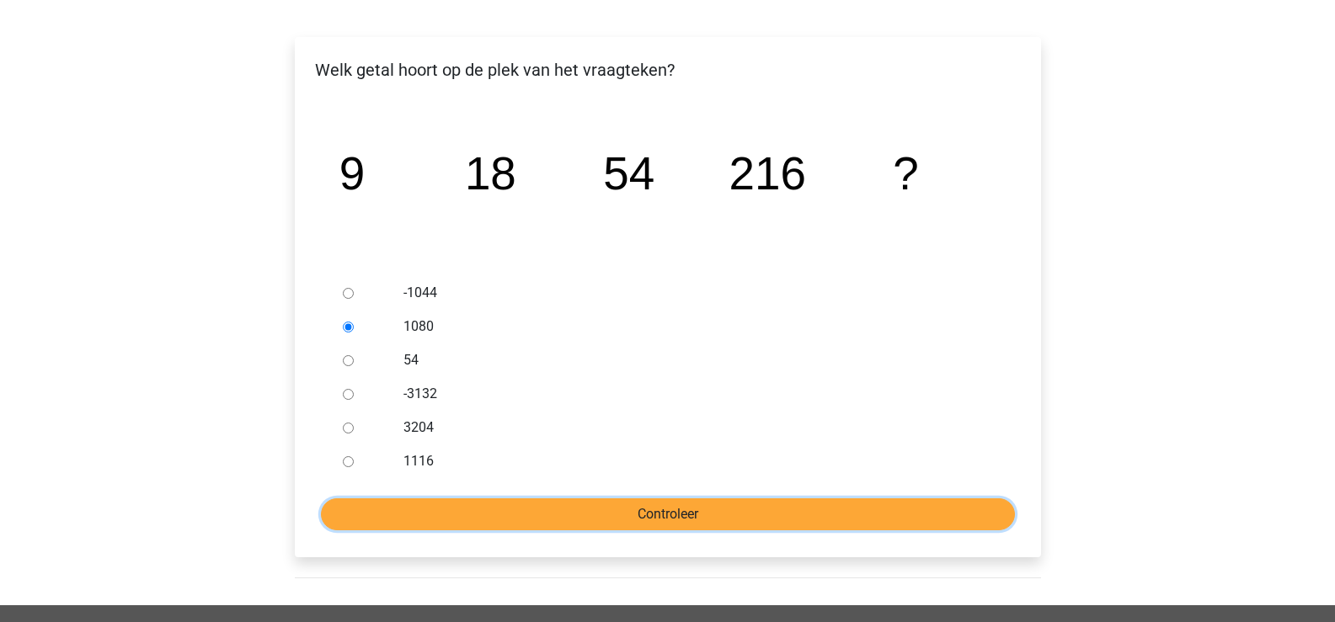
click at [700, 519] on input "Controleer" at bounding box center [668, 515] width 694 height 32
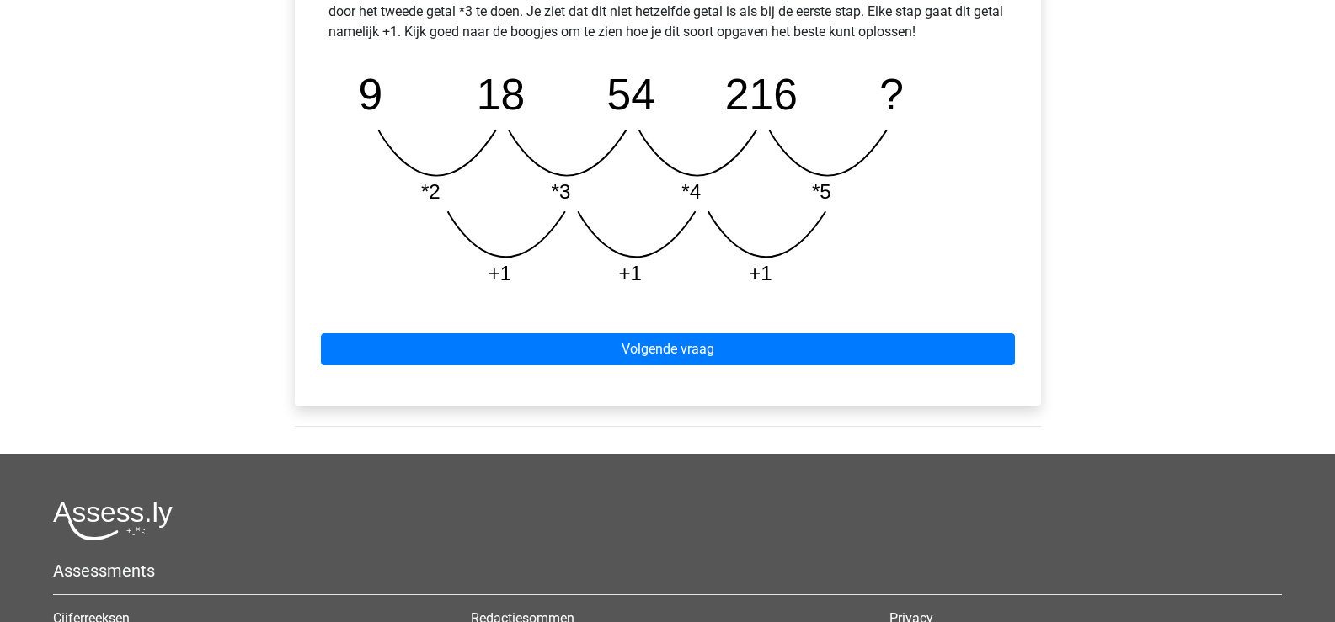
scroll to position [842, 0]
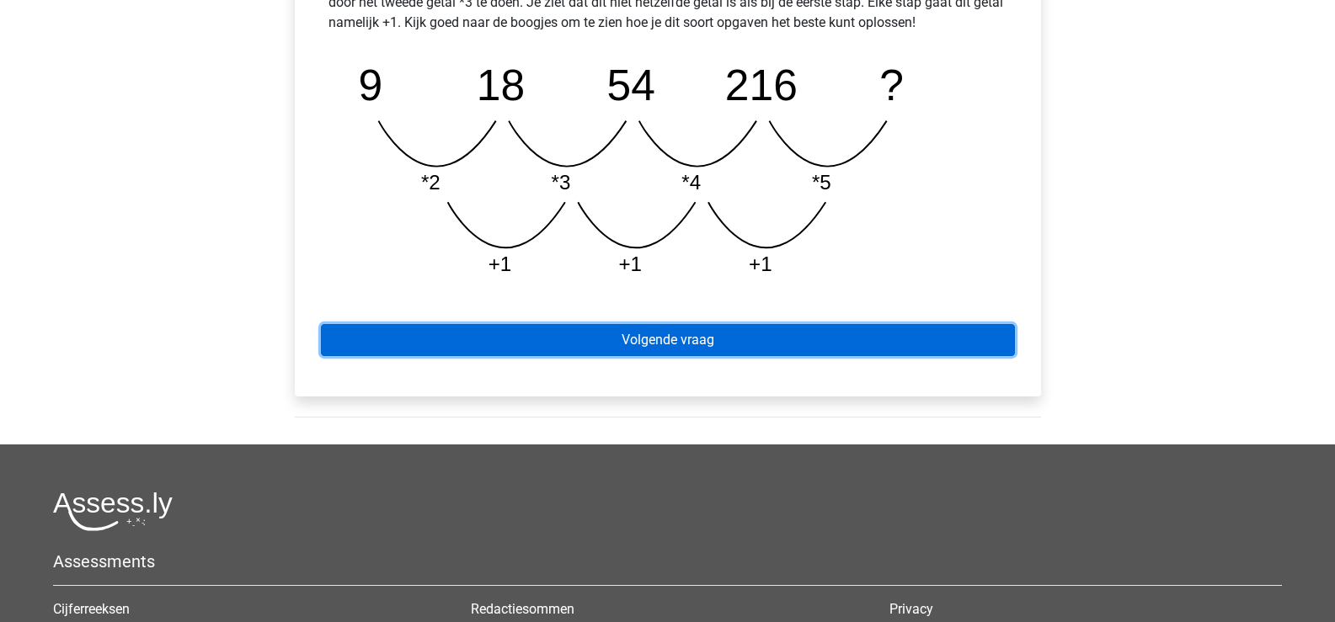
click at [680, 340] on link "Volgende vraag" at bounding box center [668, 340] width 694 height 32
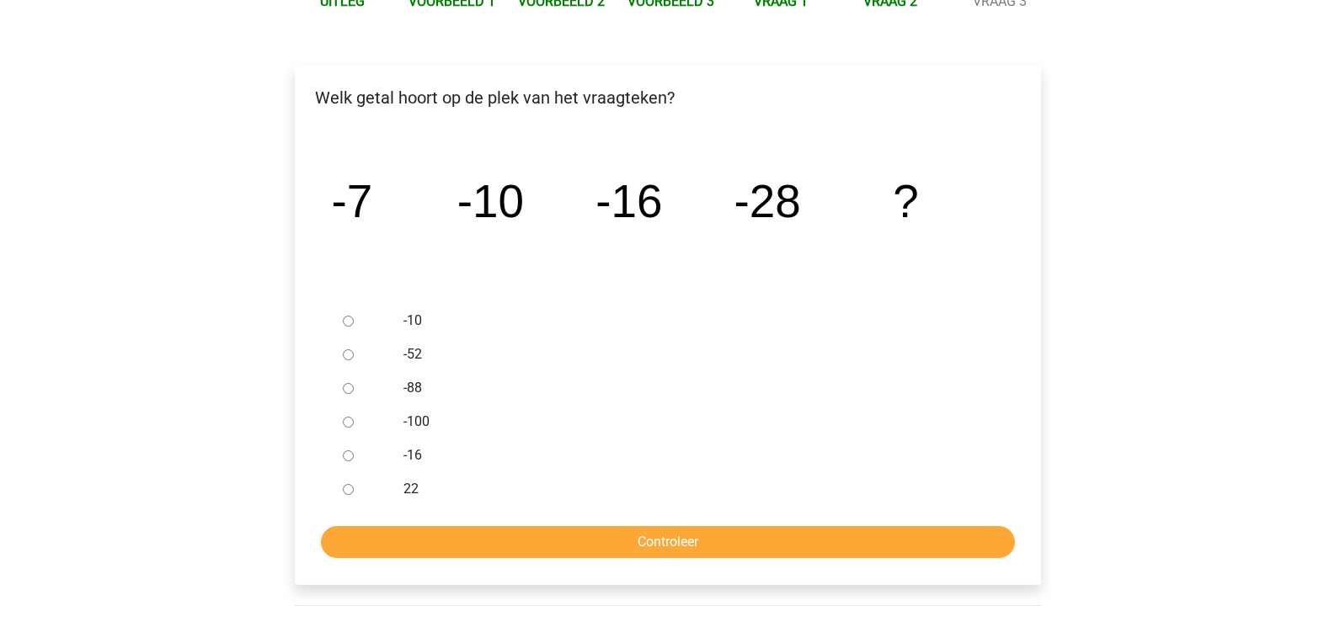
scroll to position [253, 0]
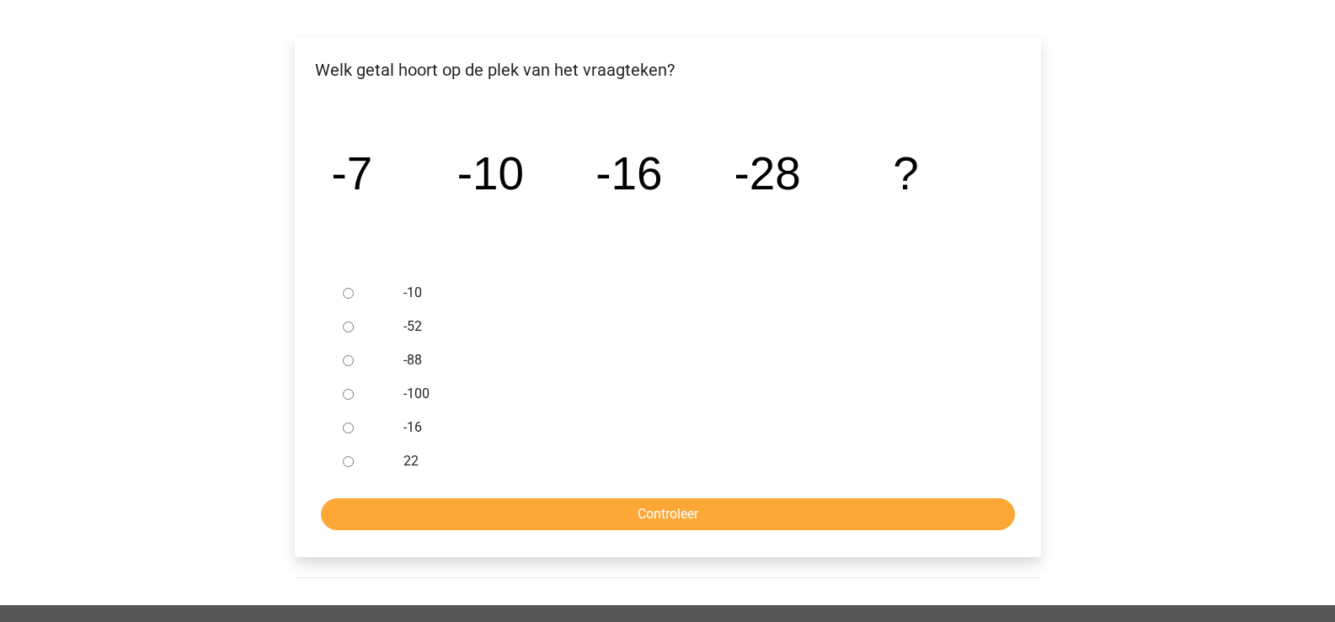
click at [338, 329] on div at bounding box center [364, 327] width 56 height 34
click at [349, 328] on input "-52" at bounding box center [348, 327] width 11 height 11
radio input "true"
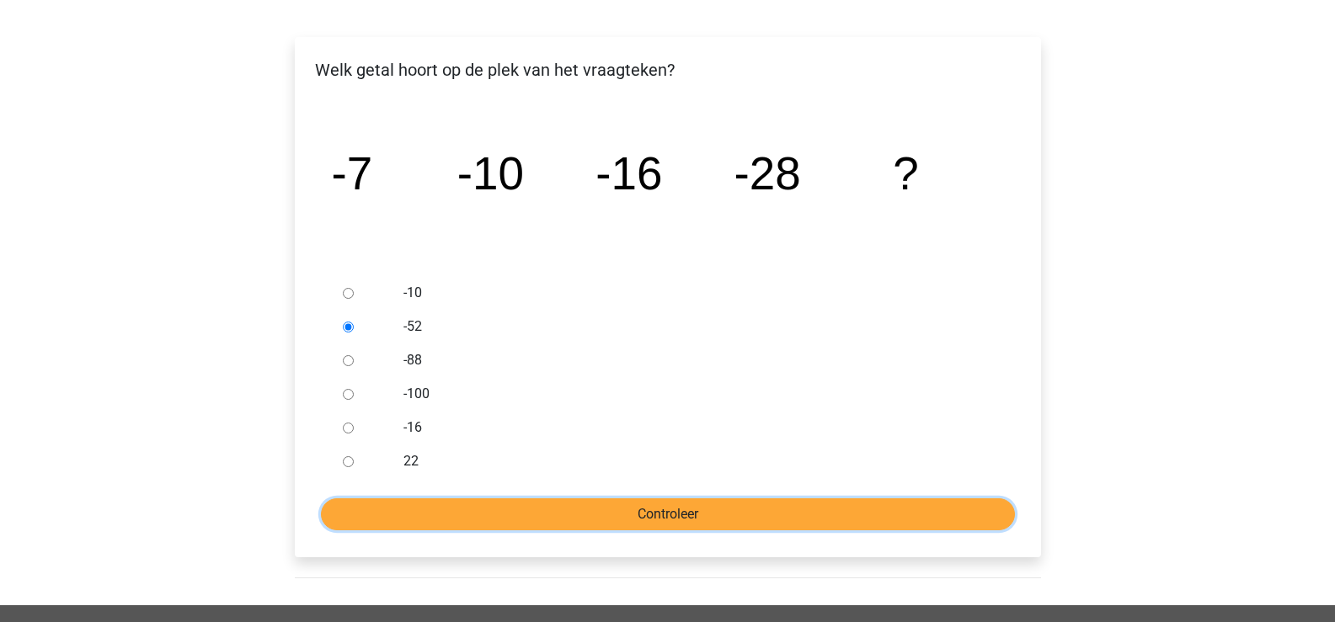
click at [695, 522] on input "Controleer" at bounding box center [668, 515] width 694 height 32
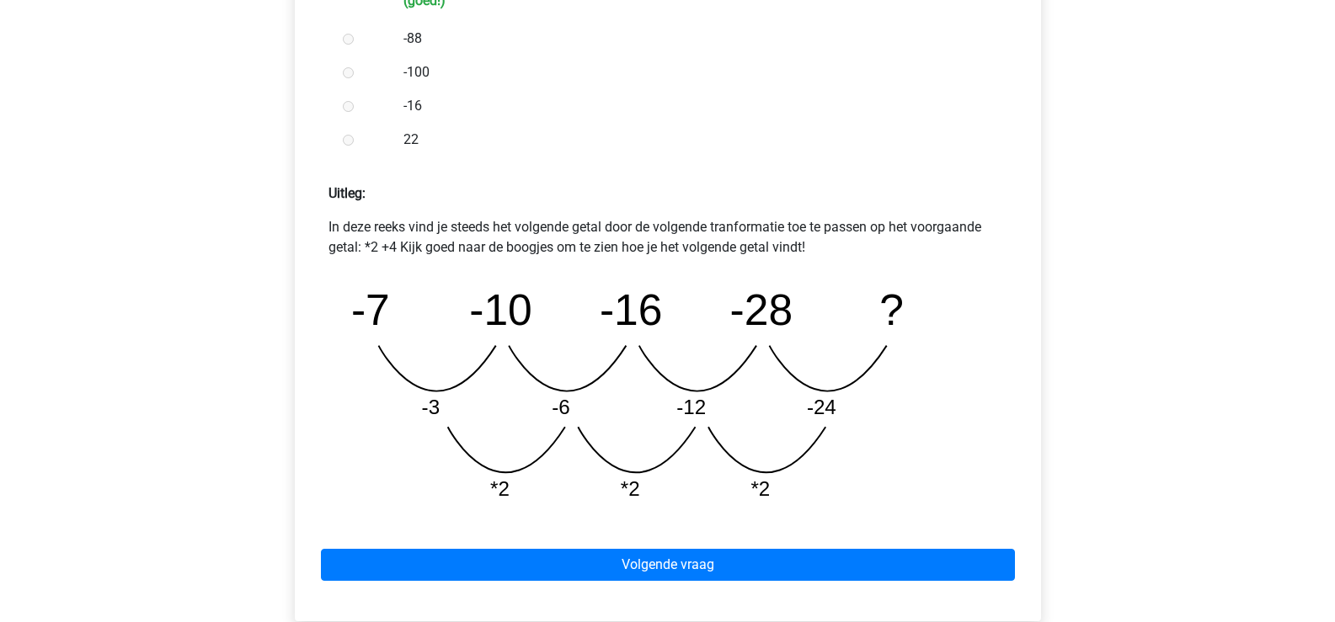
scroll to position [758, 0]
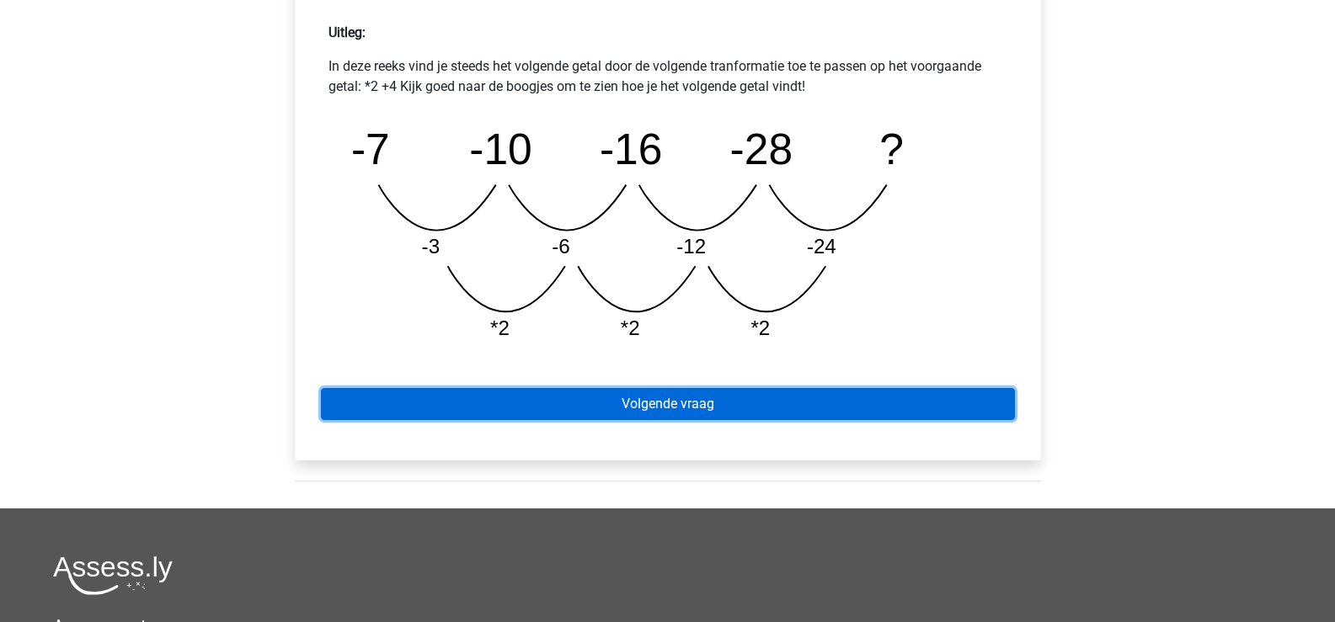
click at [682, 391] on link "Volgende vraag" at bounding box center [668, 404] width 694 height 32
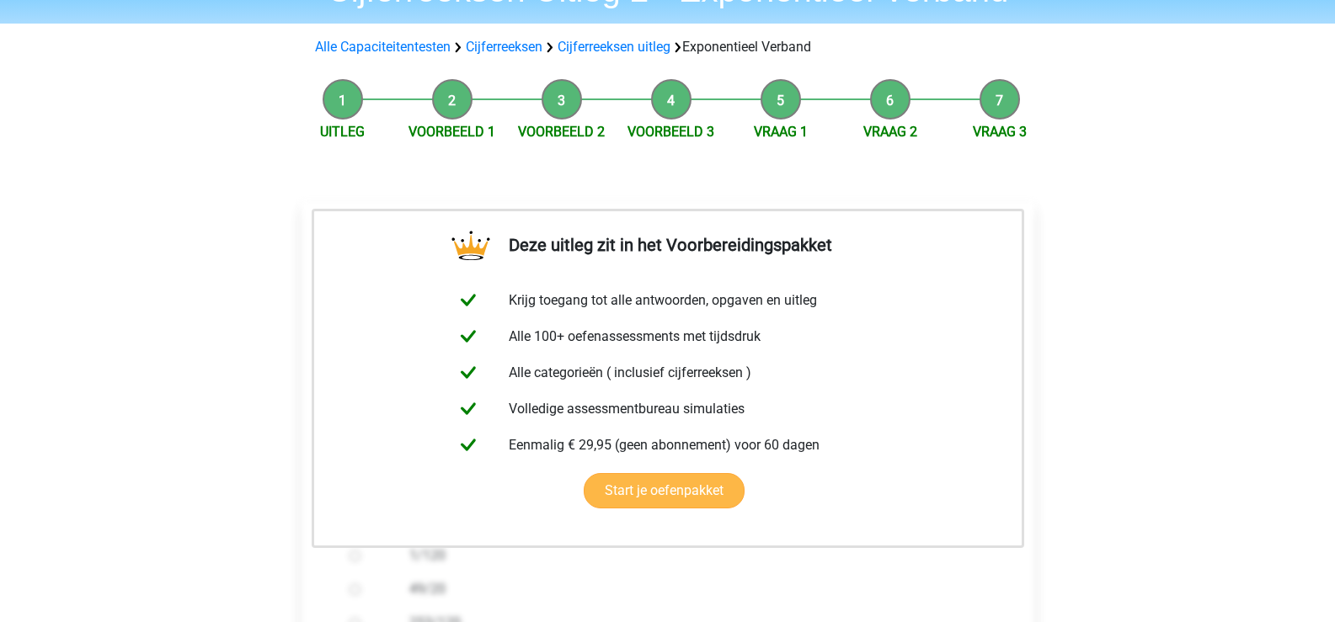
scroll to position [337, 0]
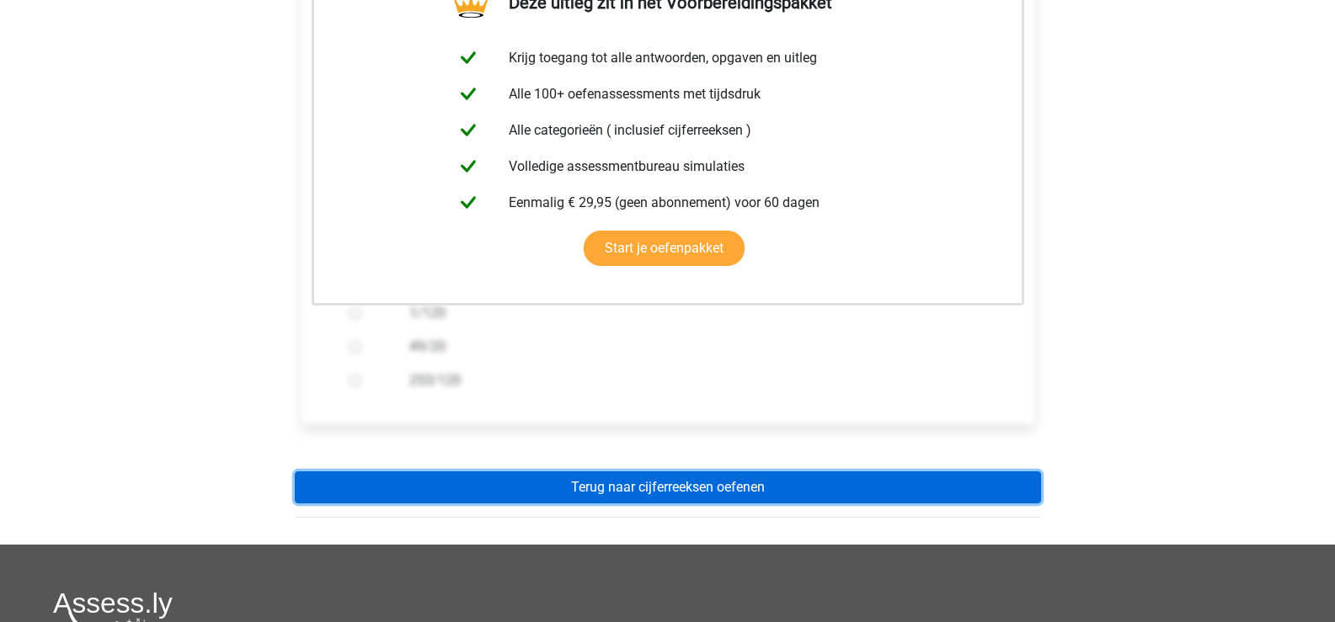
click at [707, 487] on link "Terug naar cijferreeksen oefenen" at bounding box center [668, 488] width 746 height 32
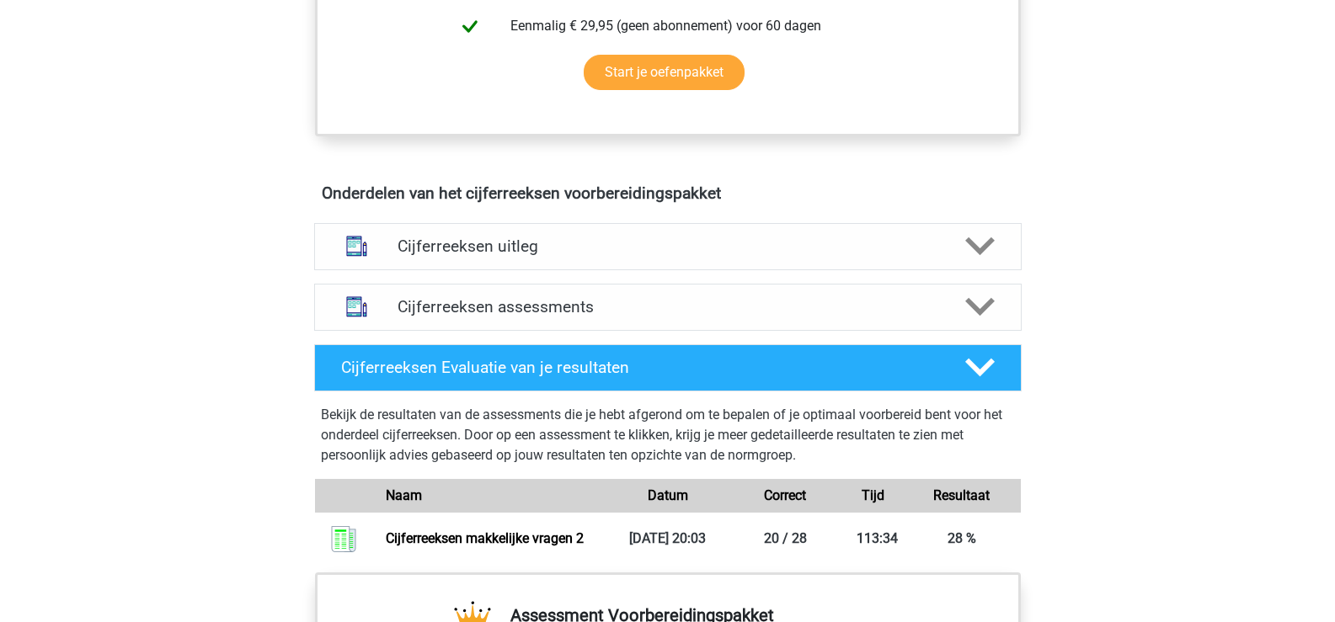
scroll to position [842, 0]
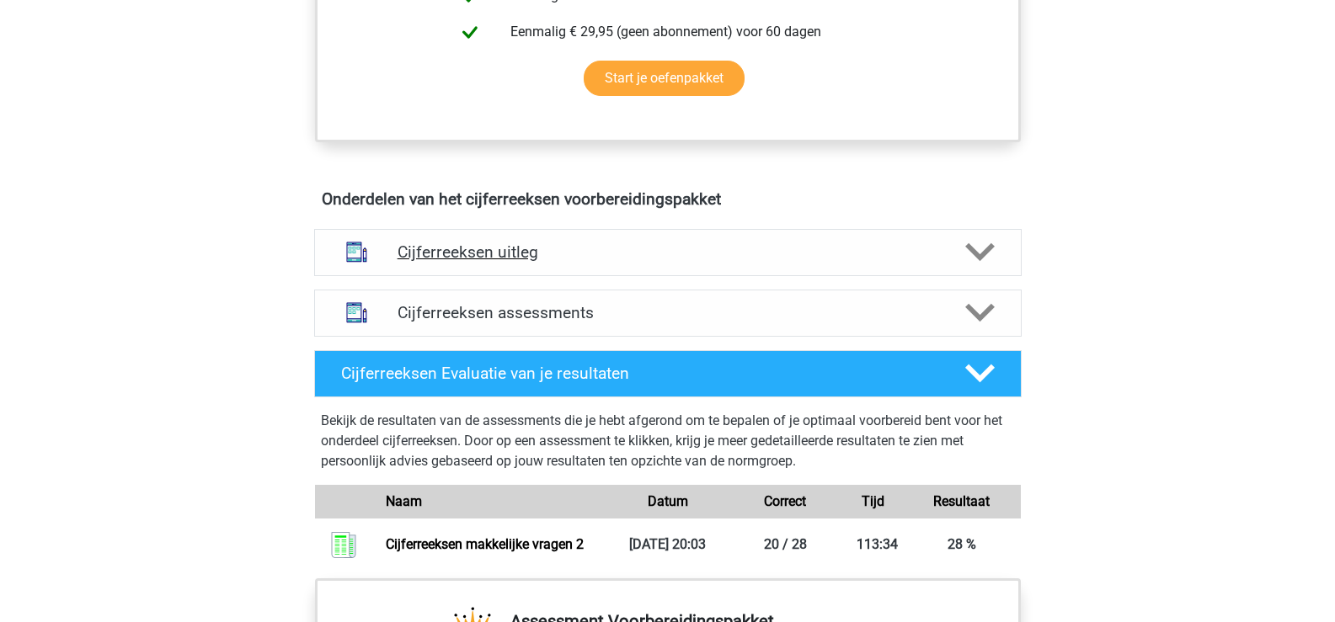
click at [944, 262] on div "Cijferreeksen uitleg" at bounding box center [668, 252] width 566 height 19
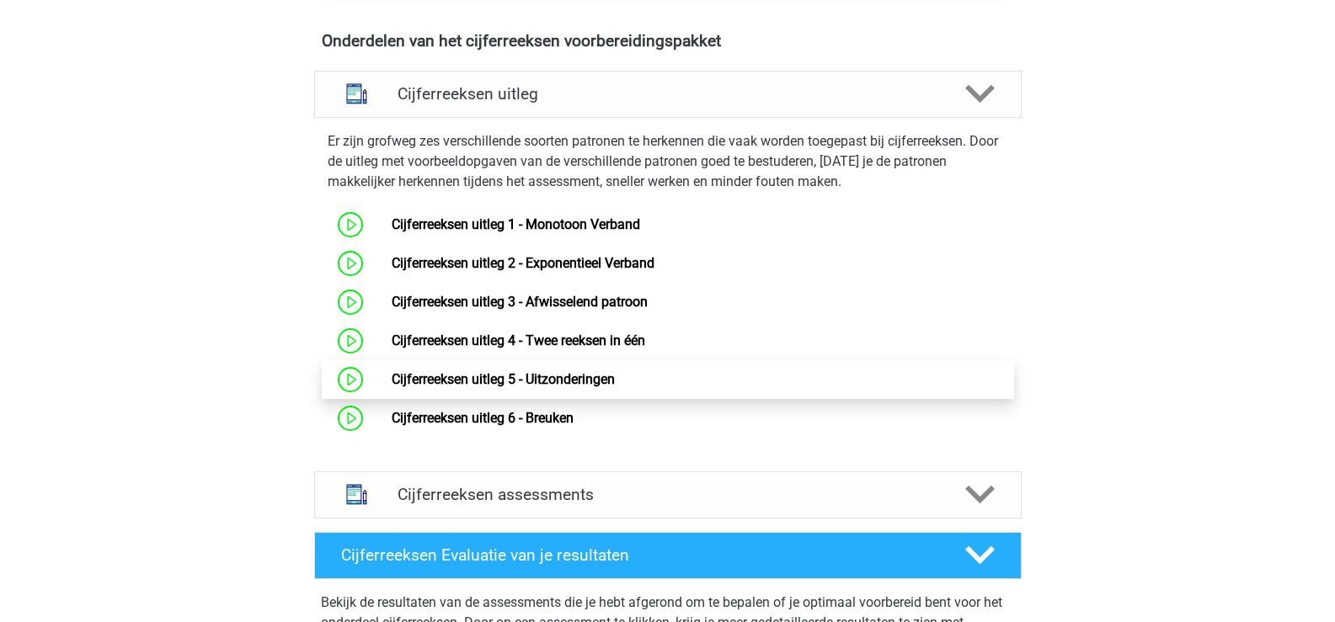
scroll to position [1011, 0]
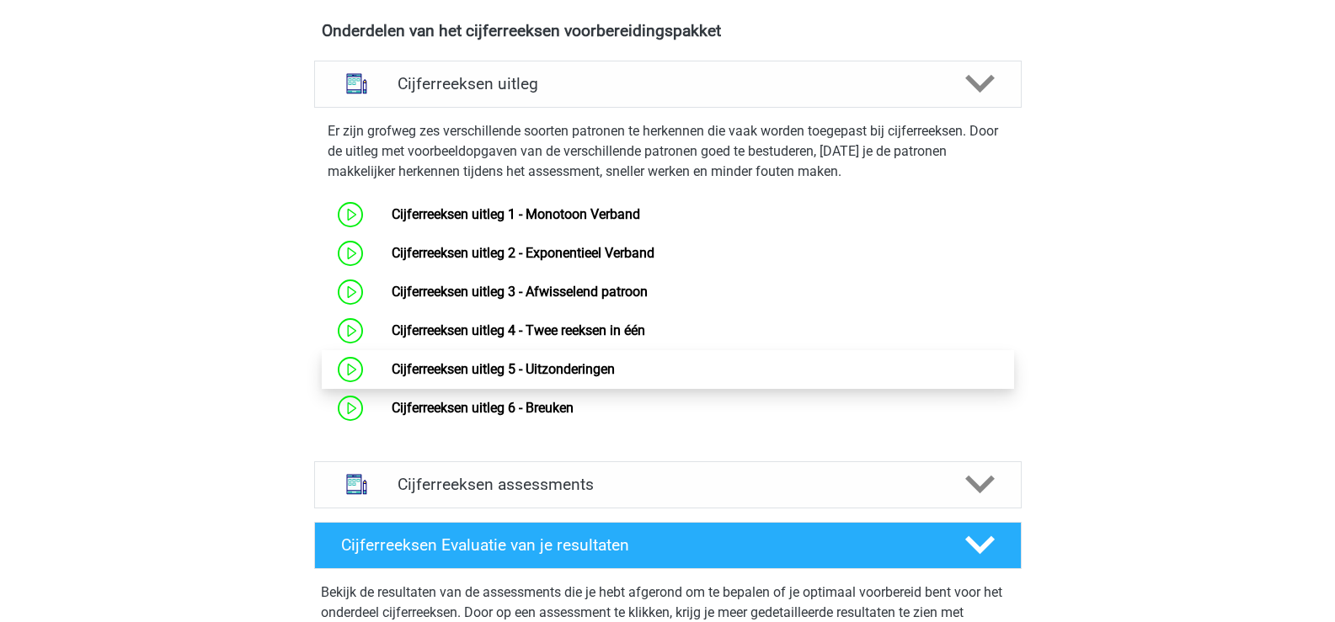
click at [580, 377] on link "Cijferreeksen uitleg 5 - Uitzonderingen" at bounding box center [503, 369] width 223 height 16
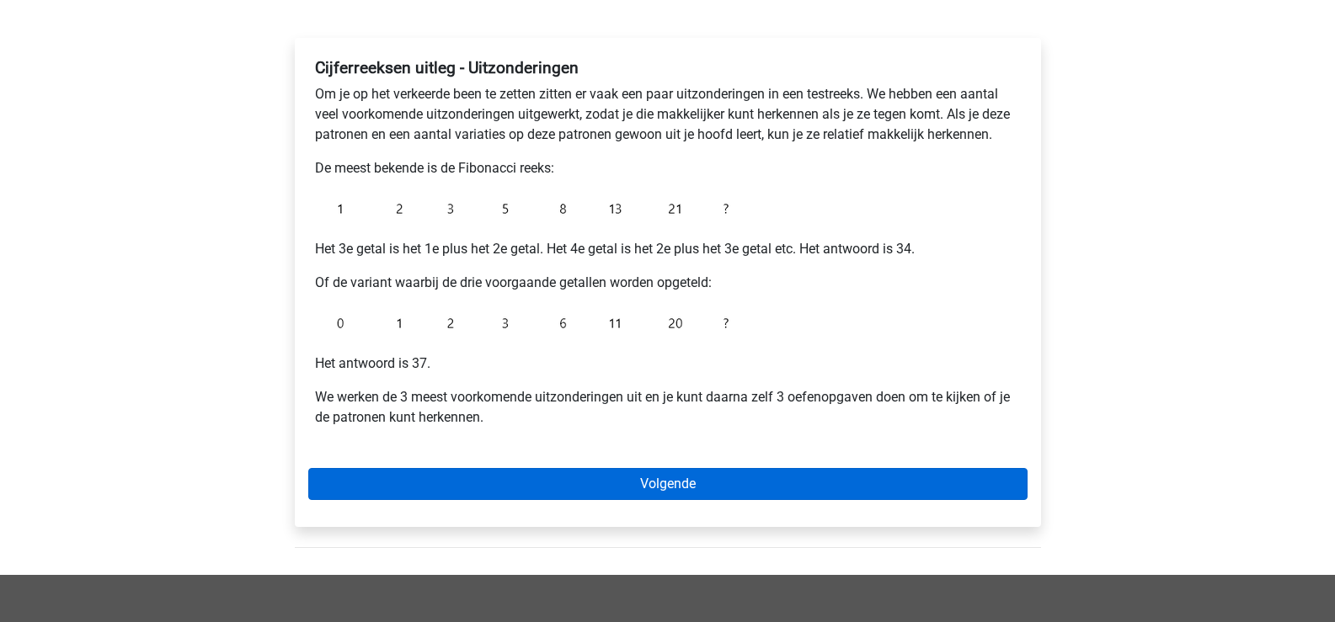
scroll to position [253, 0]
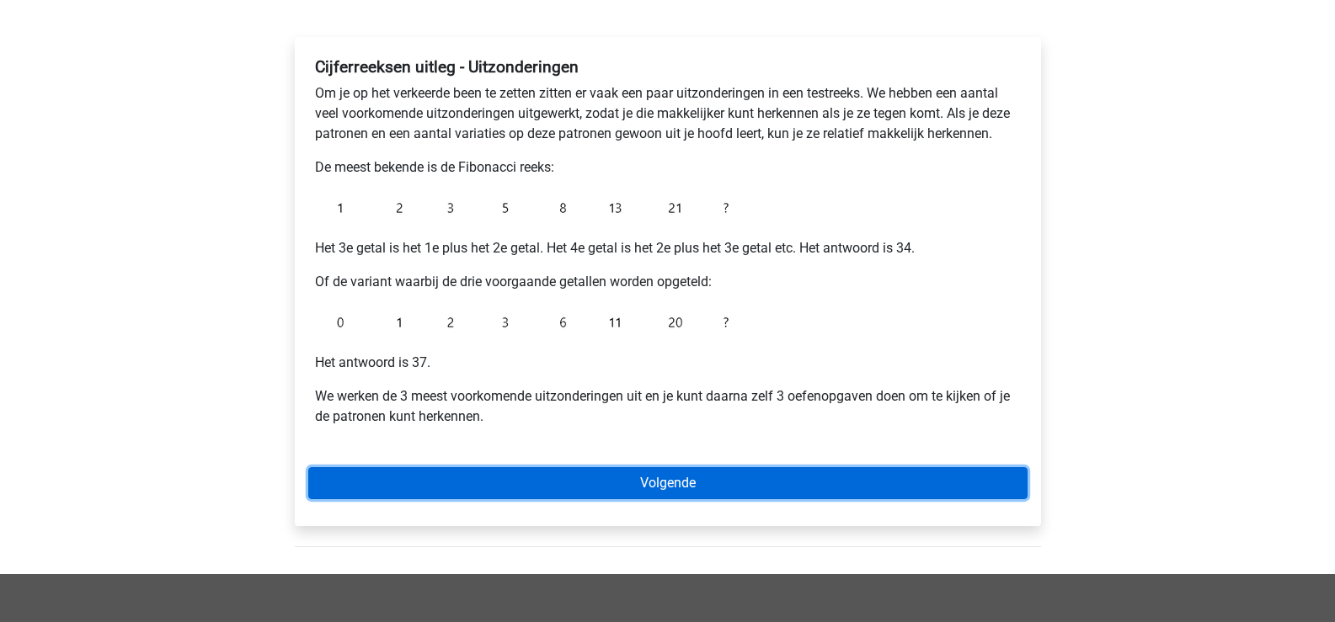
click at [697, 489] on link "Volgende" at bounding box center [667, 483] width 719 height 32
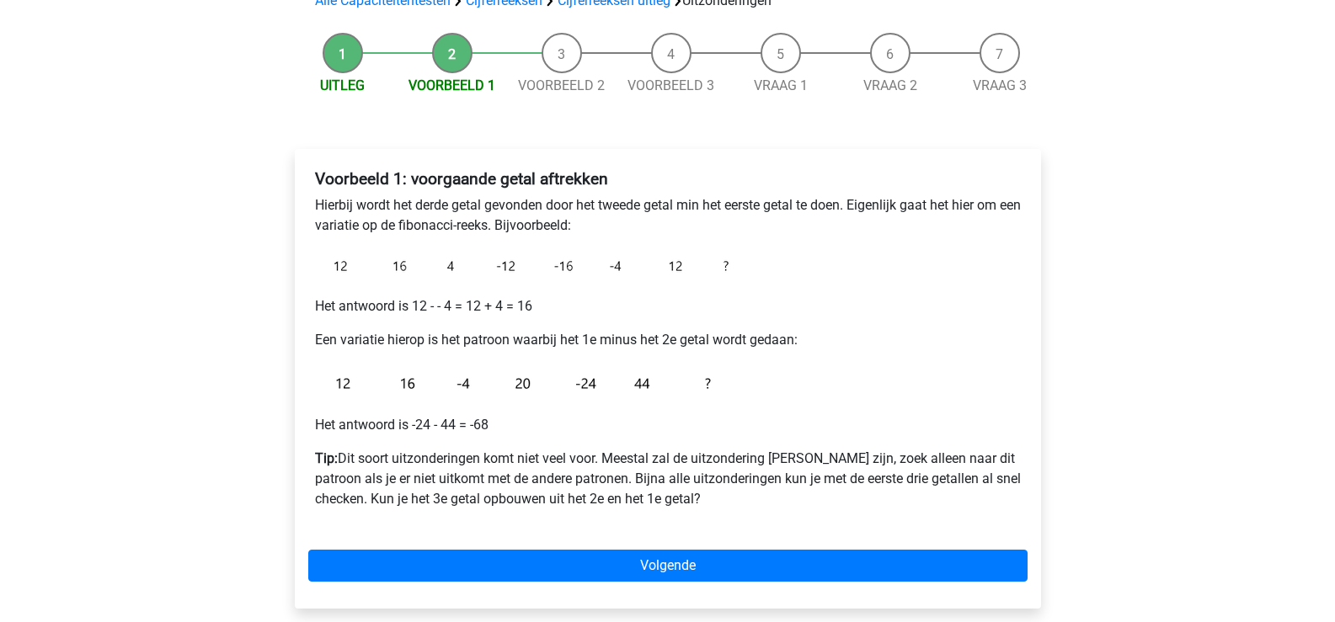
scroll to position [168, 0]
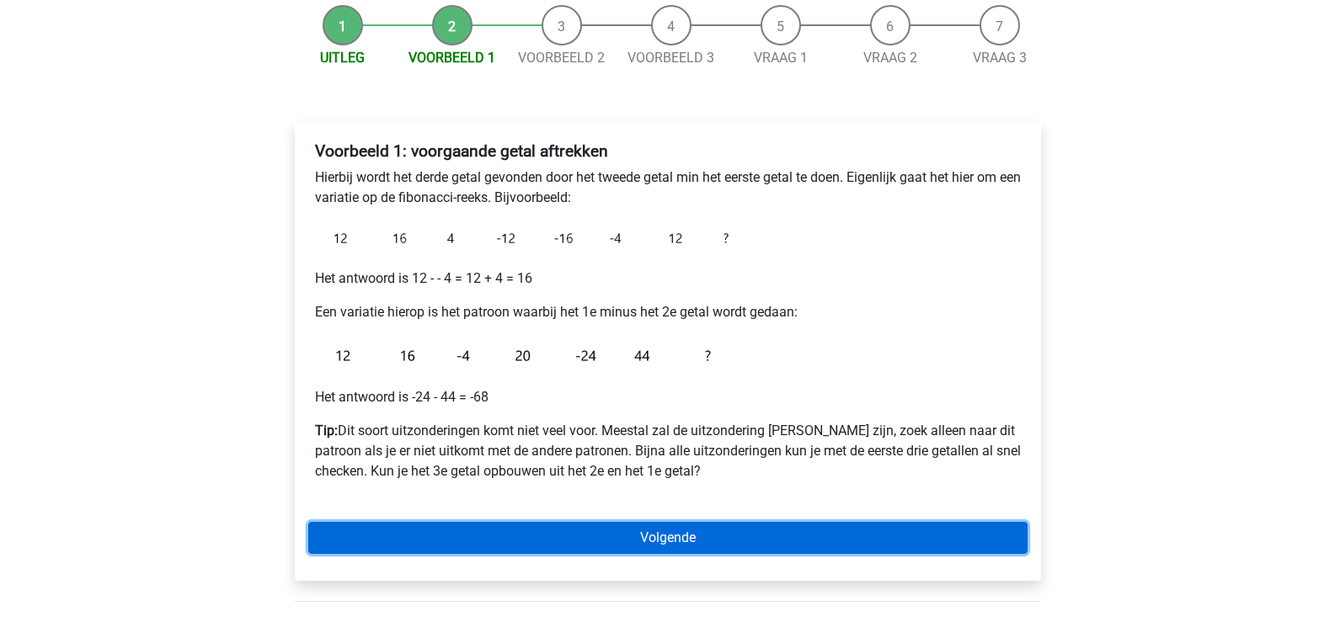
click at [695, 534] on link "Volgende" at bounding box center [667, 538] width 719 height 32
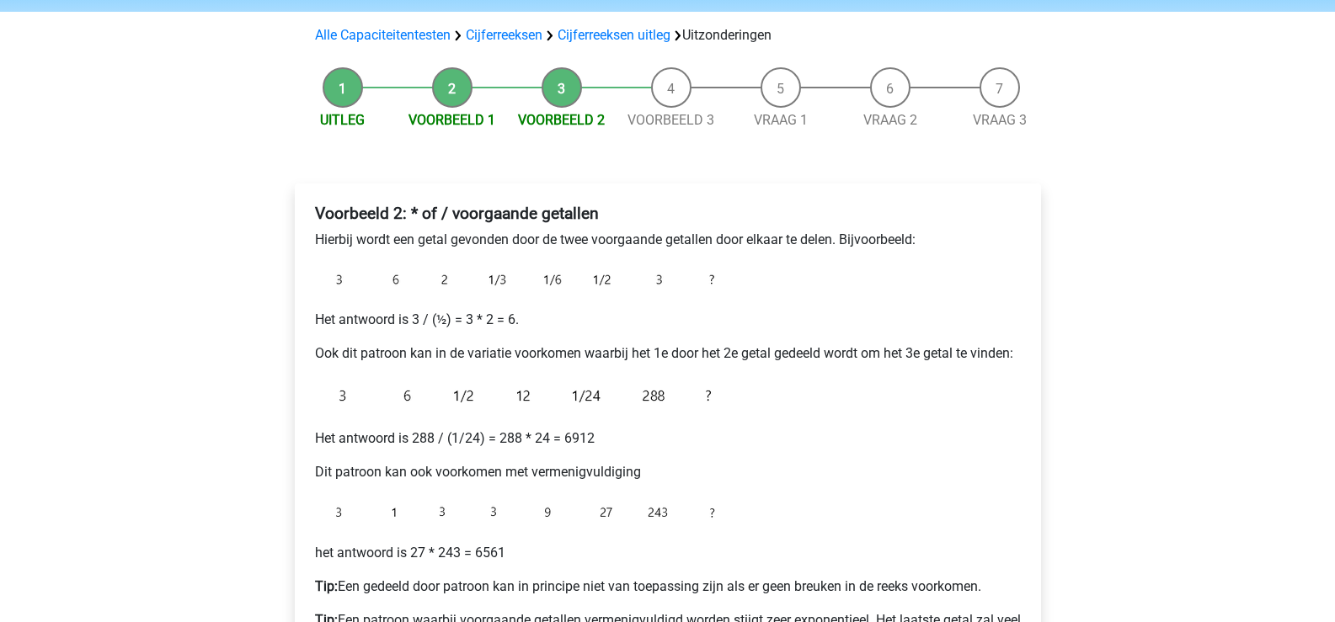
scroll to position [253, 0]
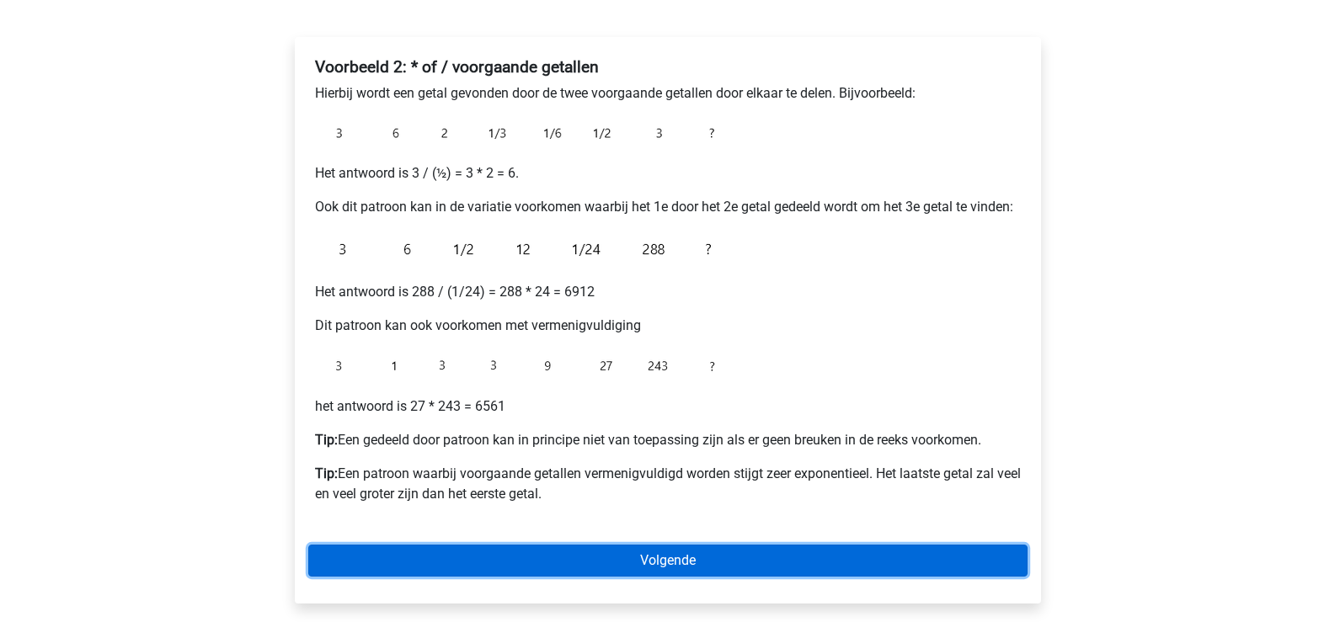
click at [701, 565] on link "Volgende" at bounding box center [667, 561] width 719 height 32
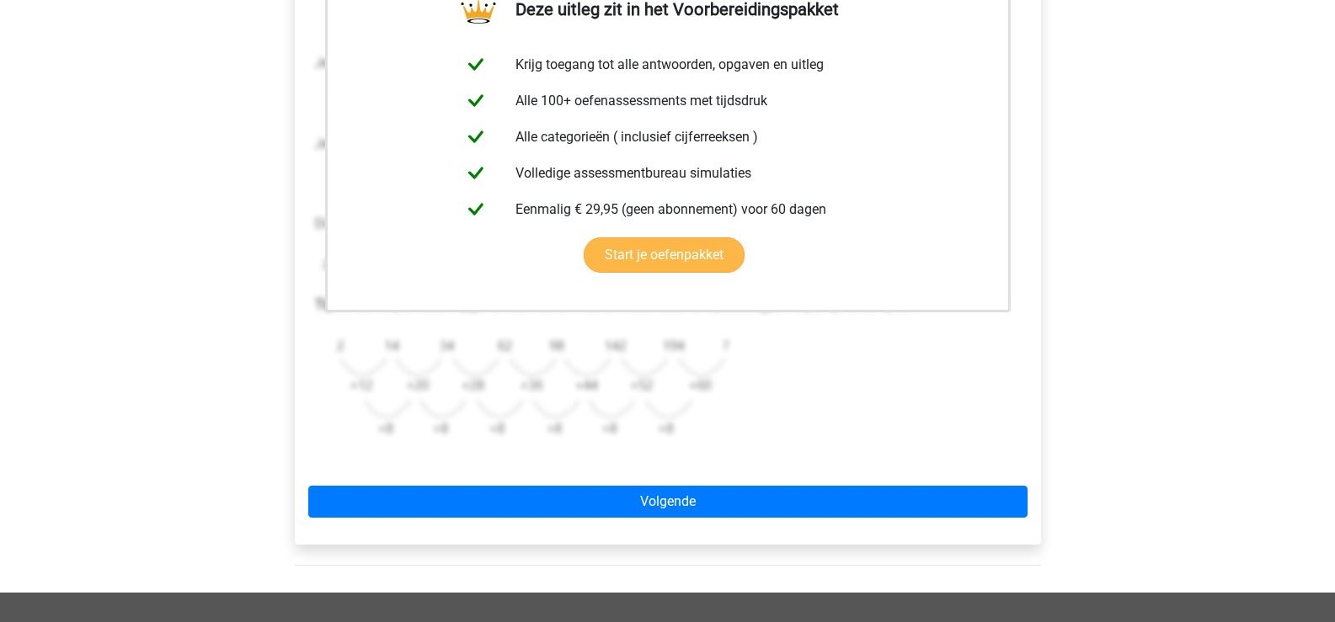
scroll to position [505, 0]
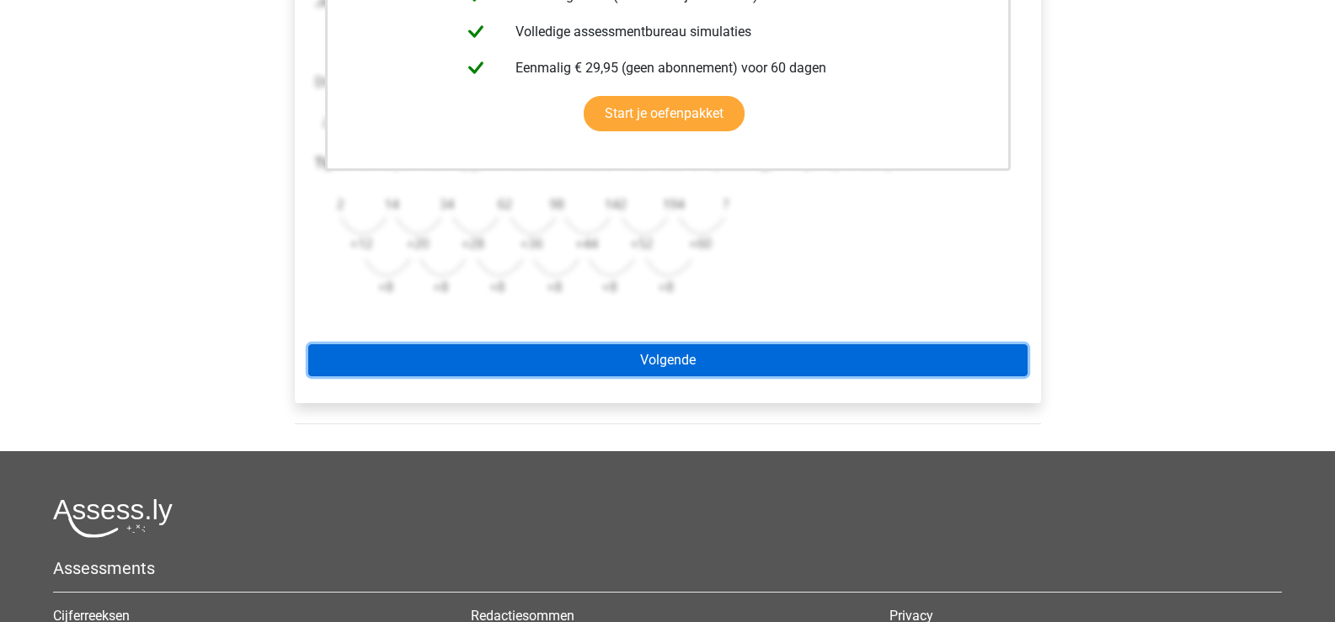
click at [684, 359] on link "Volgende" at bounding box center [667, 360] width 719 height 32
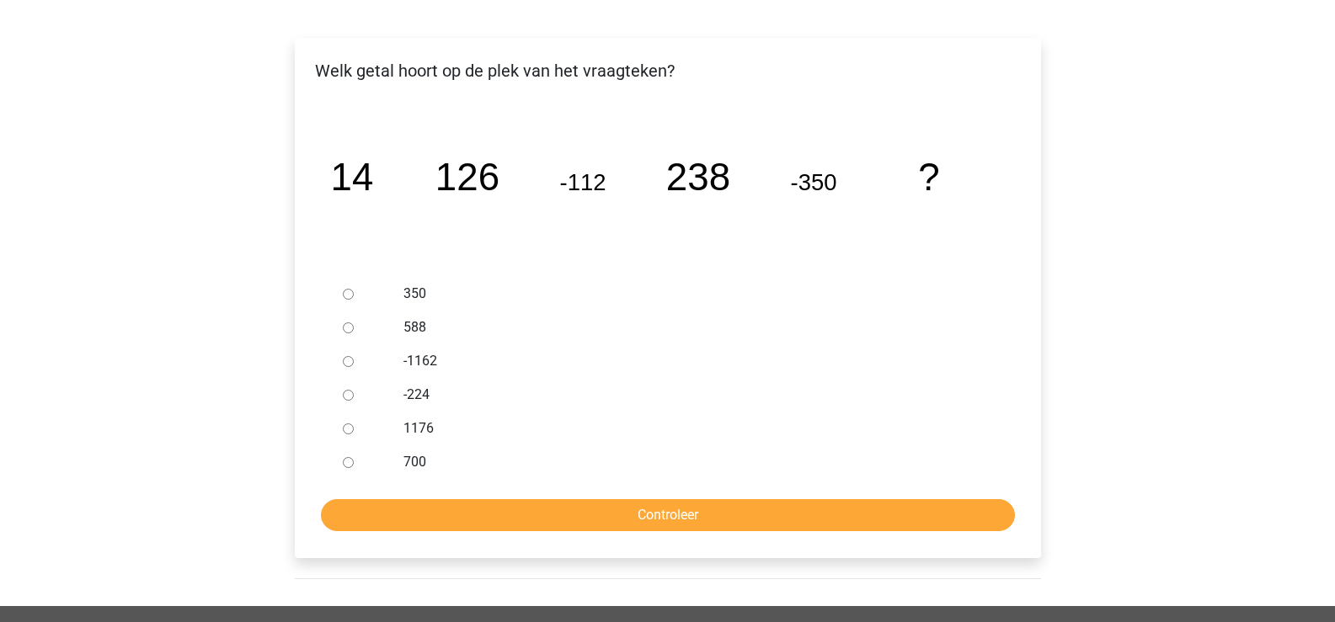
scroll to position [253, 0]
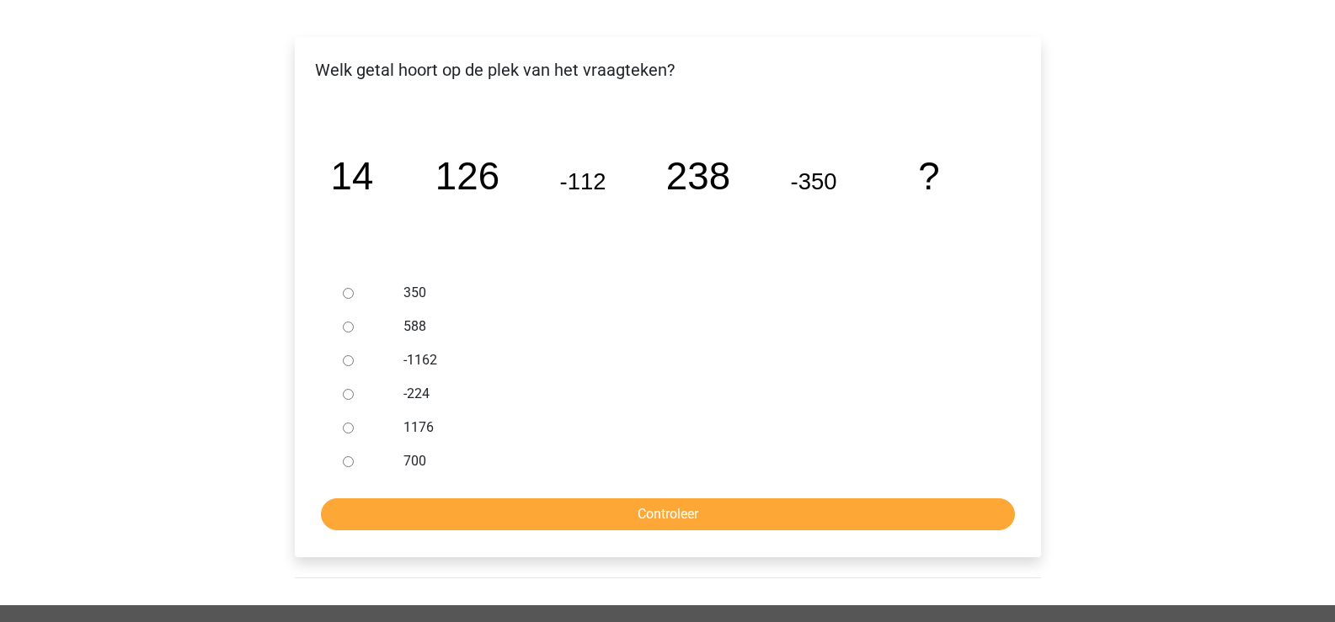
click at [346, 324] on input "588" at bounding box center [348, 327] width 11 height 11
radio input "true"
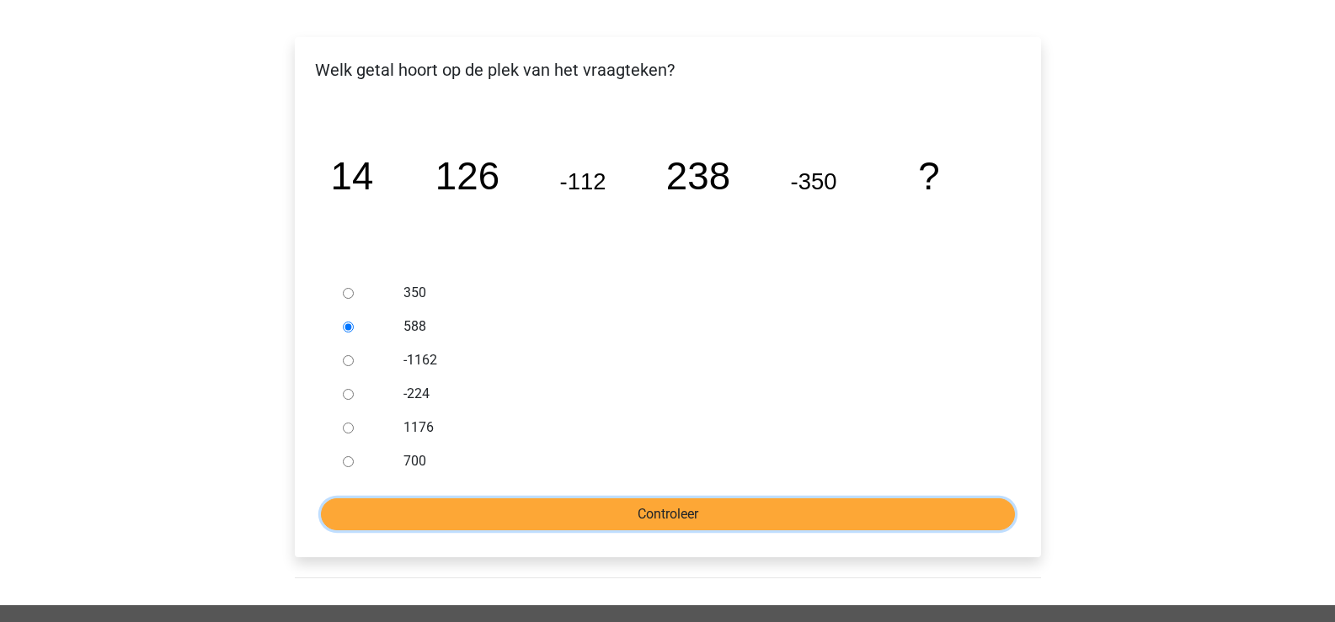
click at [705, 510] on input "Controleer" at bounding box center [668, 515] width 694 height 32
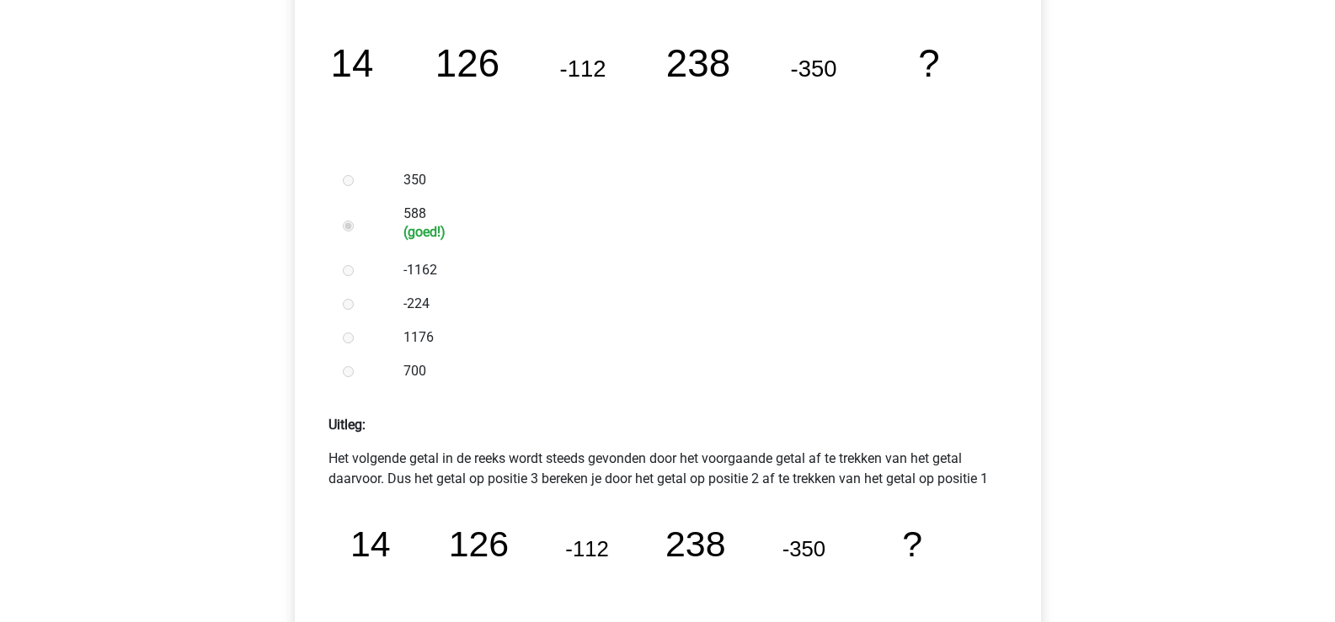
scroll to position [590, 0]
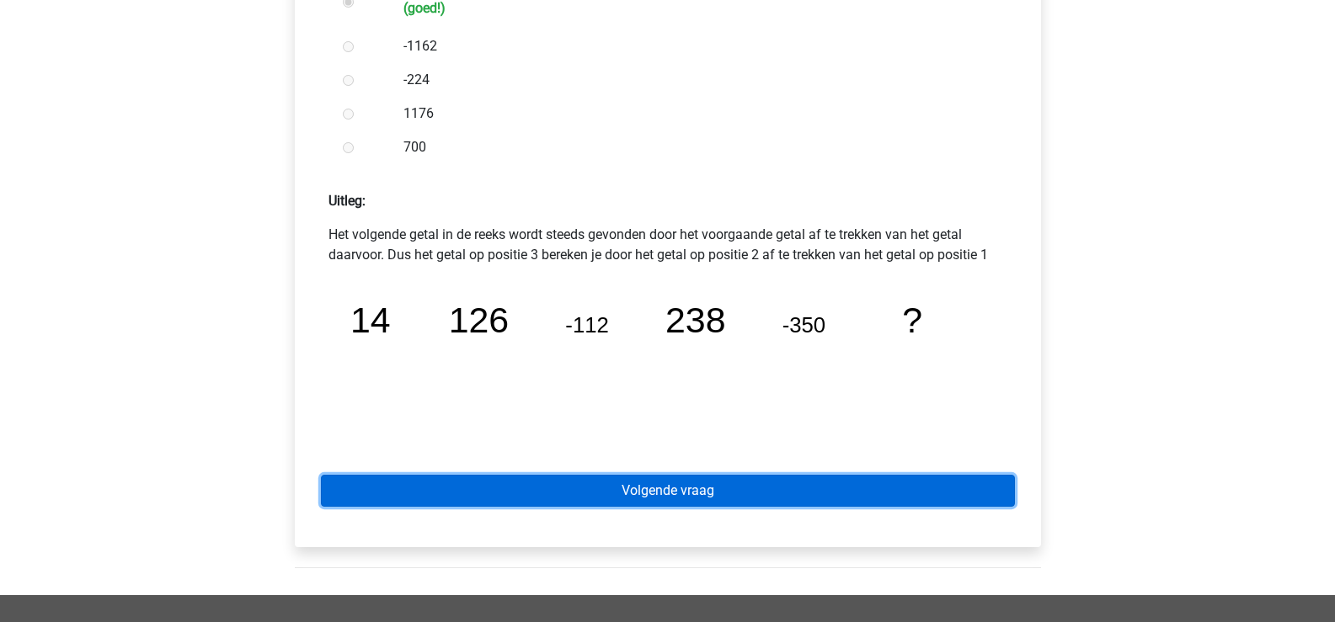
click at [688, 487] on link "Volgende vraag" at bounding box center [668, 491] width 694 height 32
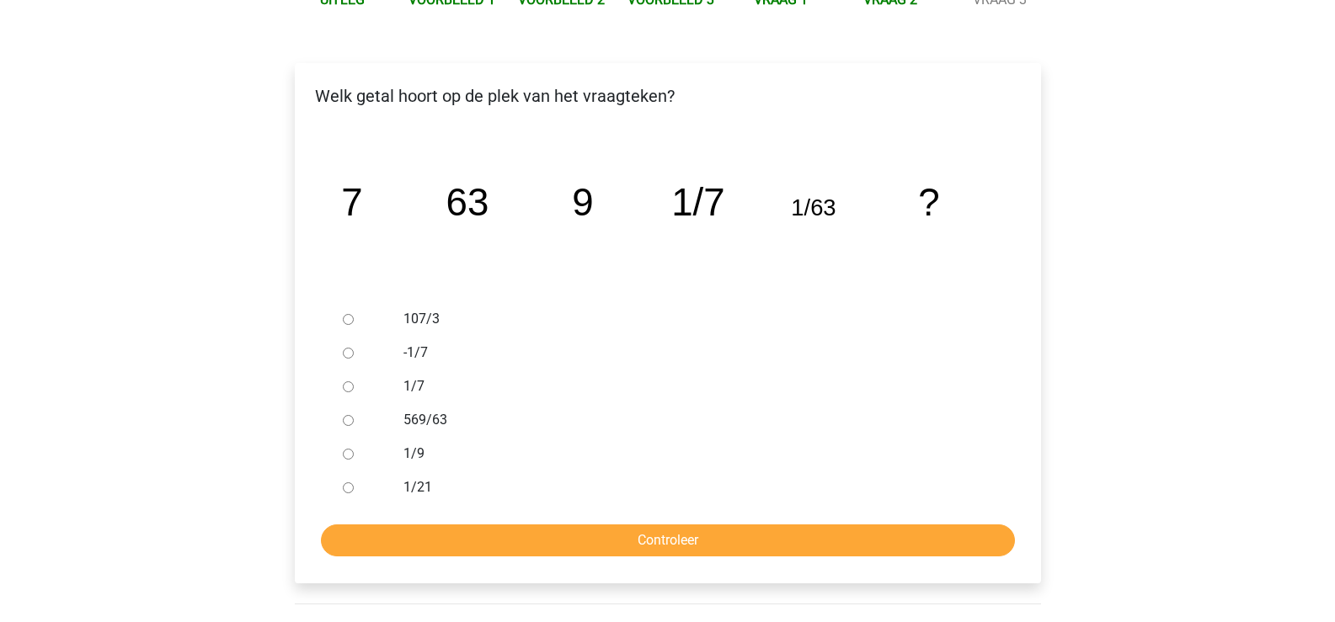
scroll to position [253, 0]
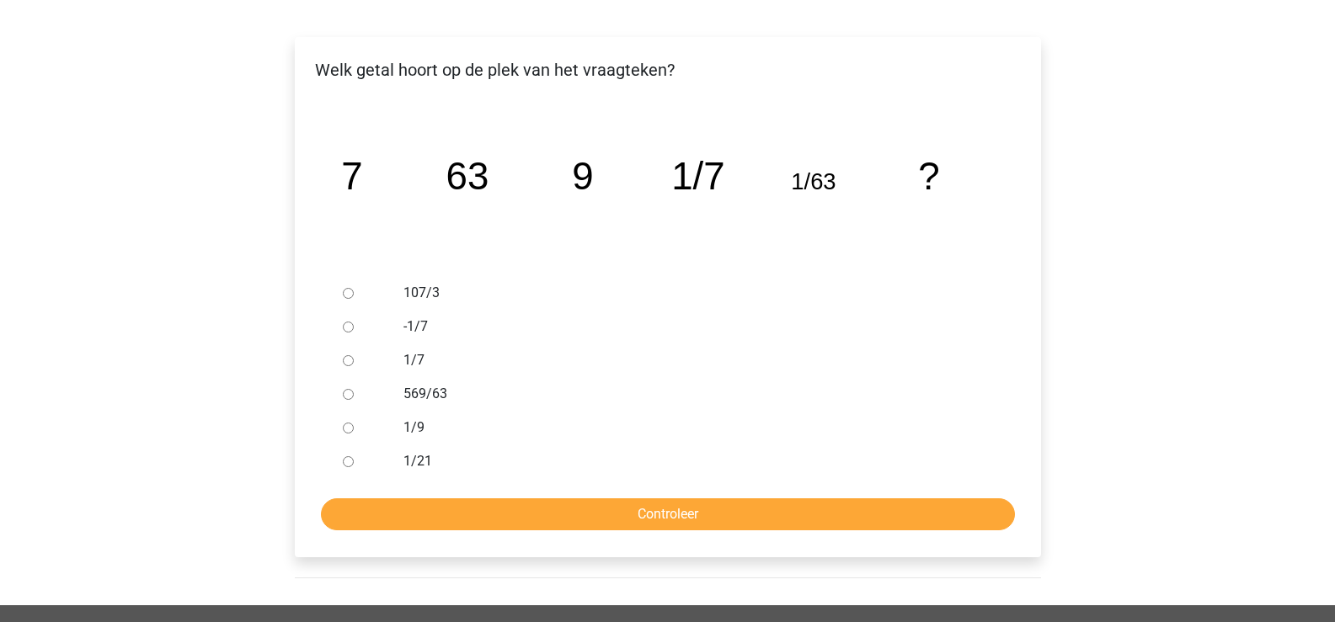
click at [348, 432] on input "1/9" at bounding box center [348, 428] width 11 height 11
radio input "true"
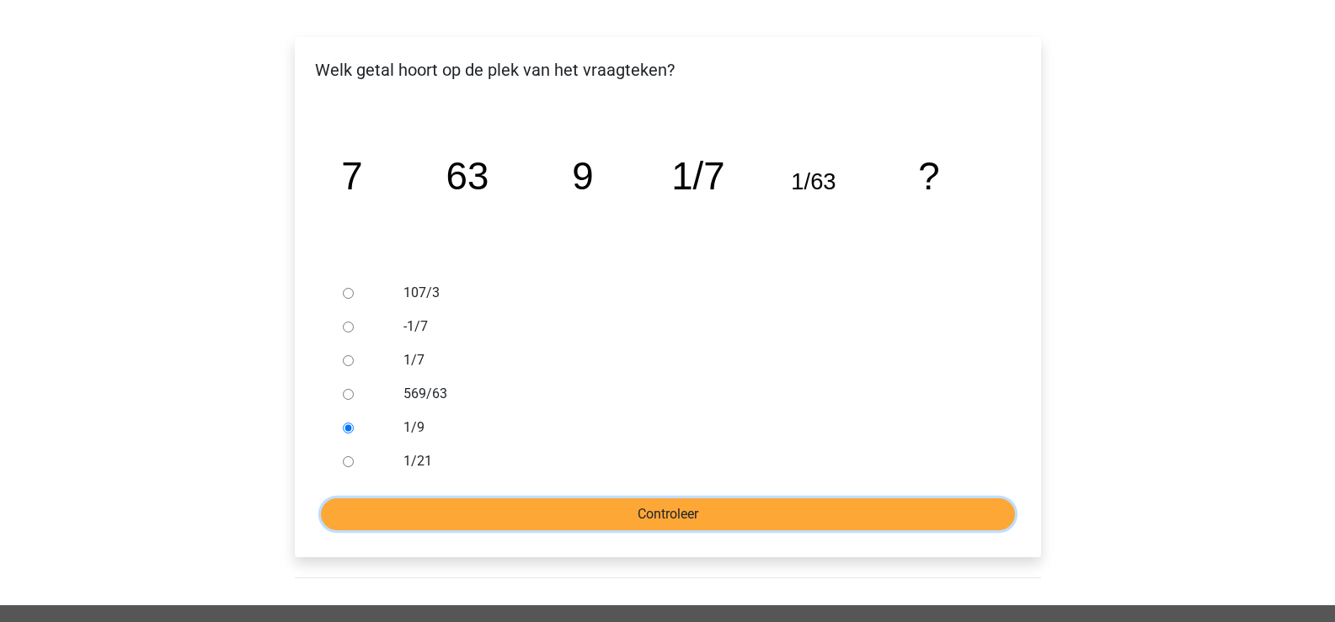
click at [670, 522] on input "Controleer" at bounding box center [668, 515] width 694 height 32
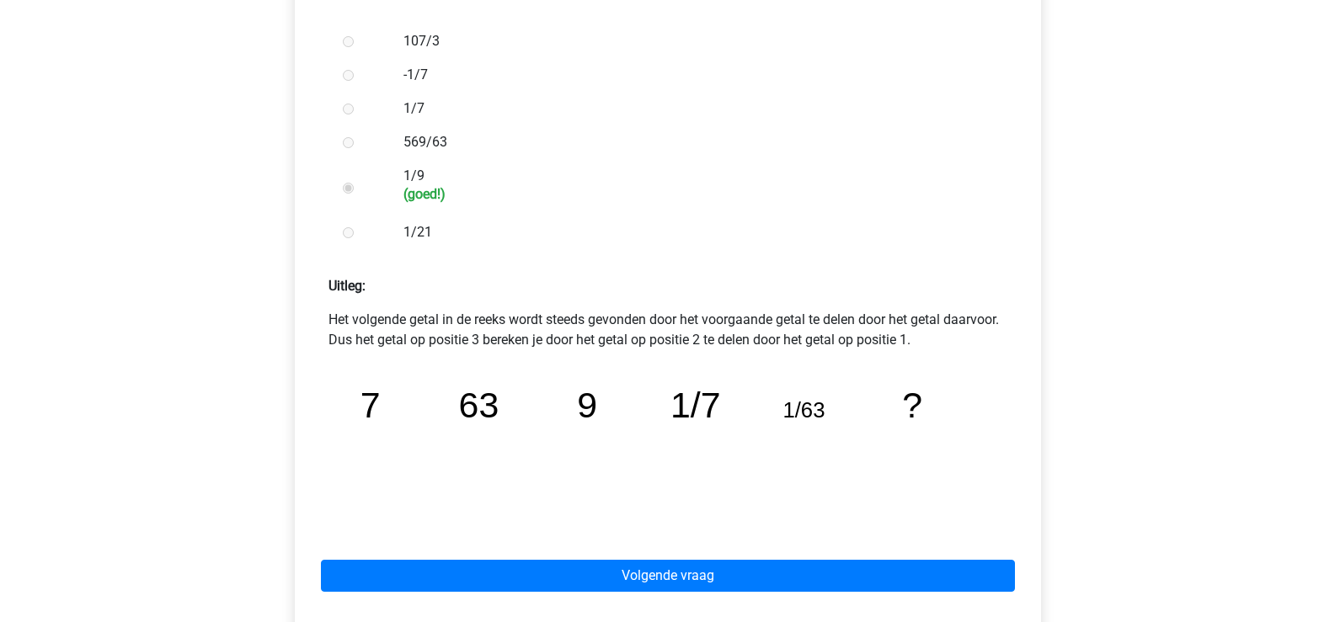
scroll to position [505, 0]
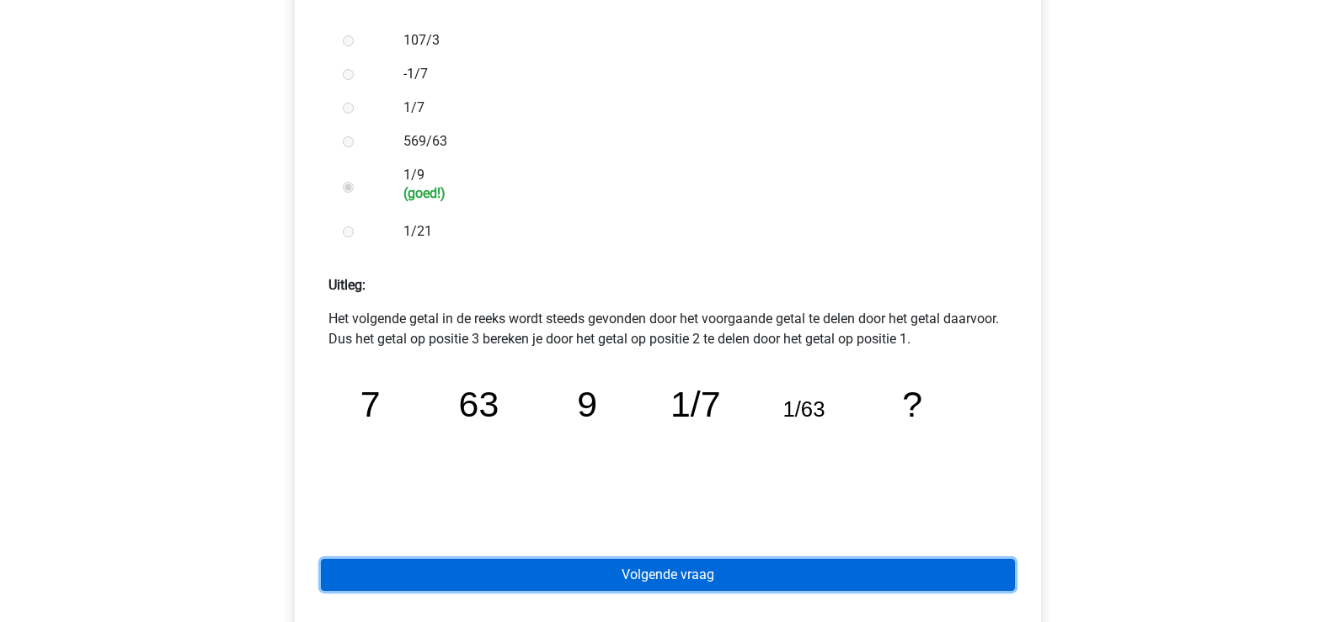
click at [687, 572] on link "Volgende vraag" at bounding box center [668, 575] width 694 height 32
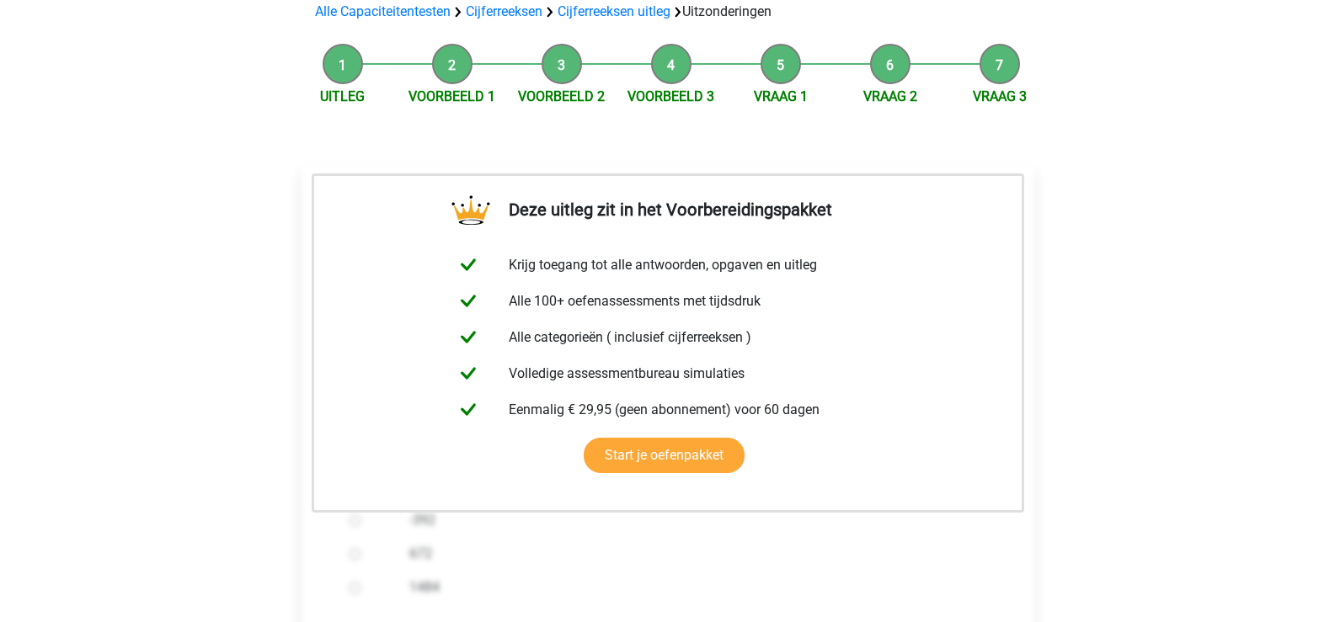
scroll to position [253, 0]
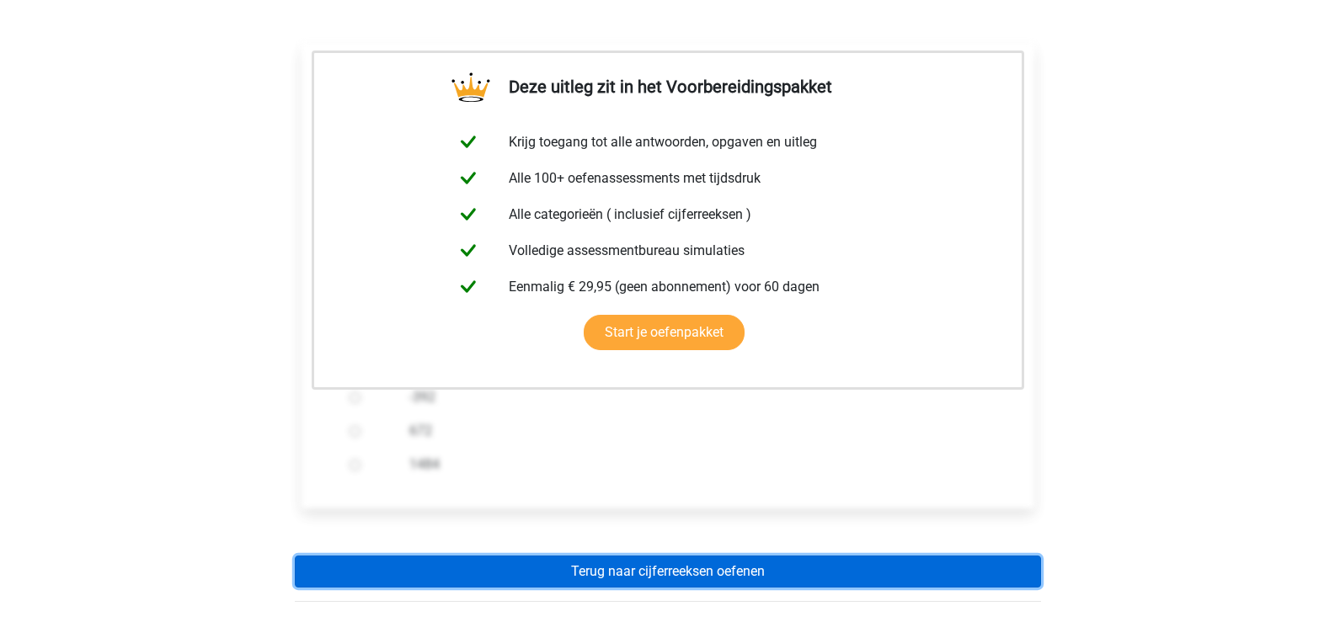
click at [657, 576] on link "Terug naar cijferreeksen oefenen" at bounding box center [668, 572] width 746 height 32
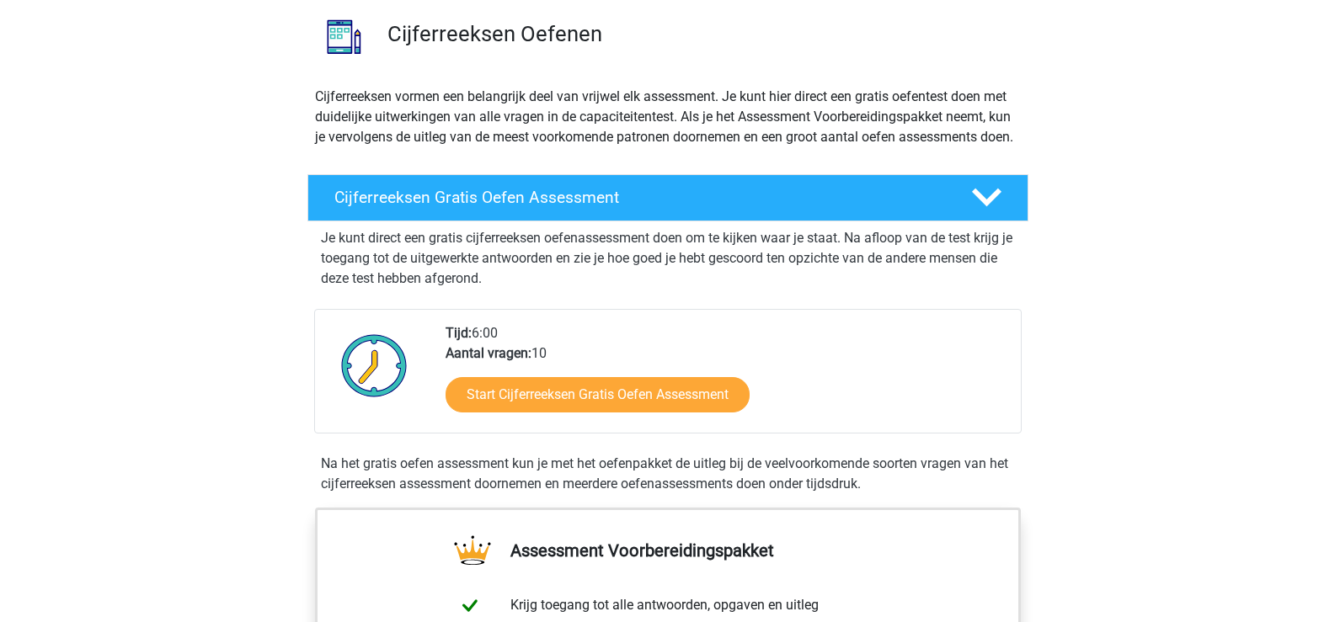
scroll to position [253, 0]
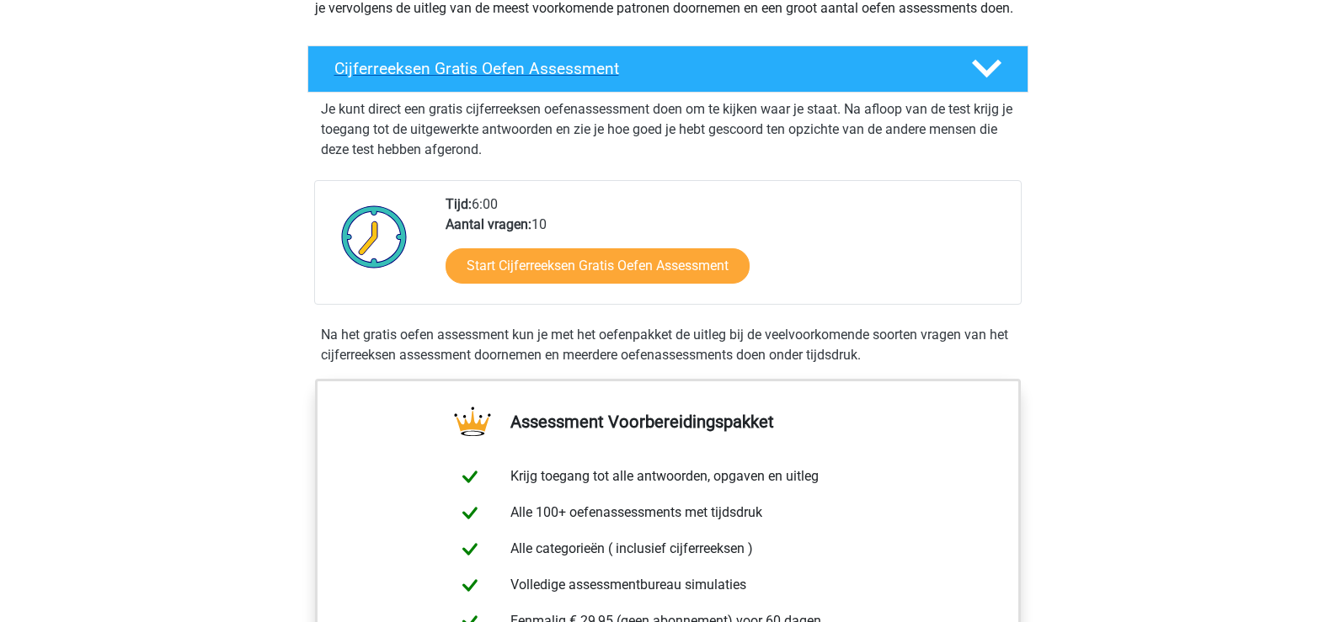
click at [590, 78] on h4 "Cijferreeksen Gratis Oefen Assessment" at bounding box center [639, 68] width 610 height 19
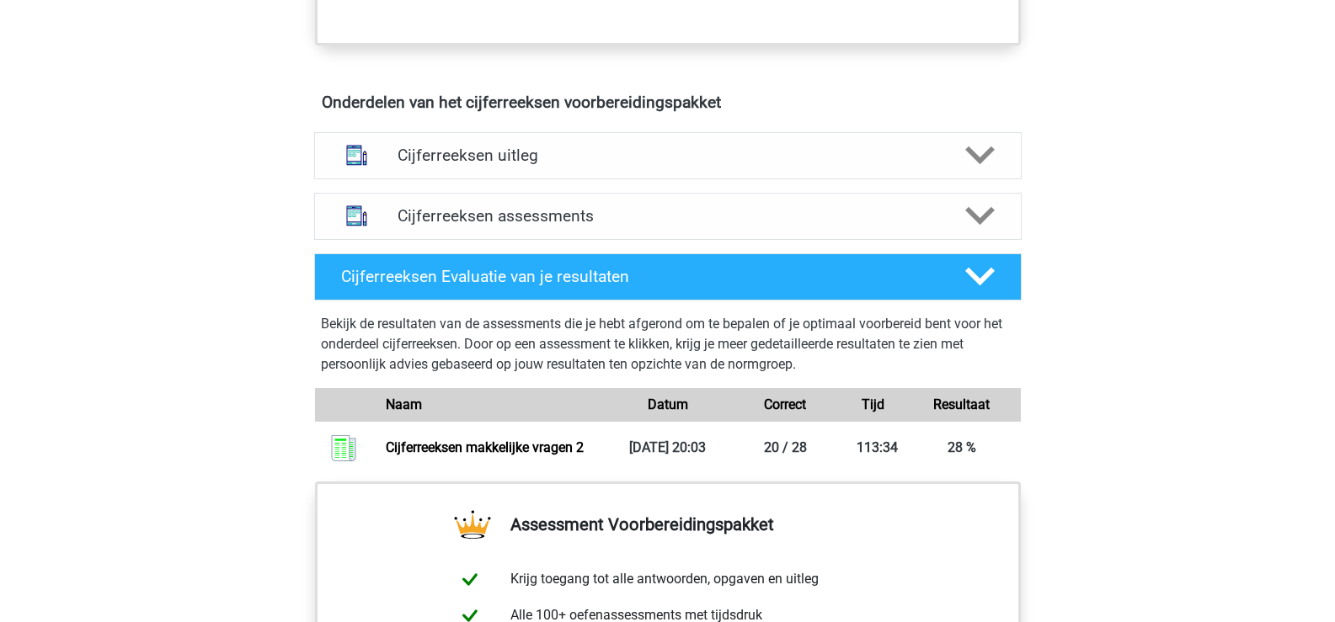
scroll to position [674, 0]
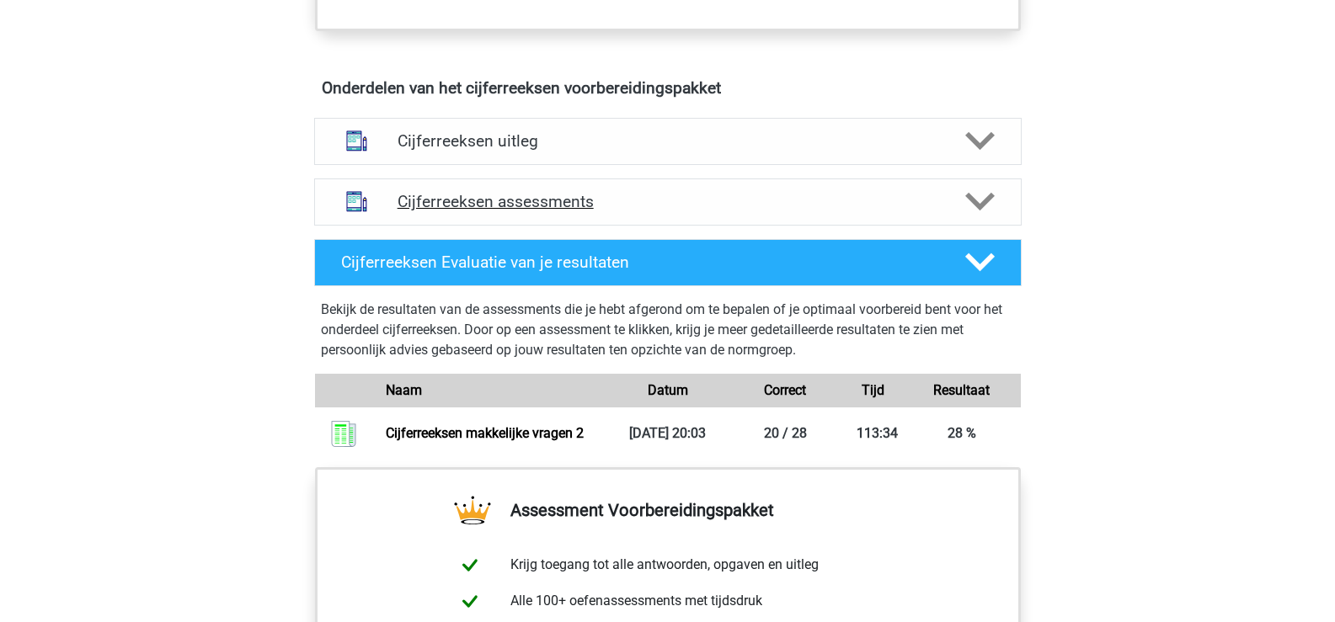
click at [576, 211] on h4 "Cijferreeksen assessments" at bounding box center [668, 201] width 541 height 19
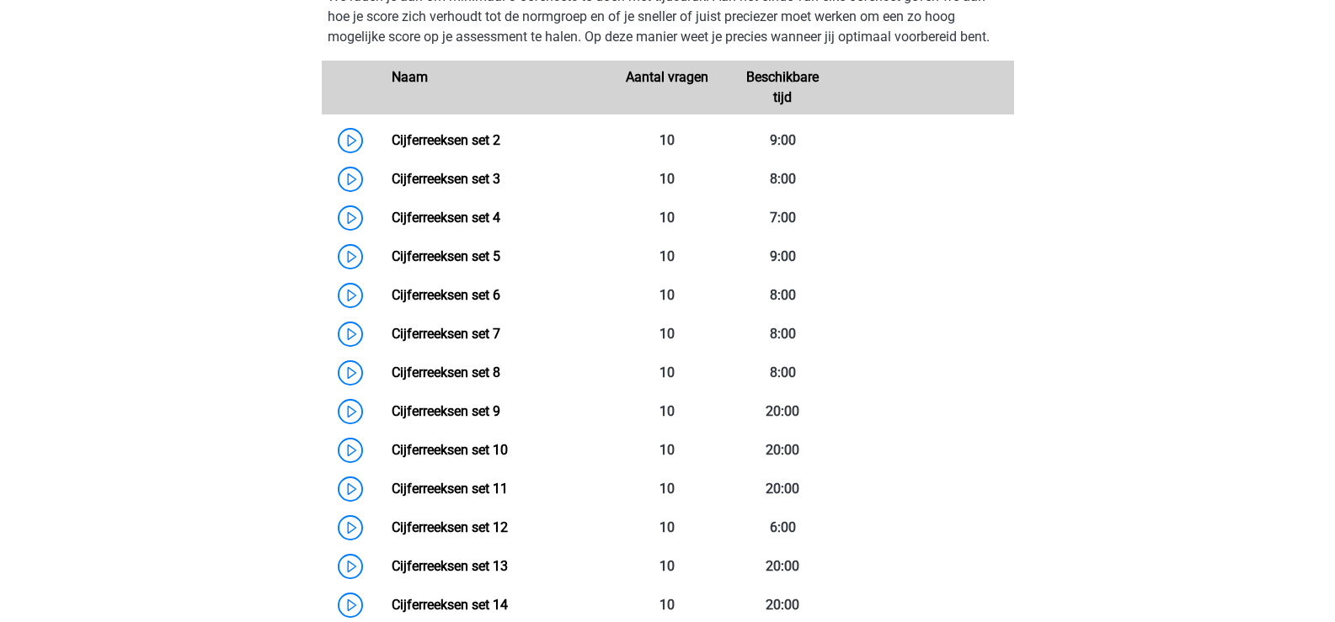
scroll to position [842, 0]
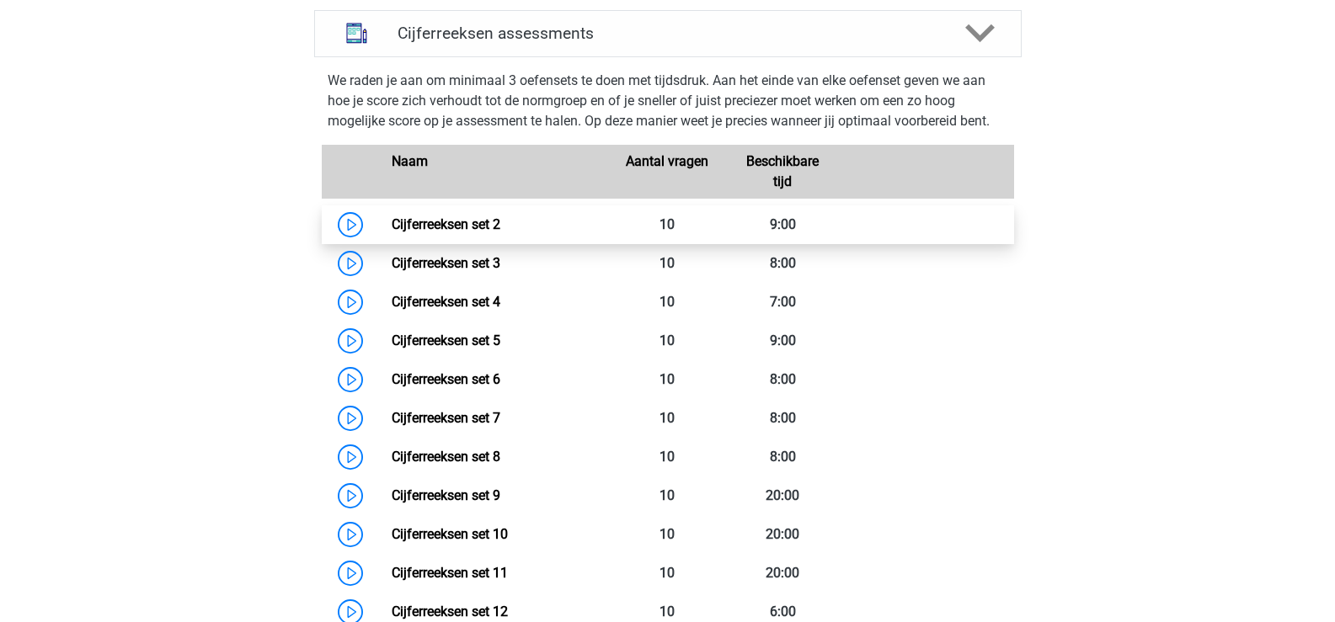
click at [463, 232] on link "Cijferreeksen set 2" at bounding box center [446, 224] width 109 height 16
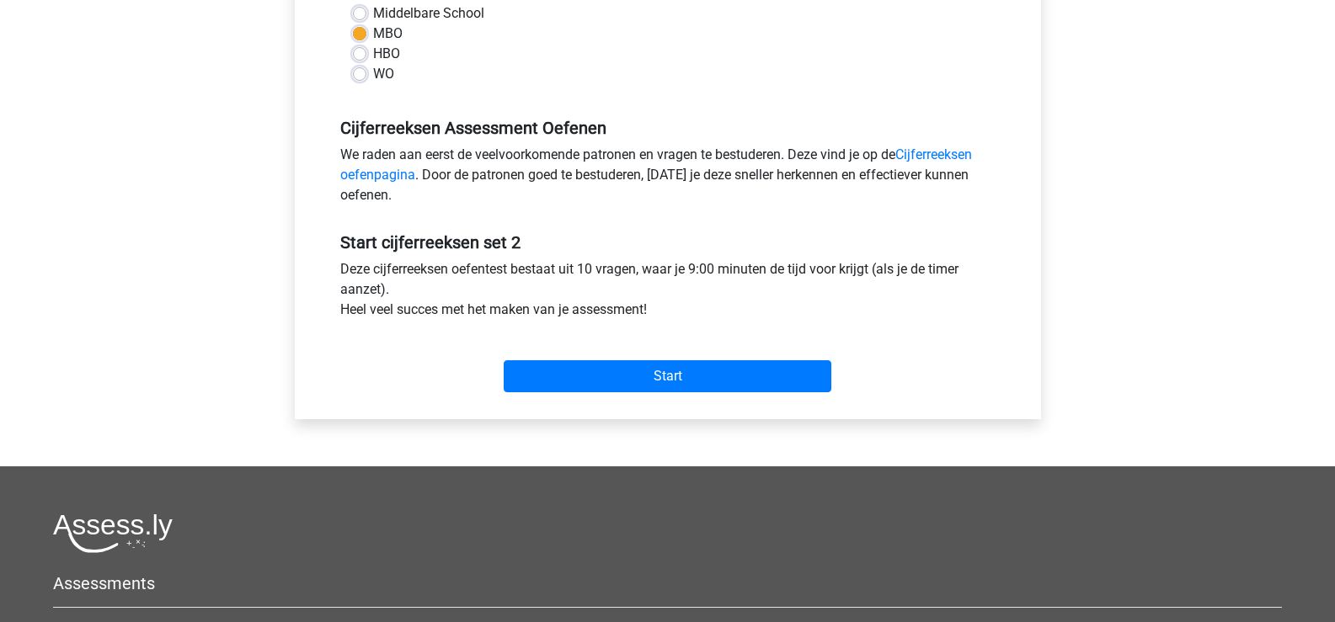
scroll to position [421, 0]
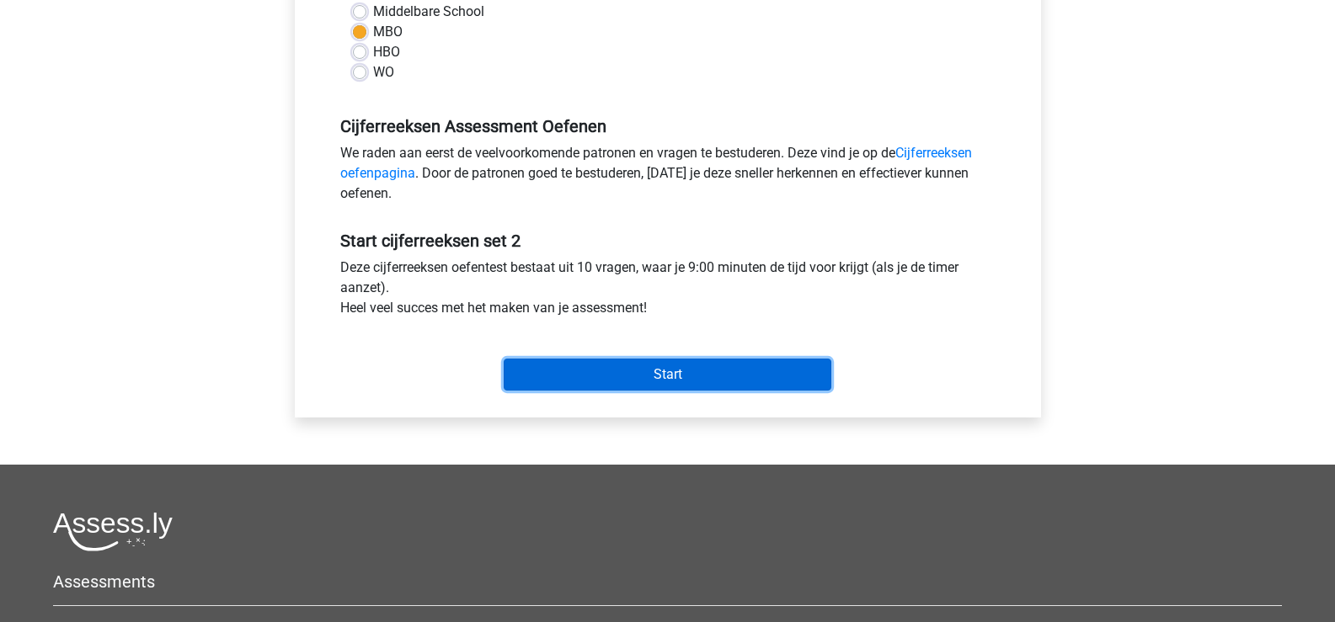
click at [674, 364] on input "Start" at bounding box center [668, 375] width 328 height 32
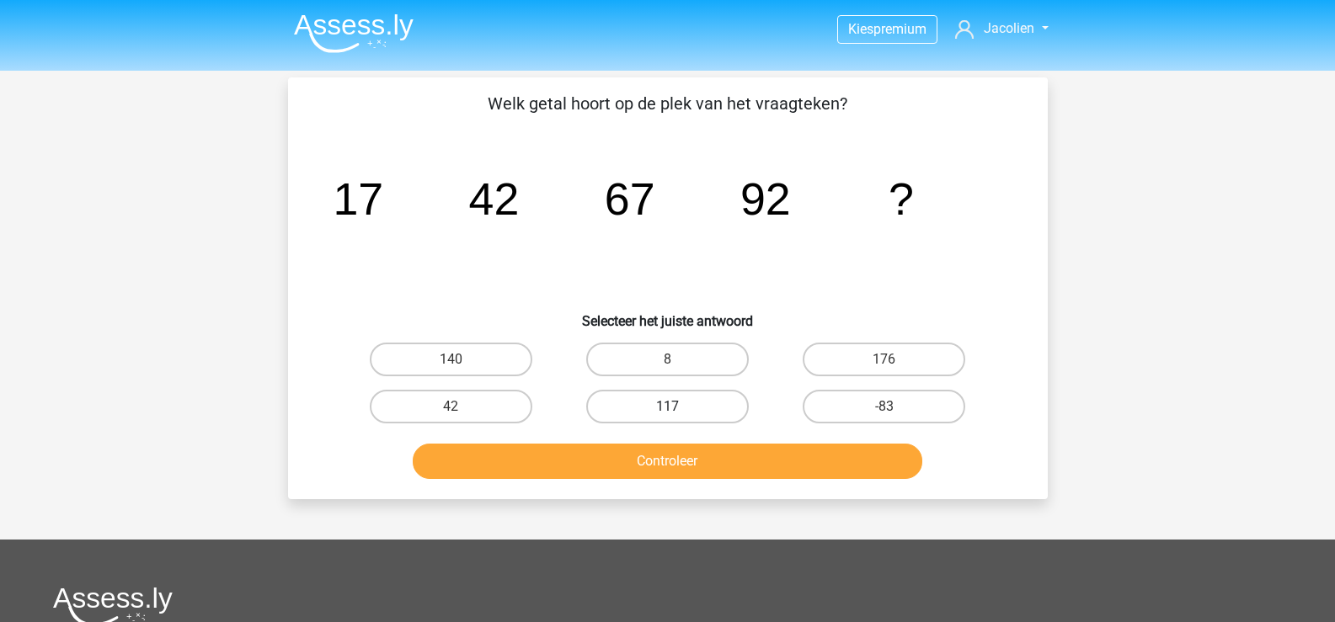
click at [678, 405] on div "117" at bounding box center [667, 407] width 203 height 34
click at [678, 407] on input "117" at bounding box center [672, 412] width 11 height 11
radio input "true"
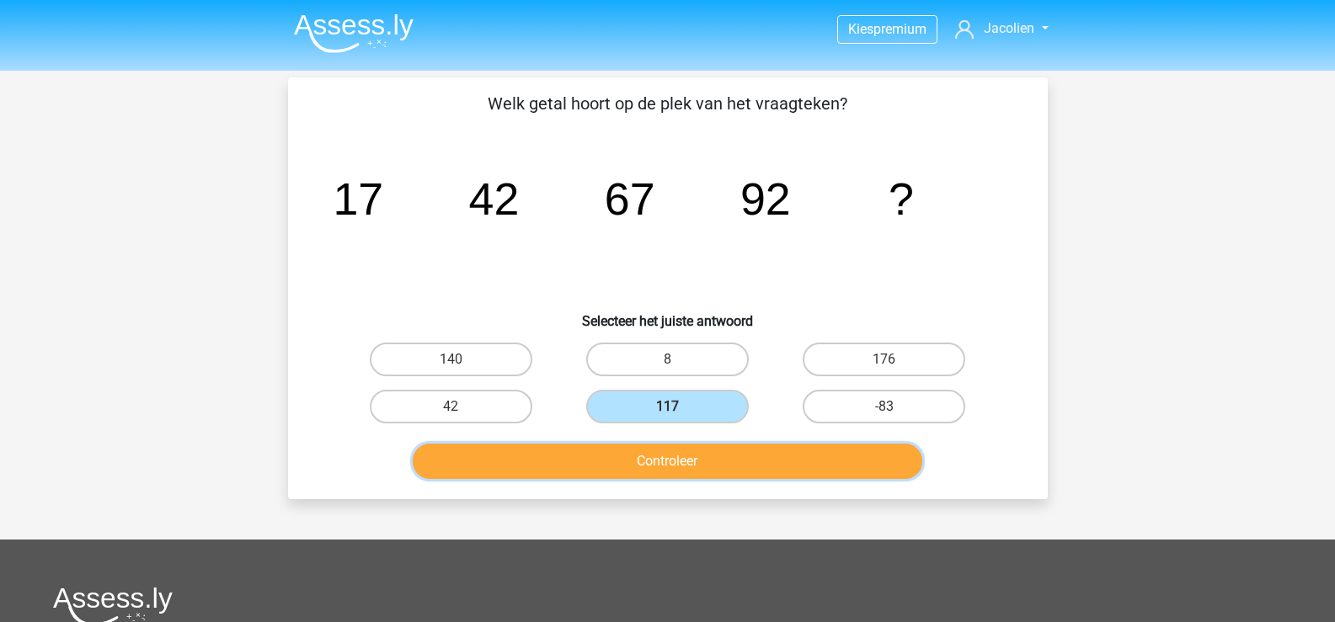
click at [681, 474] on button "Controleer" at bounding box center [668, 461] width 510 height 35
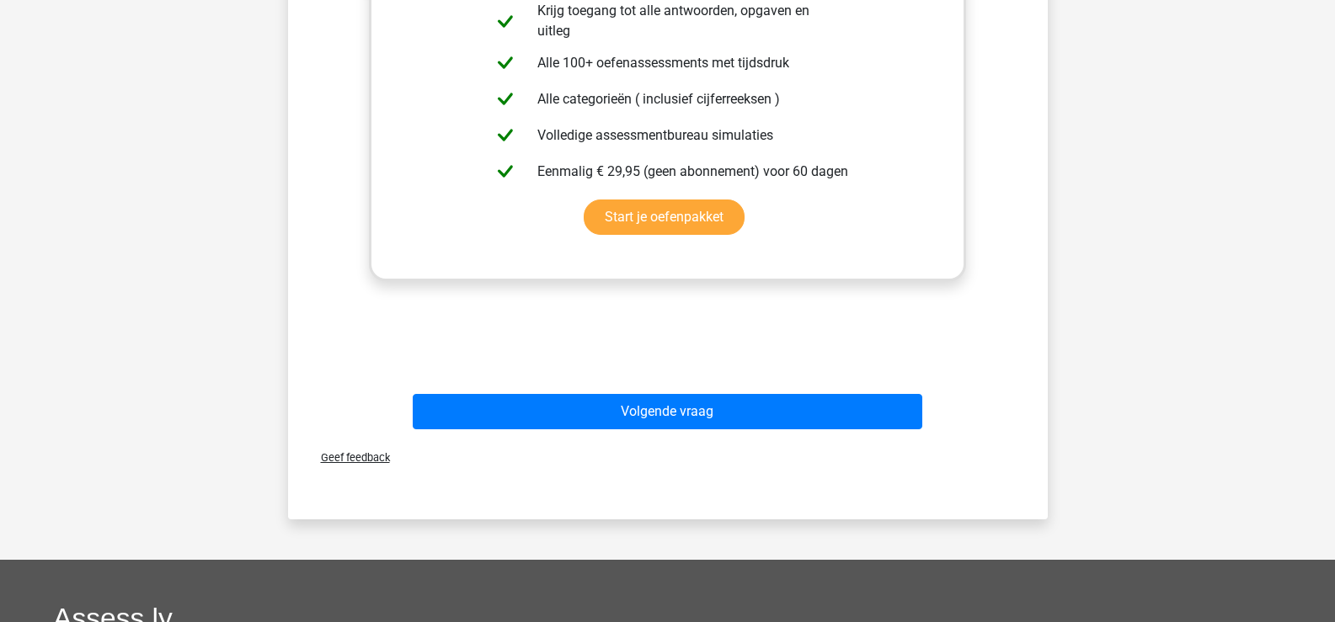
scroll to position [674, 0]
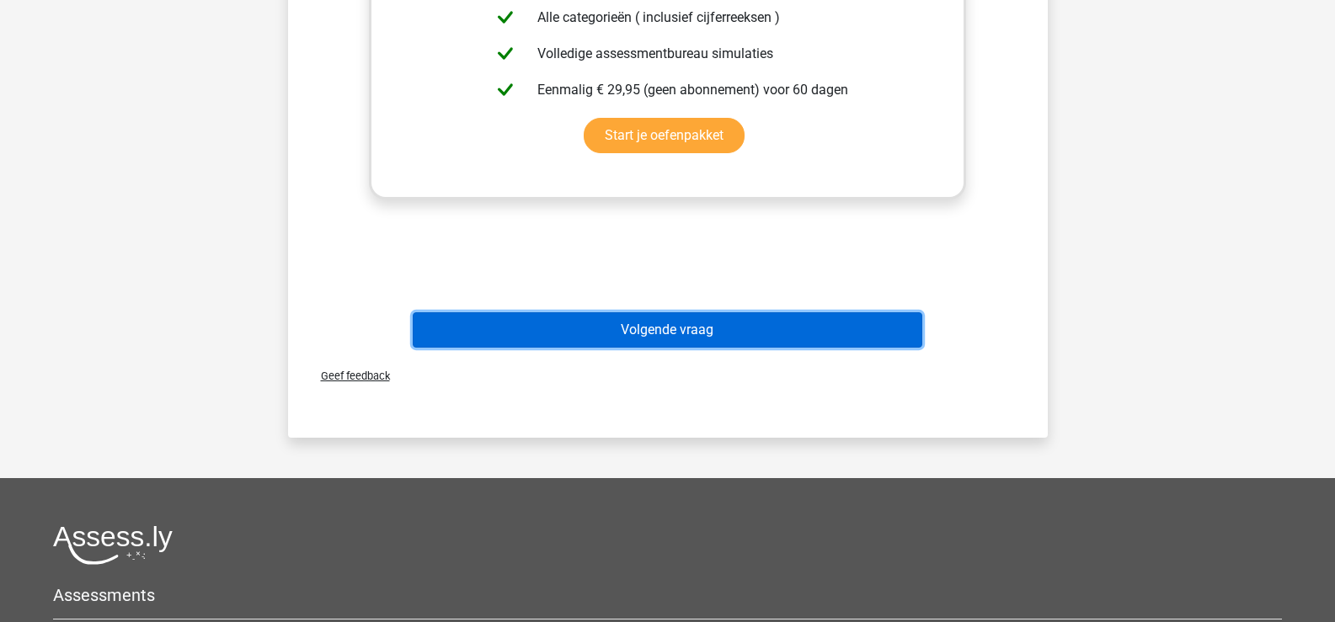
click at [668, 335] on button "Volgende vraag" at bounding box center [668, 329] width 510 height 35
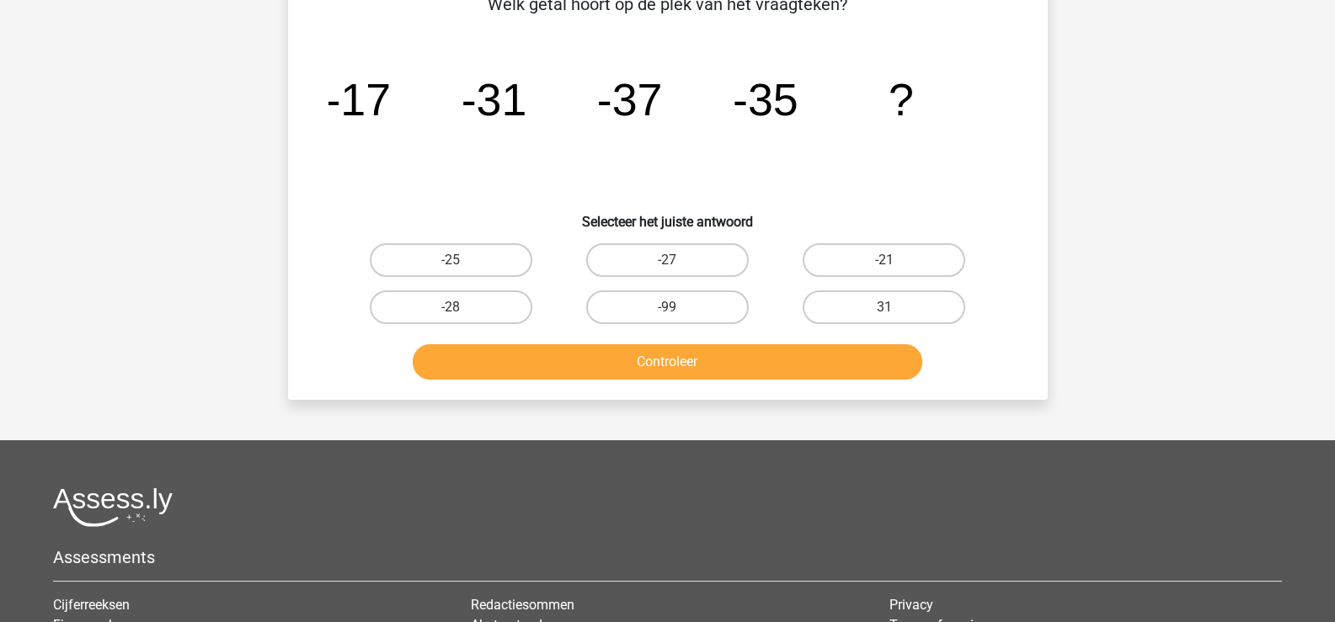
scroll to position [84, 0]
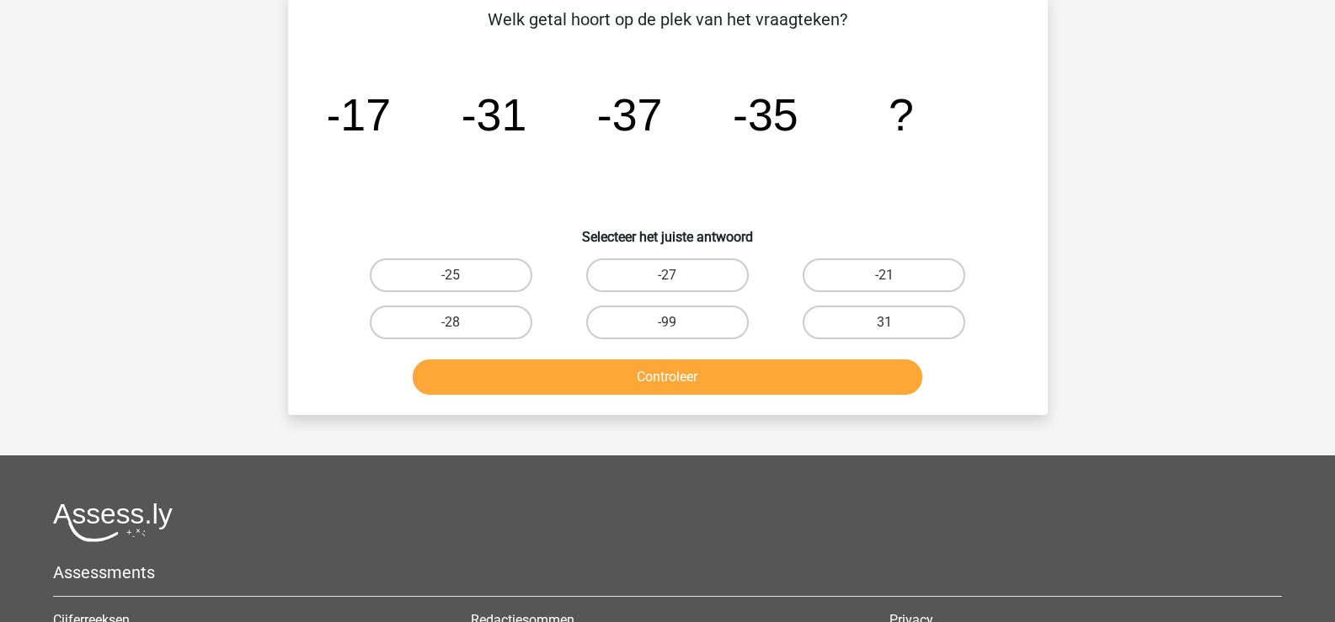
click at [675, 280] on input "-27" at bounding box center [672, 280] width 11 height 11
radio input "true"
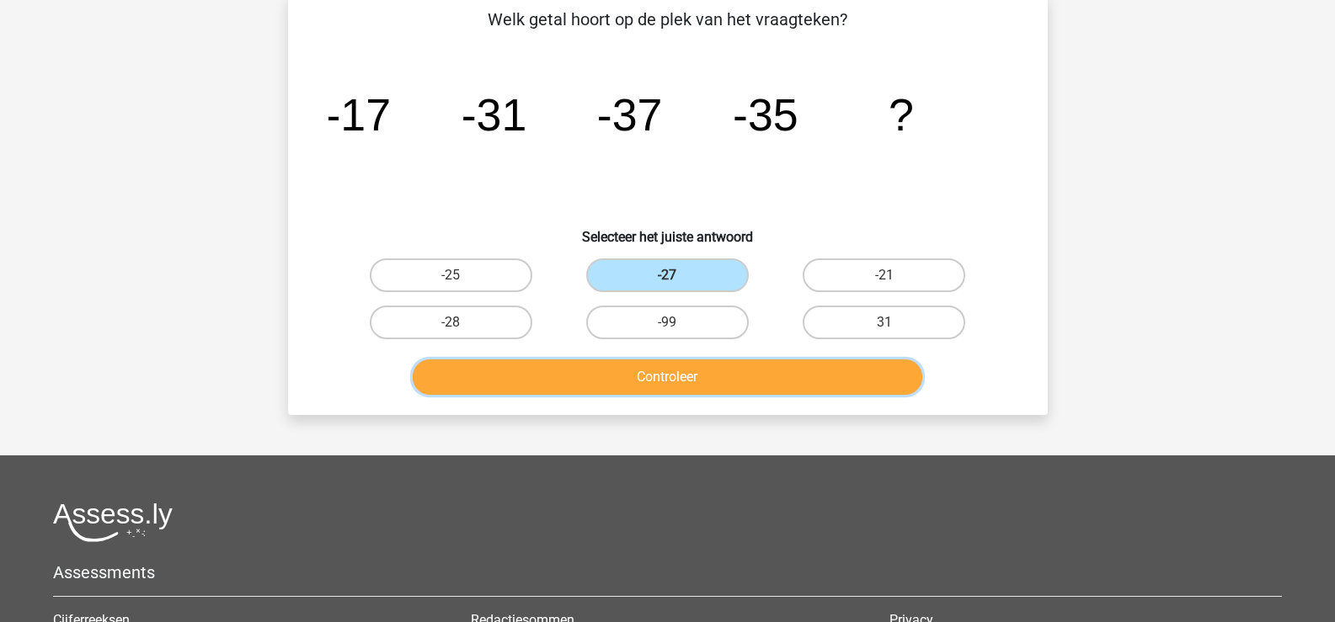
click at [686, 376] on button "Controleer" at bounding box center [668, 377] width 510 height 35
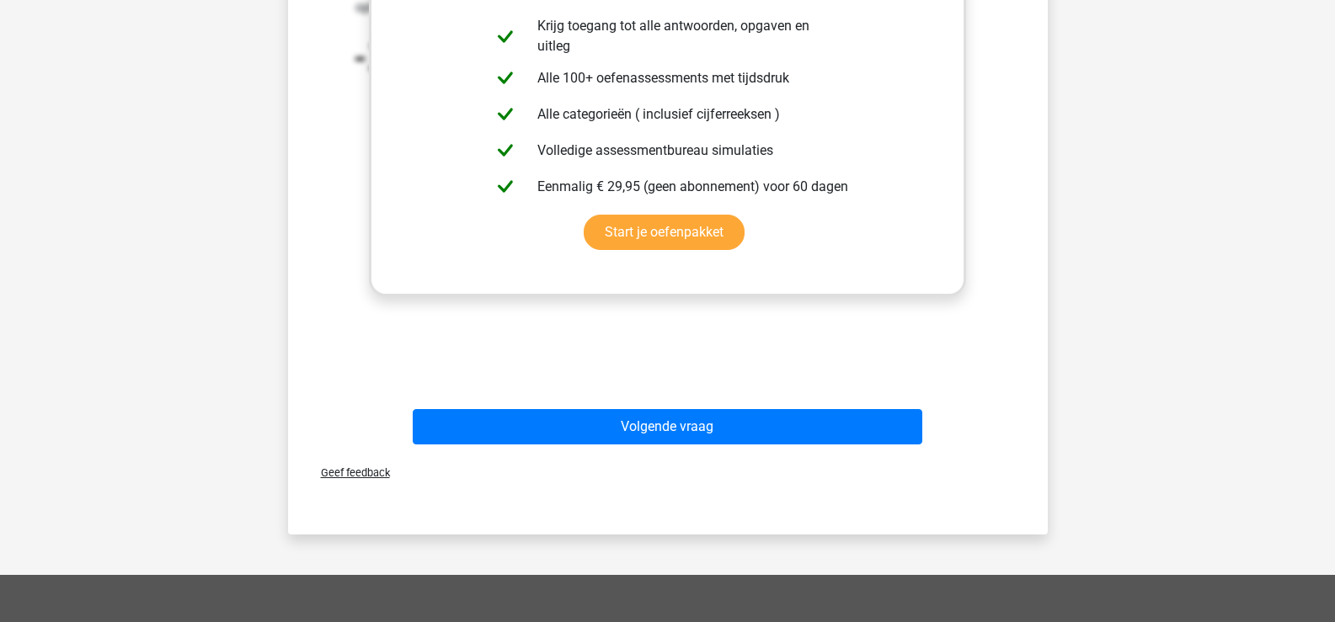
scroll to position [758, 0]
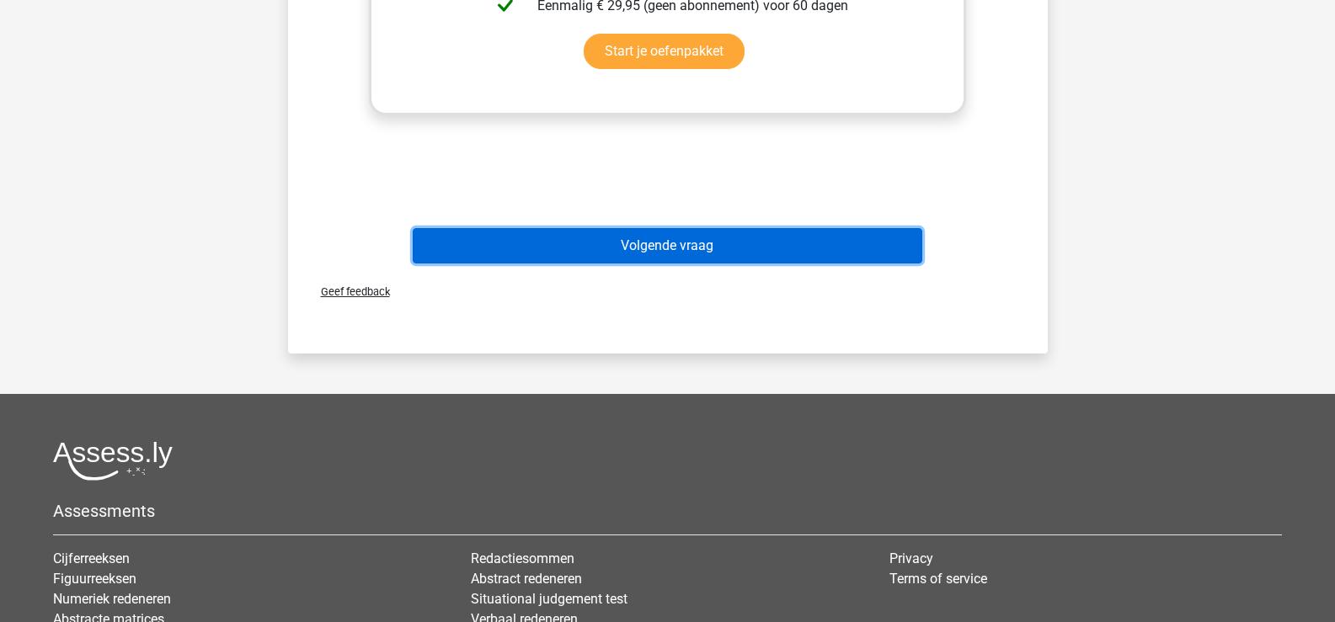
click at [706, 250] on button "Volgende vraag" at bounding box center [668, 245] width 510 height 35
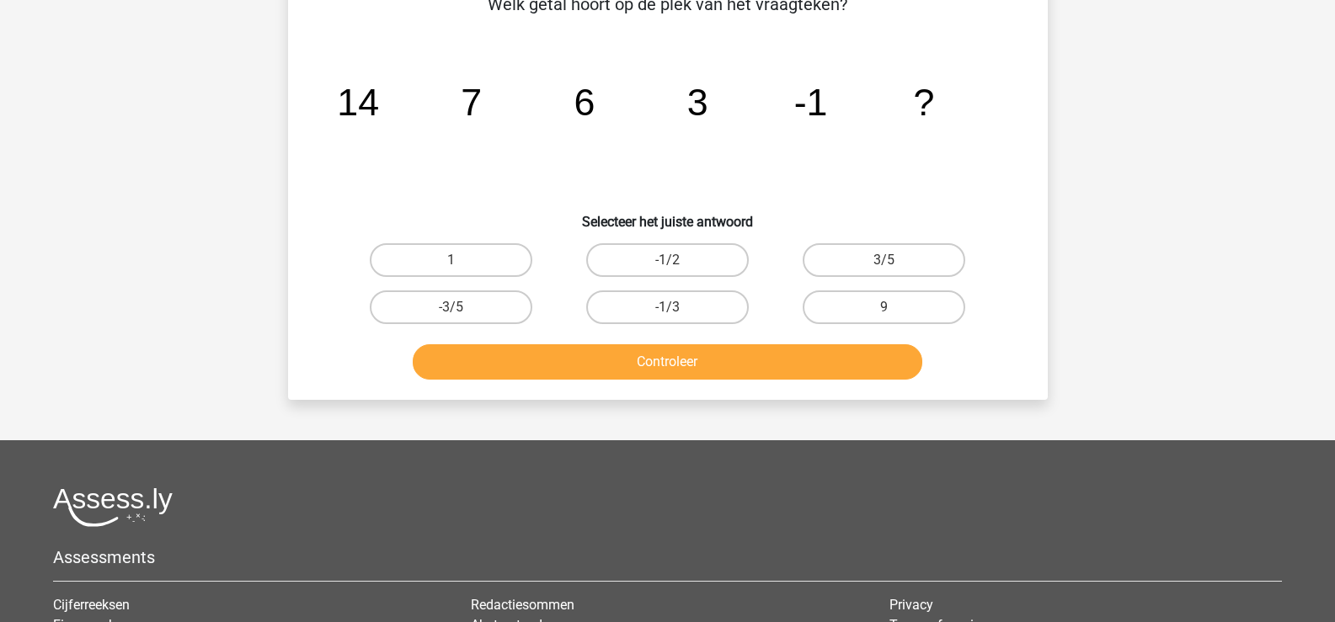
scroll to position [77, 0]
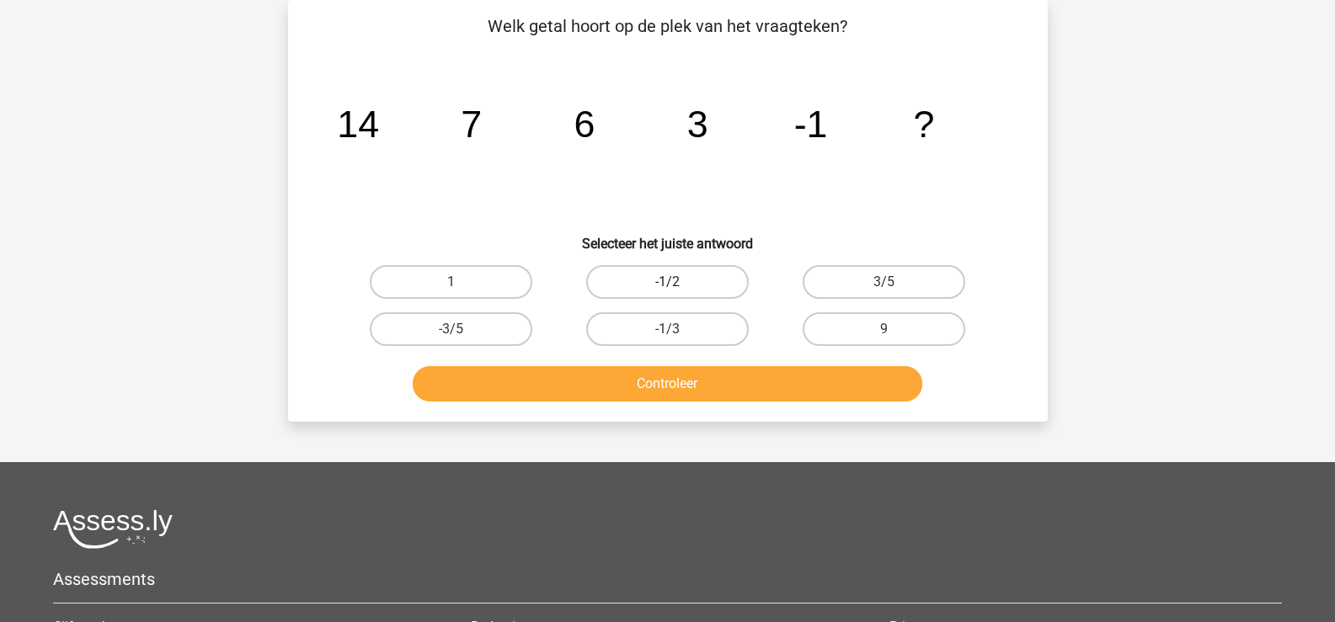
click at [659, 285] on label "-1/2" at bounding box center [667, 282] width 163 height 34
click at [667, 285] on input "-1/2" at bounding box center [672, 287] width 11 height 11
radio input "true"
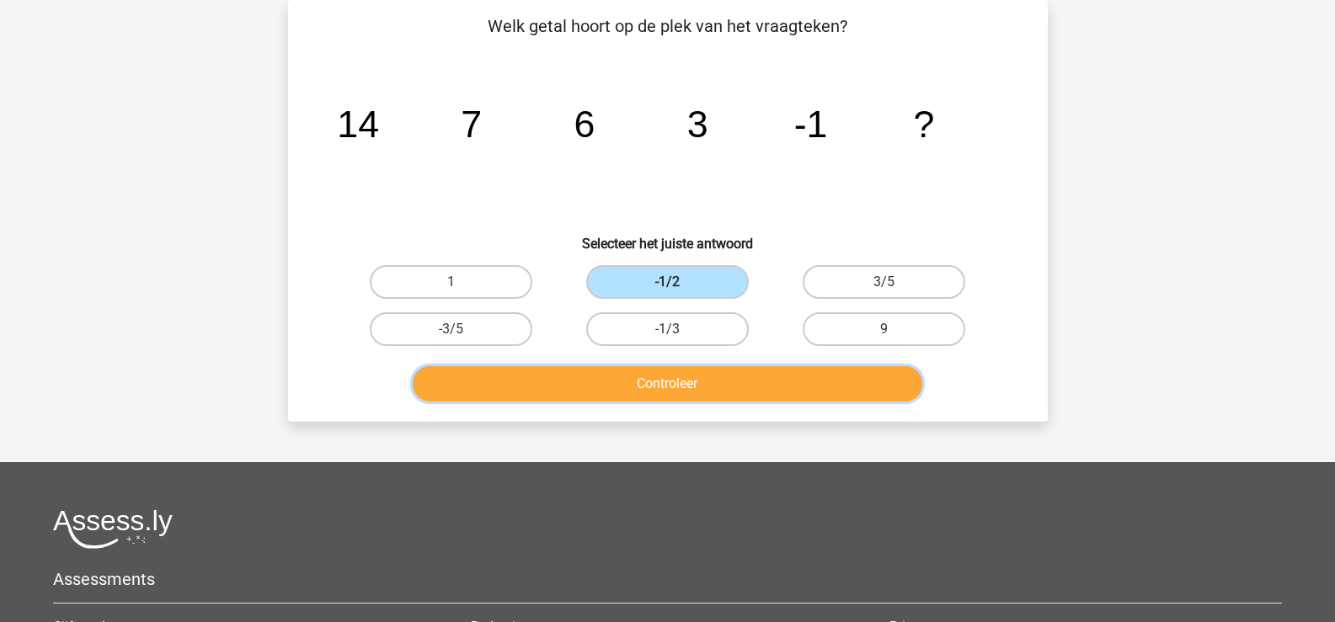
click at [666, 387] on button "Controleer" at bounding box center [668, 383] width 510 height 35
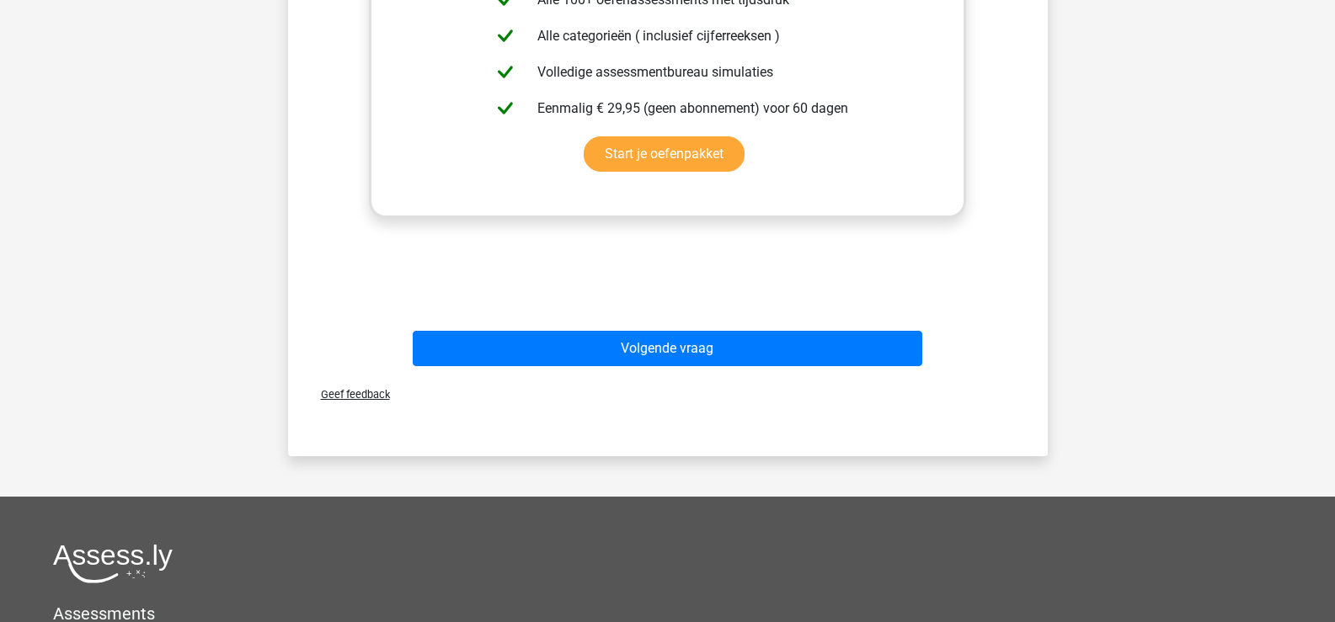
scroll to position [667, 0]
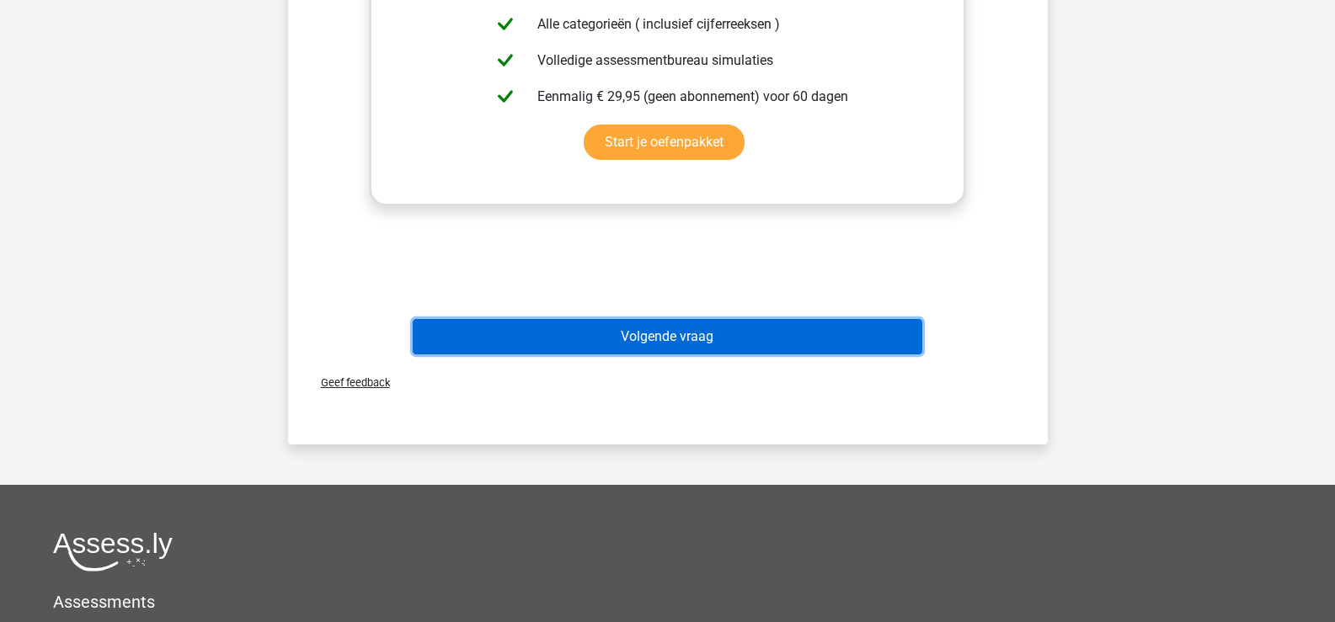
click at [675, 338] on button "Volgende vraag" at bounding box center [668, 336] width 510 height 35
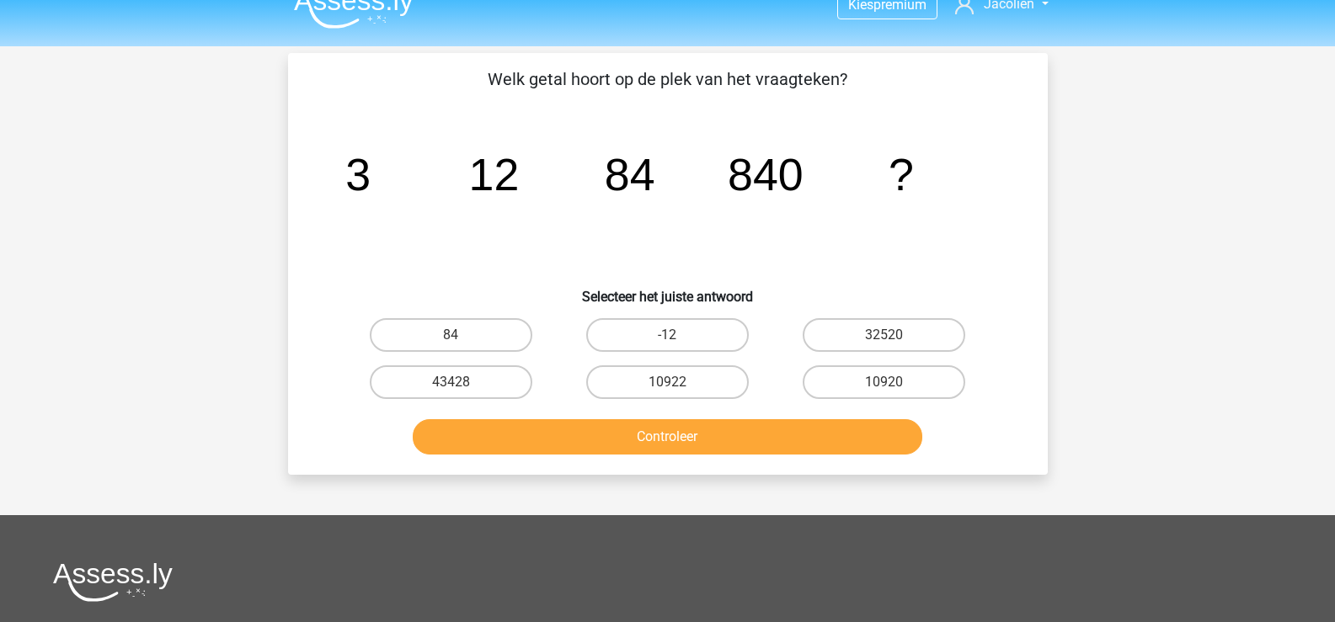
scroll to position [0, 0]
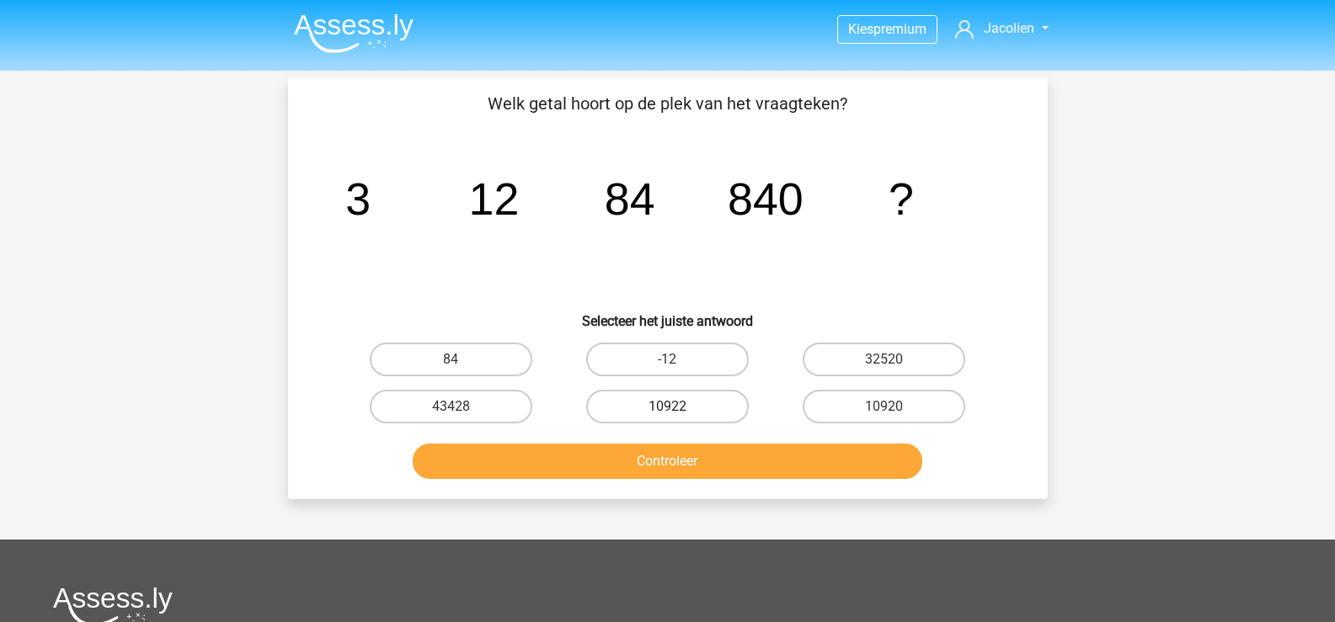
click at [712, 408] on label "10922" at bounding box center [667, 407] width 163 height 34
click at [678, 408] on input "10922" at bounding box center [672, 412] width 11 height 11
radio input "true"
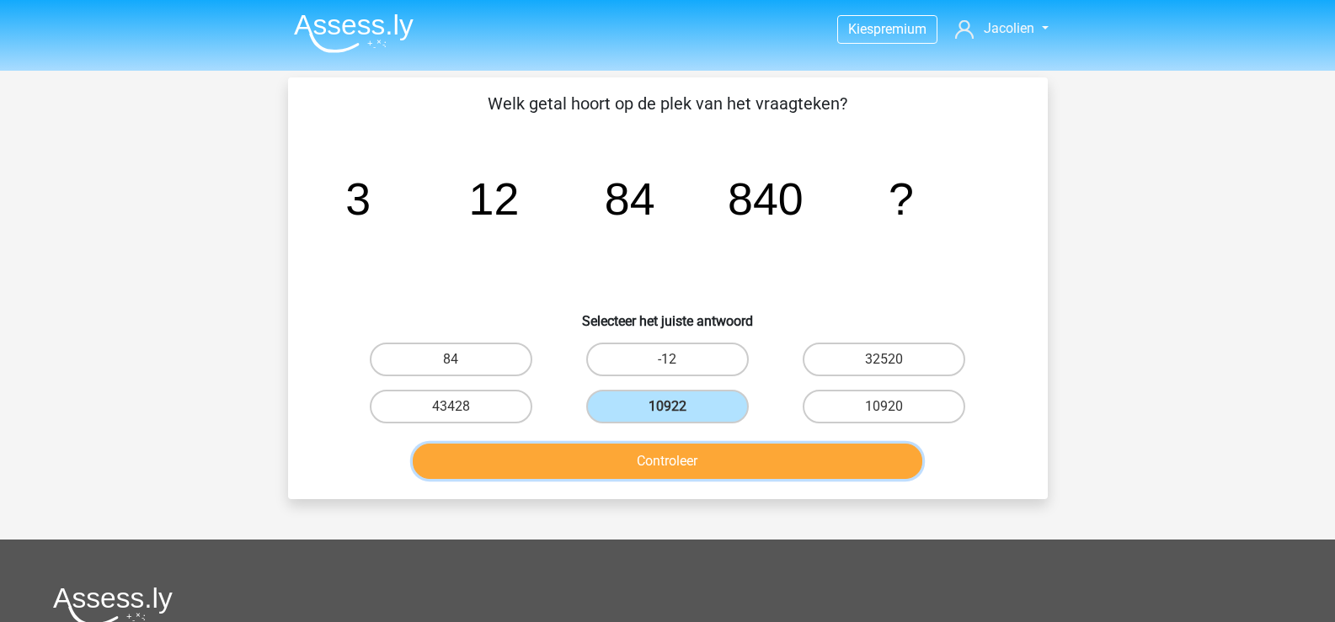
click at [712, 452] on button "Controleer" at bounding box center [668, 461] width 510 height 35
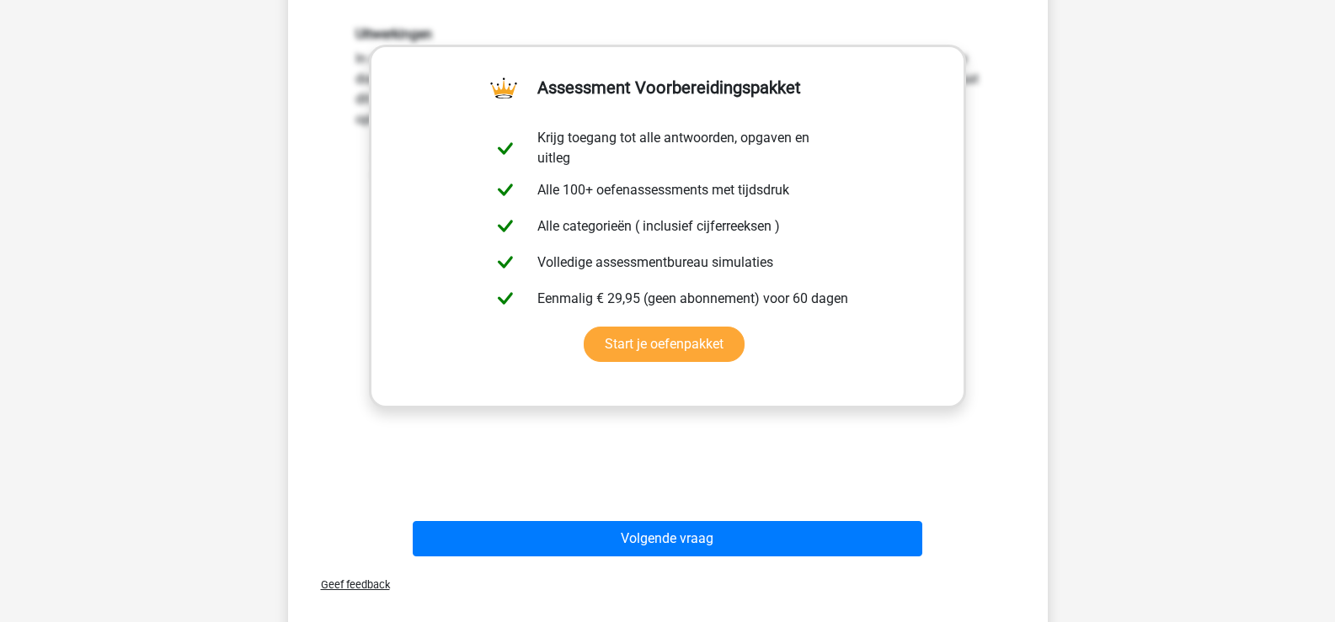
scroll to position [590, 0]
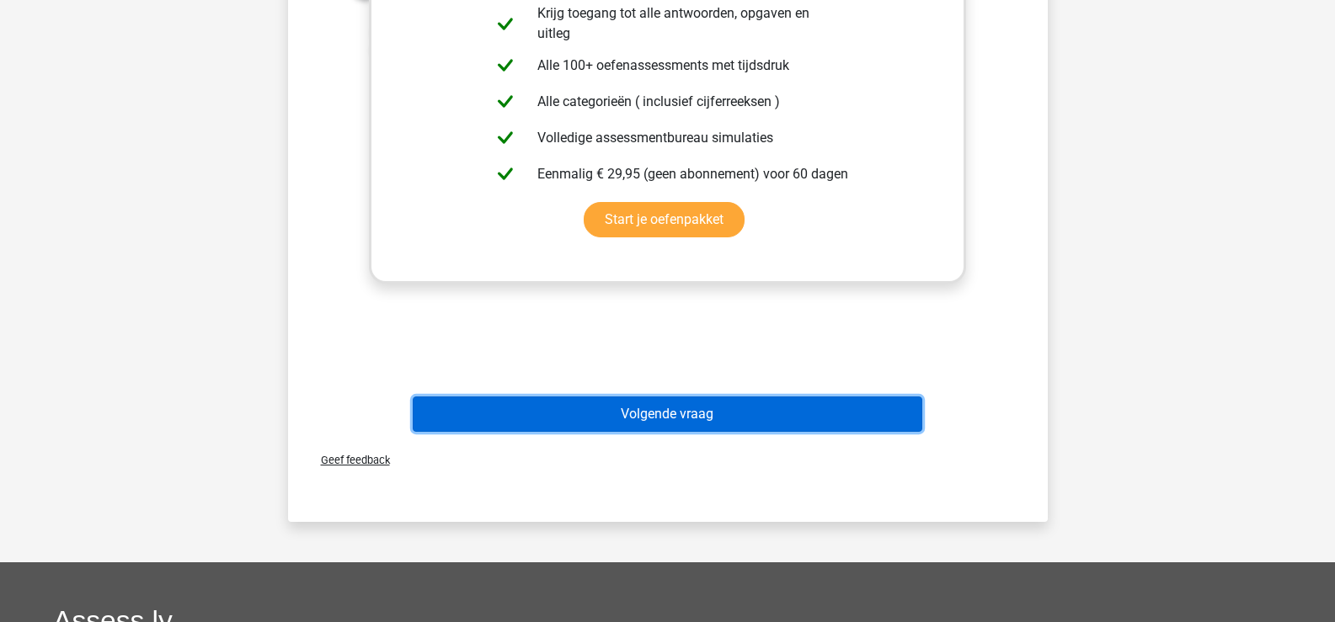
click at [664, 417] on button "Volgende vraag" at bounding box center [668, 414] width 510 height 35
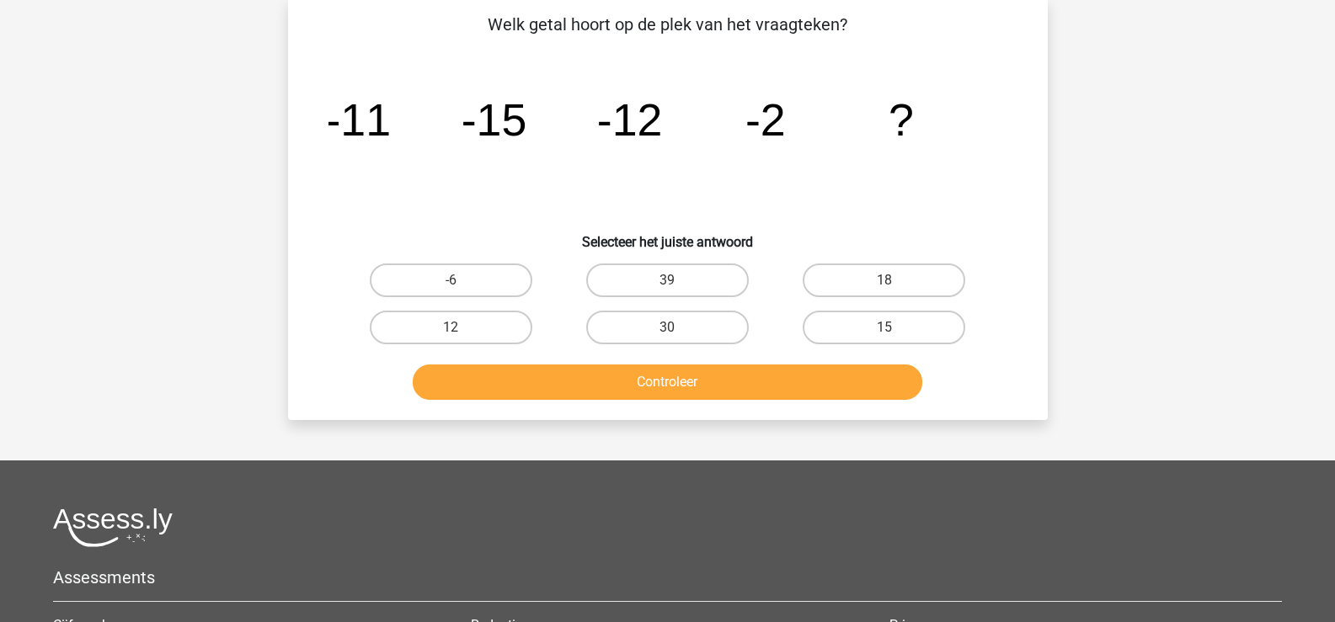
scroll to position [77, 0]
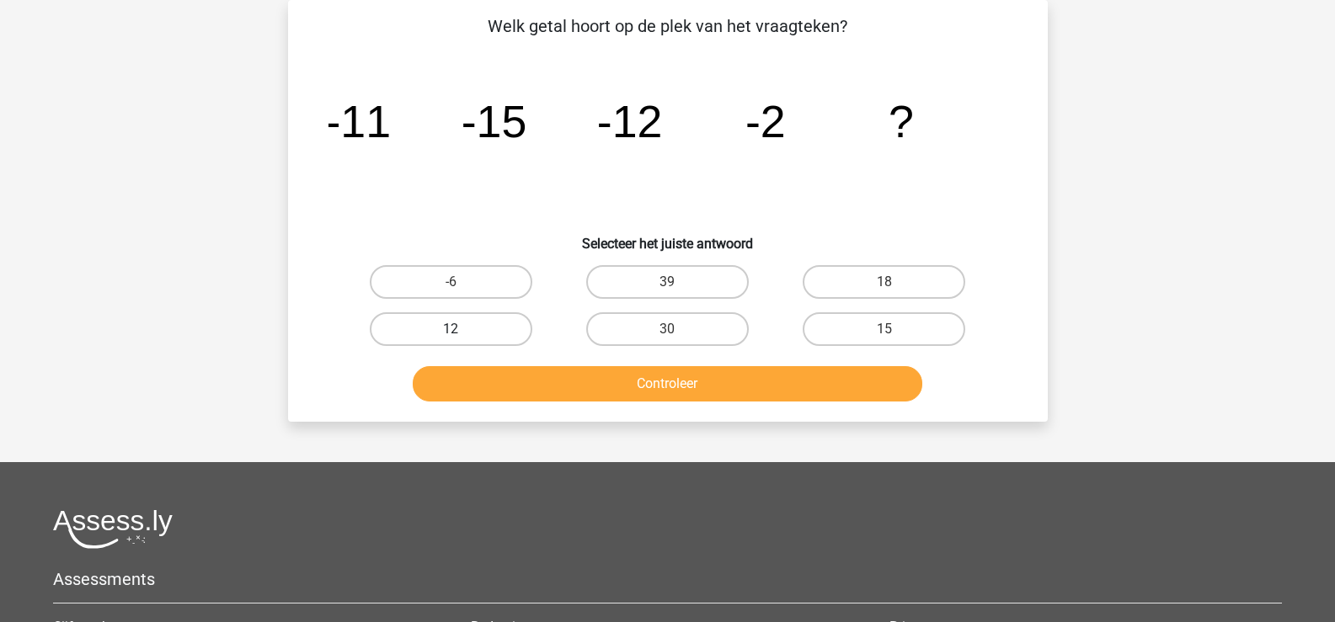
click at [449, 340] on label "12" at bounding box center [451, 329] width 163 height 34
click at [451, 340] on input "12" at bounding box center [456, 334] width 11 height 11
radio input "true"
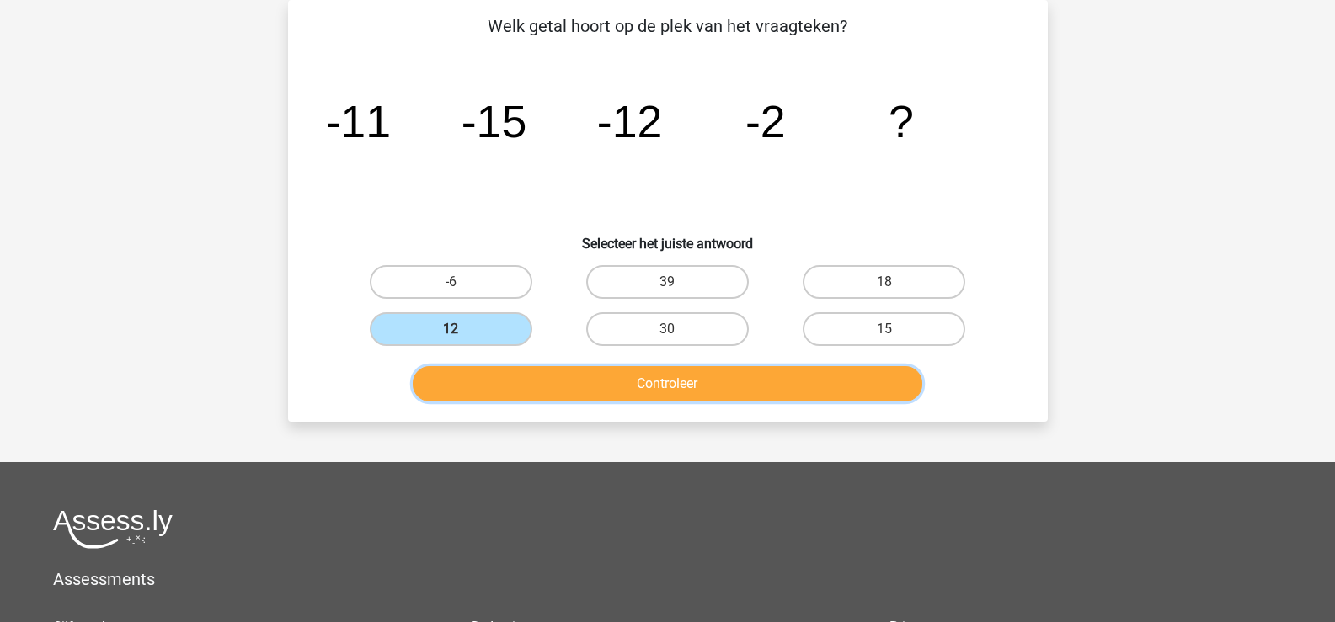
click at [622, 395] on button "Controleer" at bounding box center [668, 383] width 510 height 35
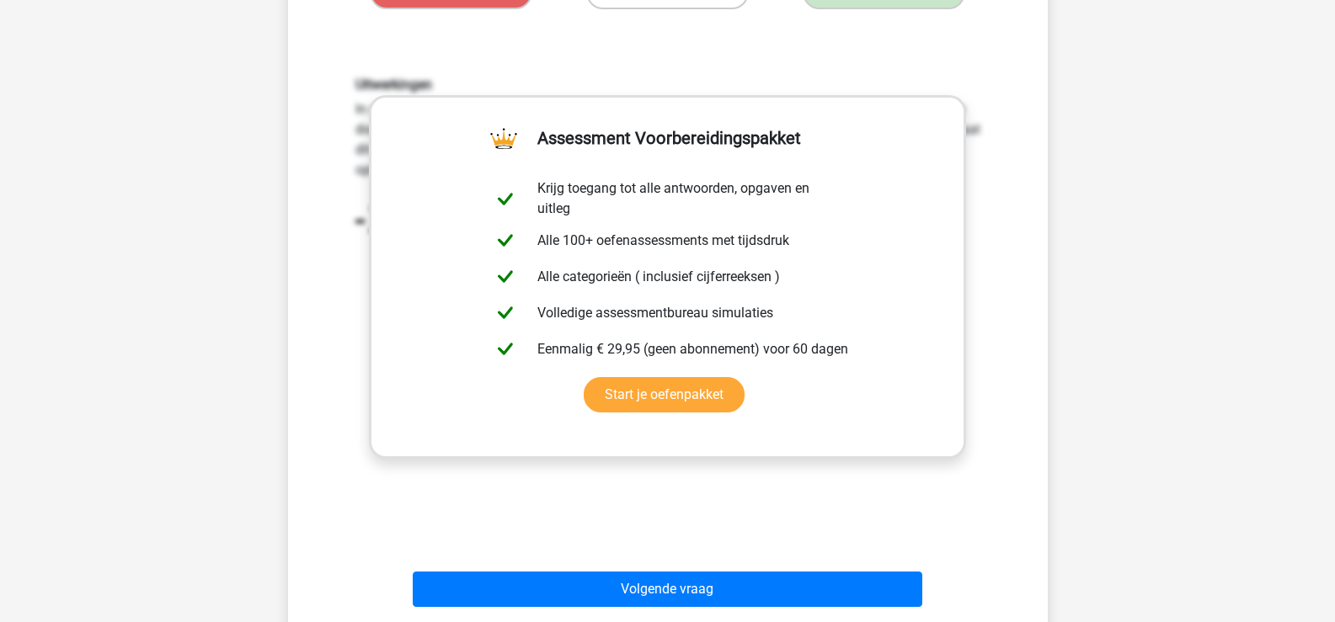
scroll to position [667, 0]
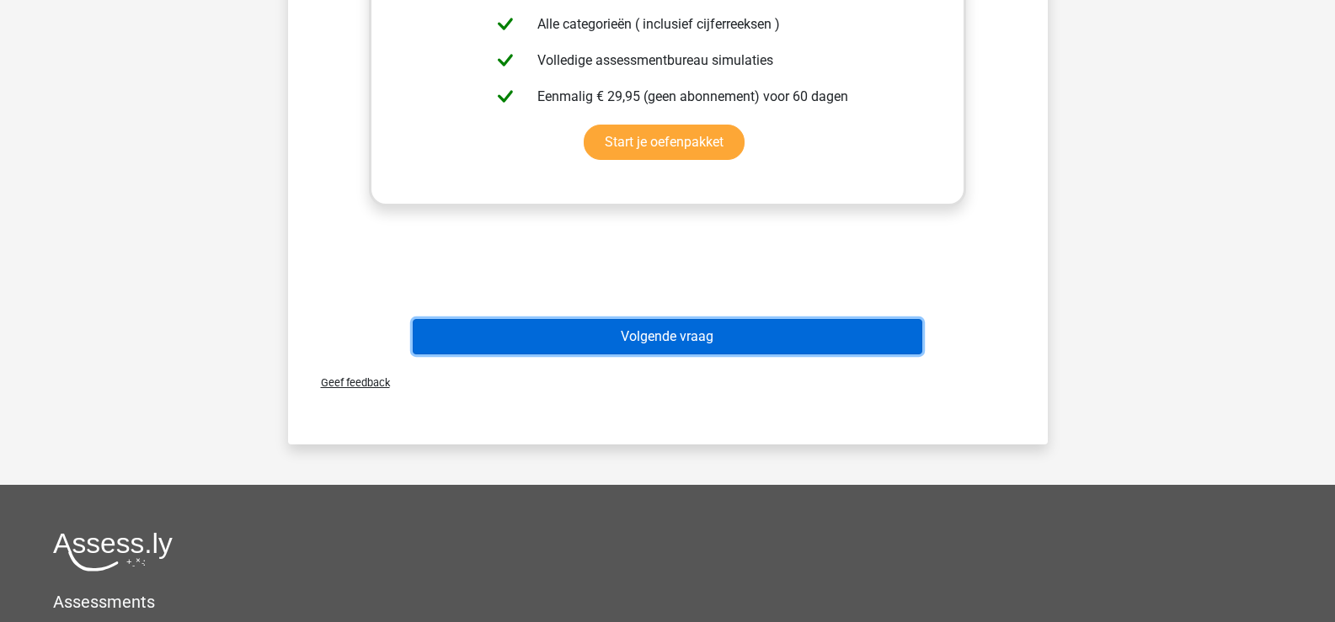
click at [691, 349] on button "Volgende vraag" at bounding box center [668, 336] width 510 height 35
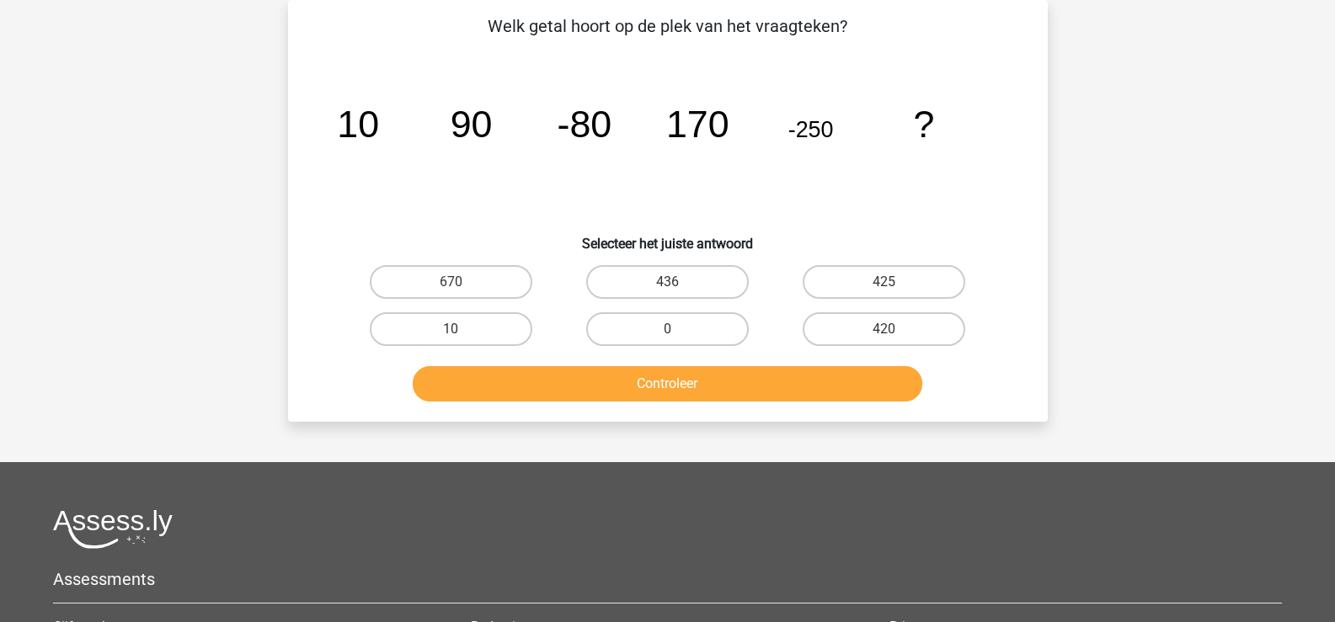
scroll to position [0, 0]
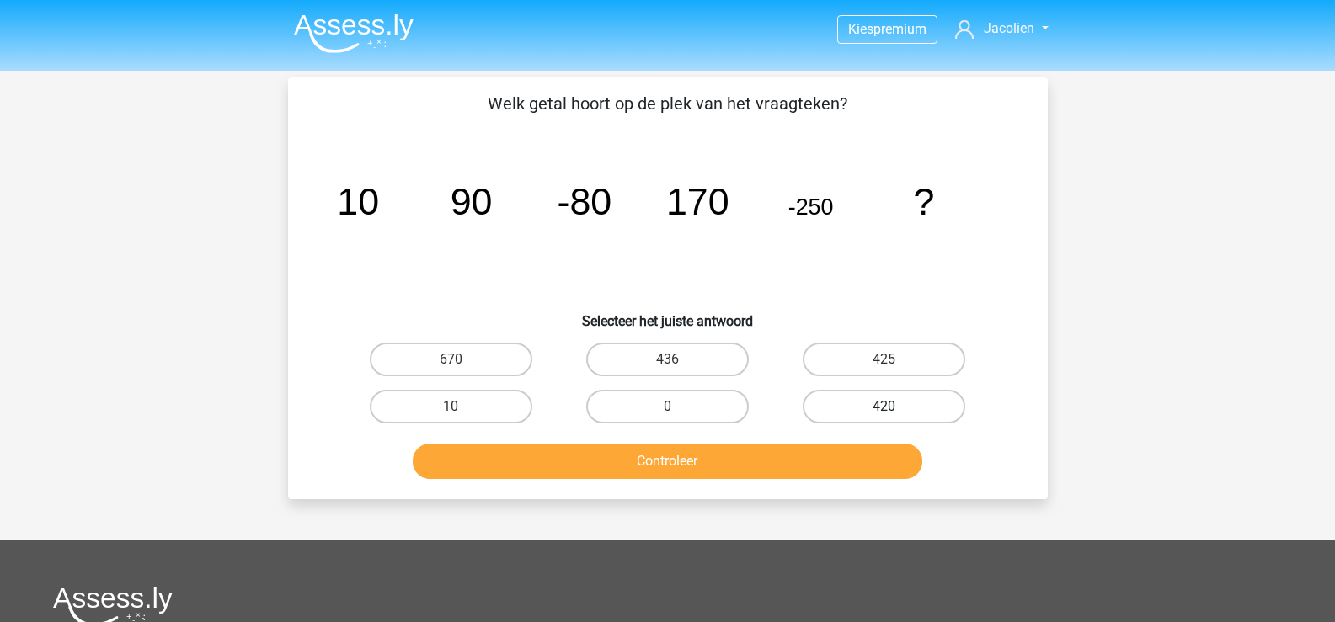
click at [908, 410] on label "420" at bounding box center [884, 407] width 163 height 34
click at [895, 410] on input "420" at bounding box center [889, 412] width 11 height 11
radio input "true"
click at [811, 482] on div "Controleer" at bounding box center [668, 465] width 650 height 42
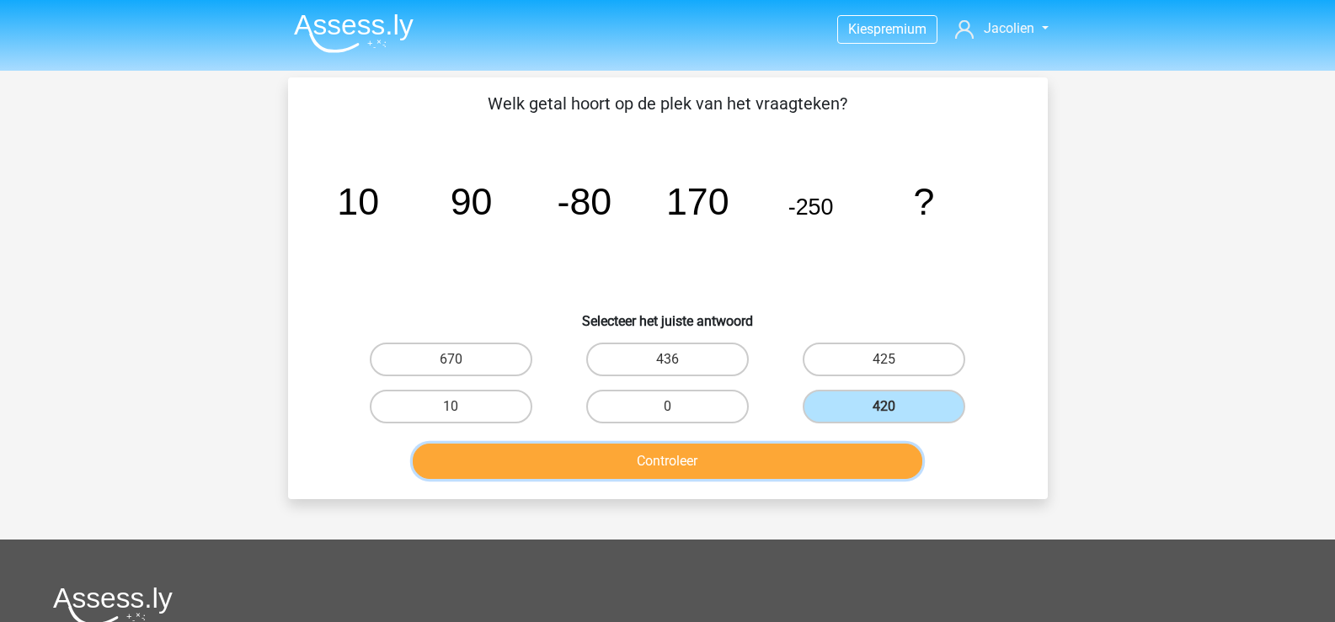
click at [778, 467] on button "Controleer" at bounding box center [668, 461] width 510 height 35
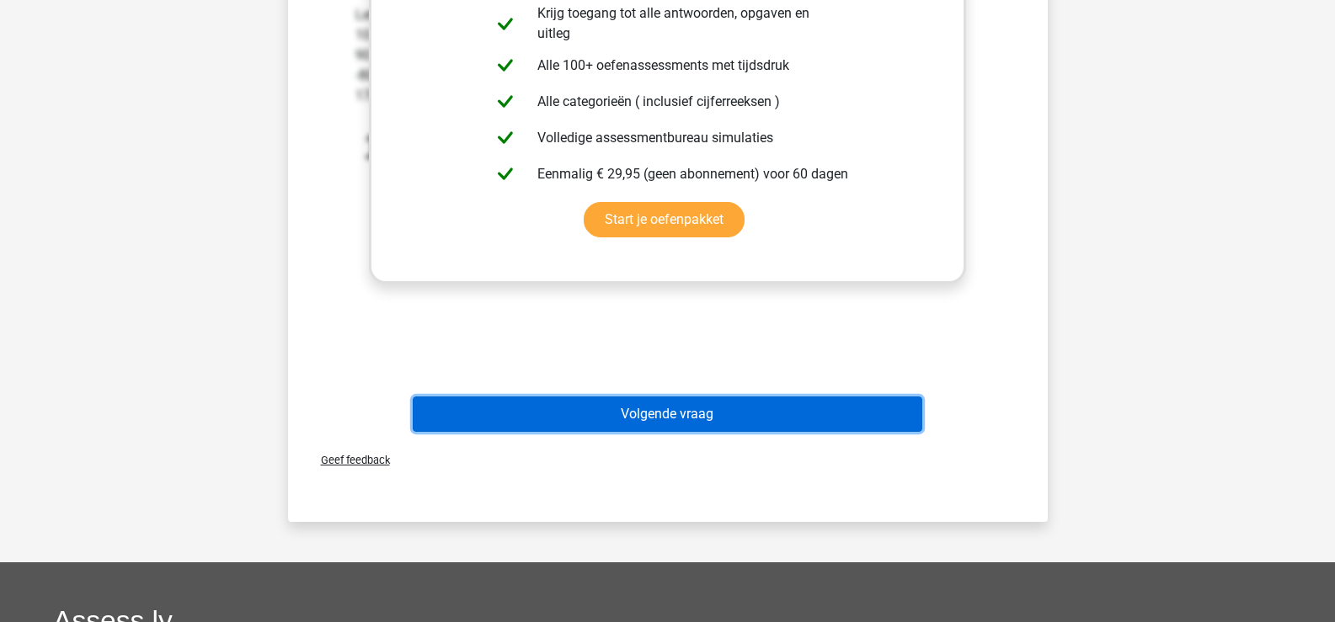
click at [696, 417] on button "Volgende vraag" at bounding box center [668, 414] width 510 height 35
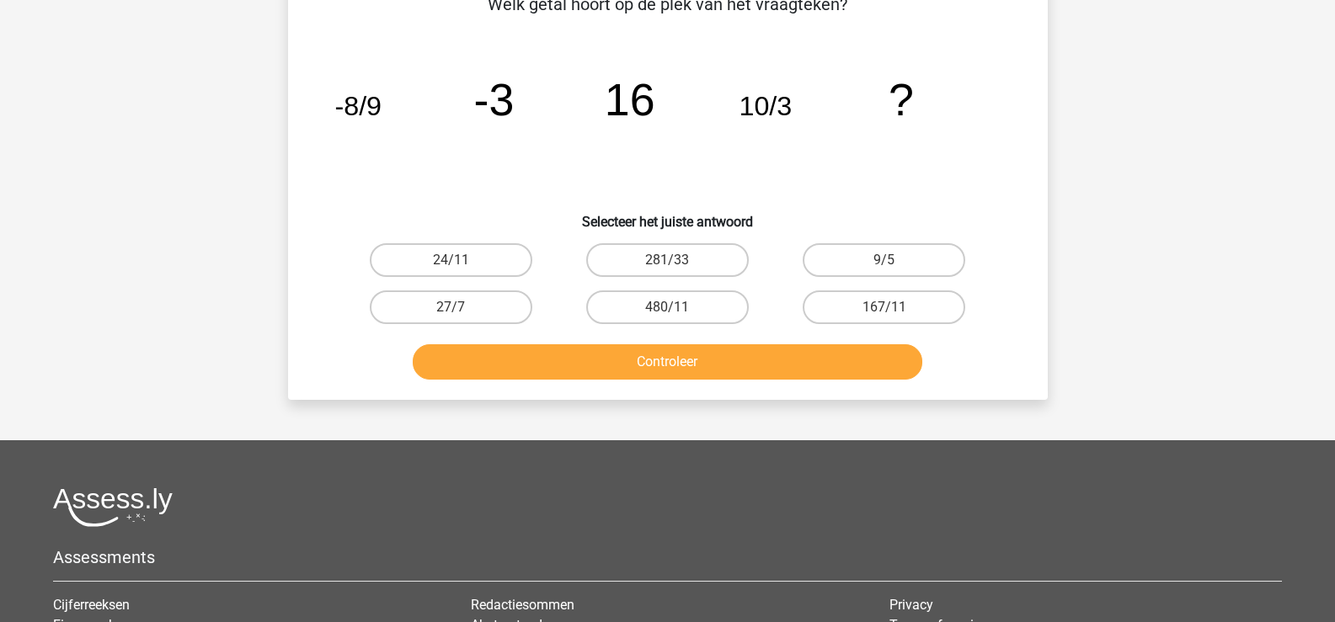
scroll to position [77, 0]
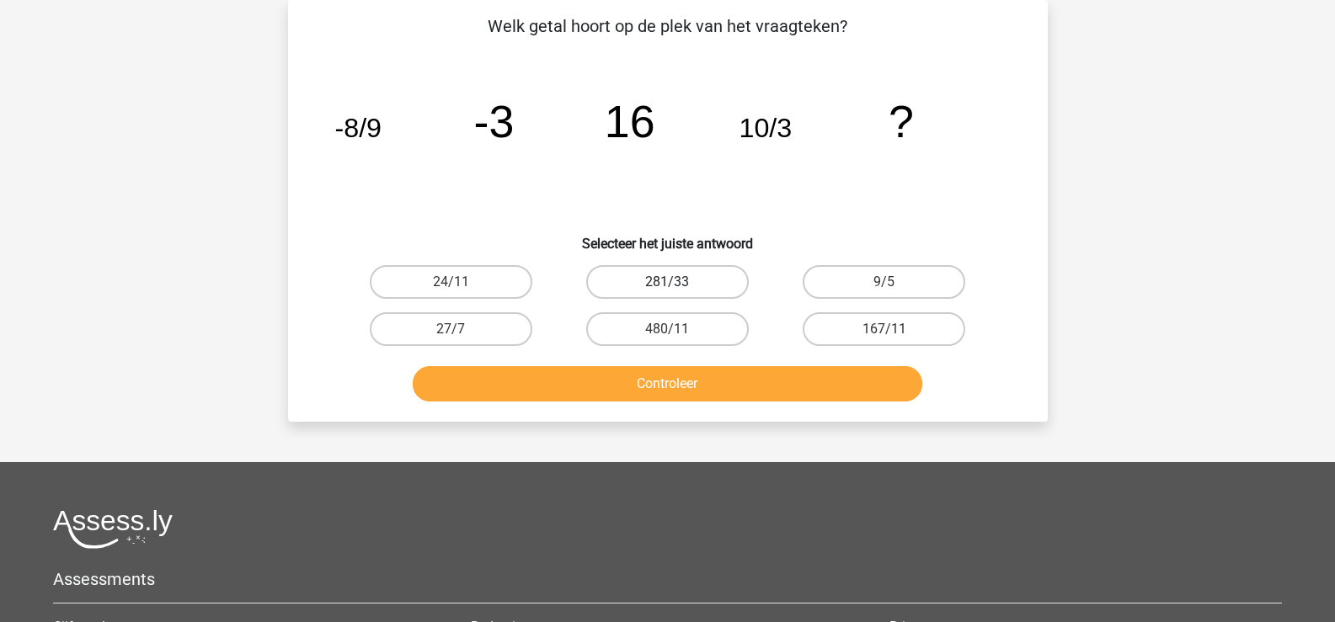
click at [663, 286] on label "281/33" at bounding box center [667, 282] width 163 height 34
click at [667, 286] on input "281/33" at bounding box center [672, 287] width 11 height 11
radio input "true"
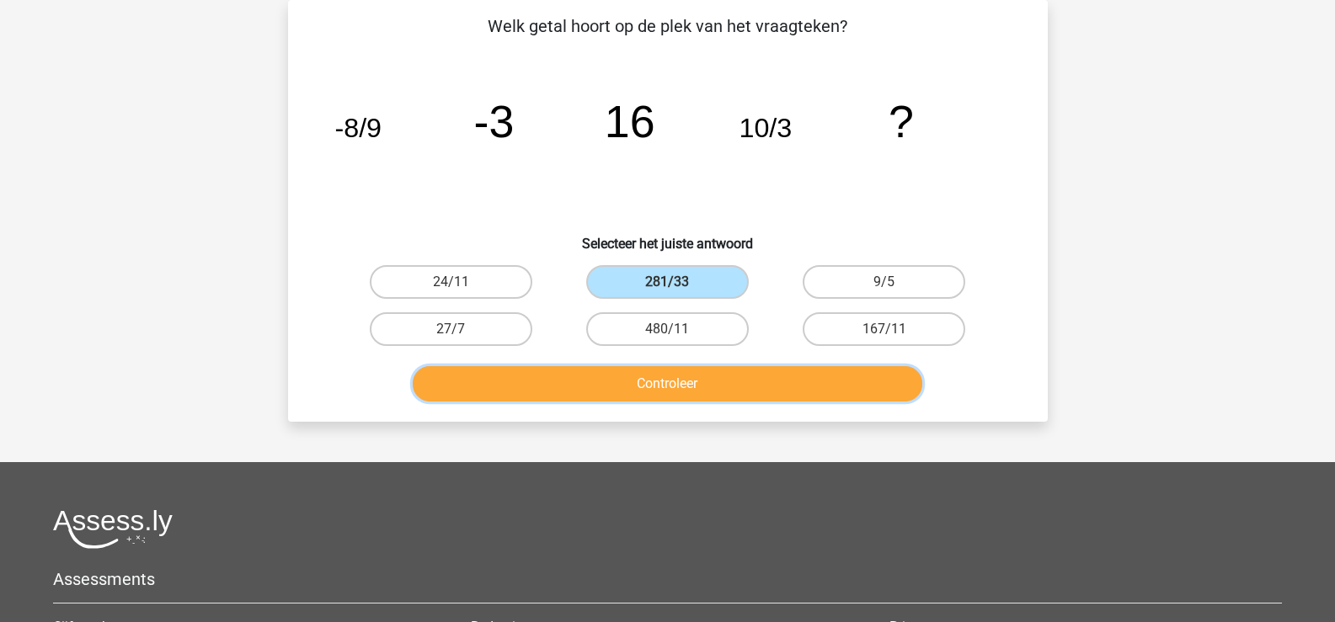
click at [660, 386] on button "Controleer" at bounding box center [668, 383] width 510 height 35
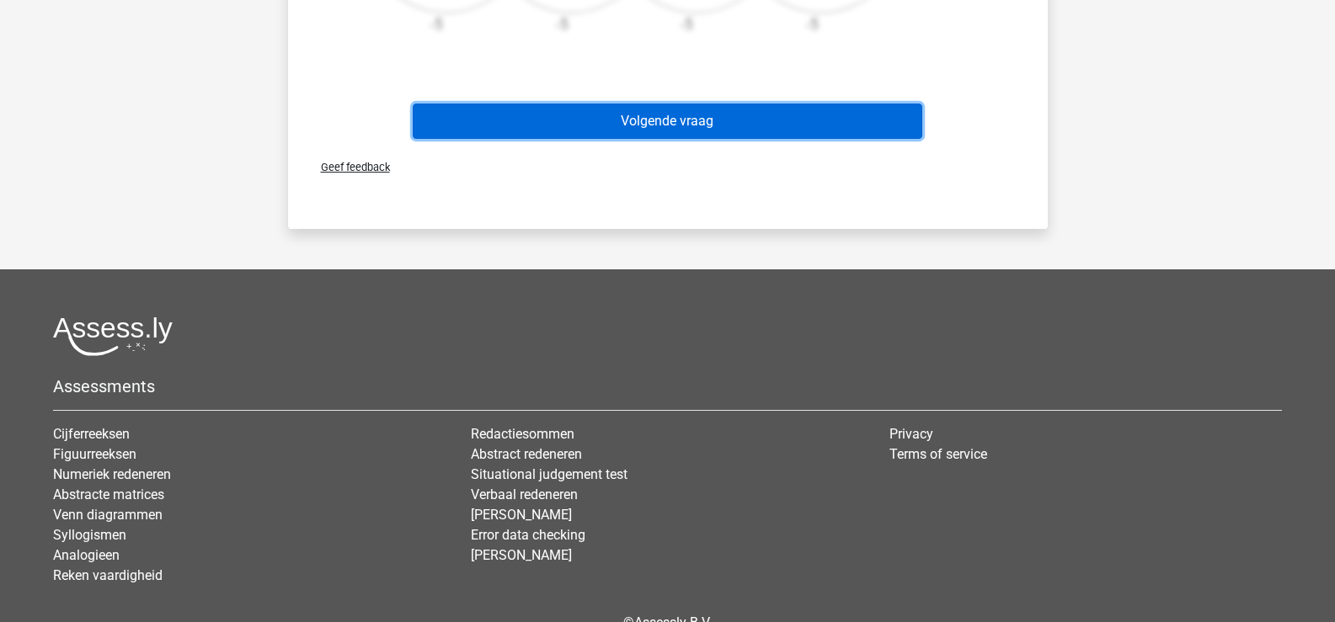
click at [683, 122] on button "Volgende vraag" at bounding box center [668, 121] width 510 height 35
